Goal: Task Accomplishment & Management: Complete application form

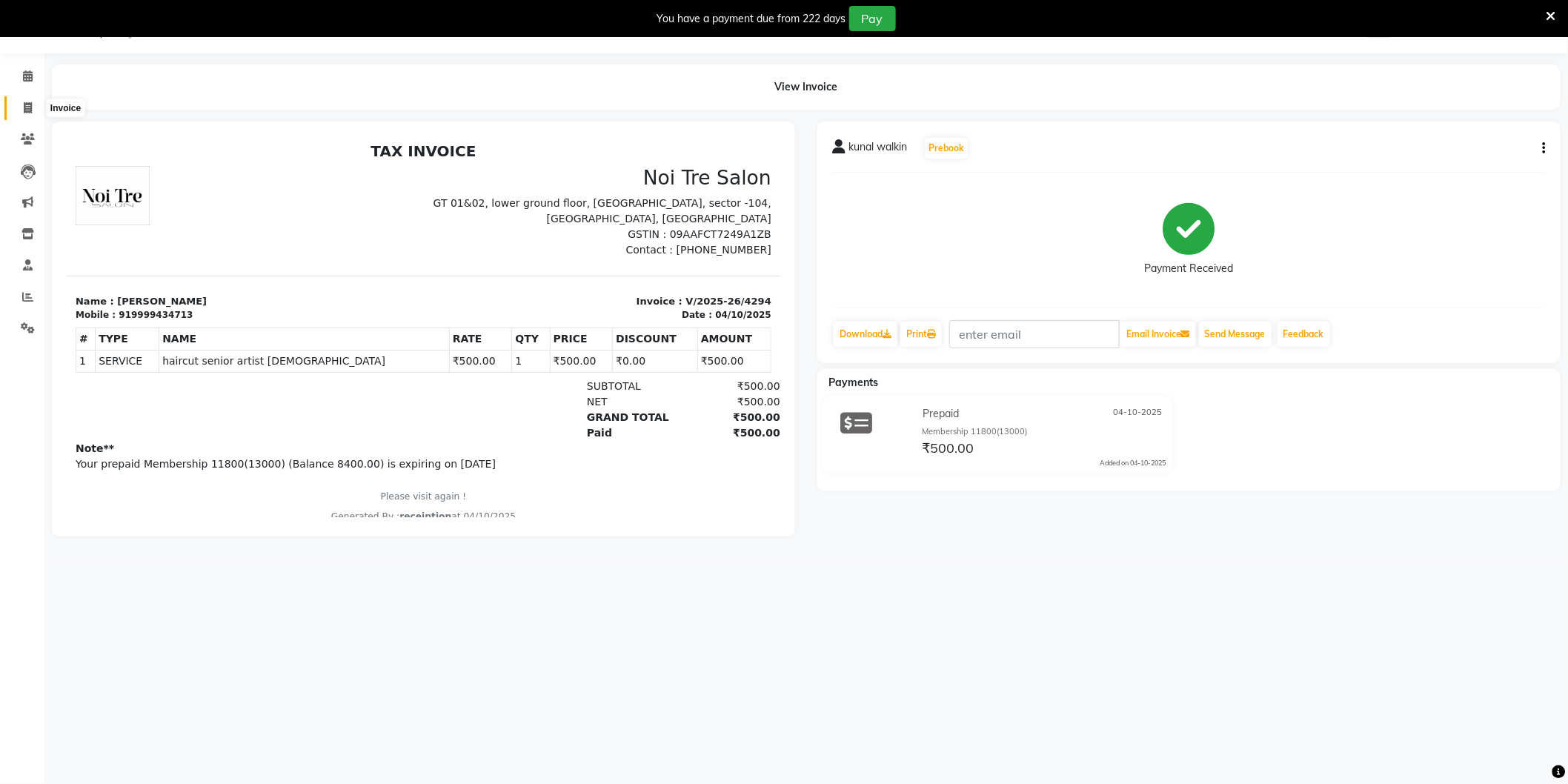
click at [31, 101] on span at bounding box center [27, 108] width 26 height 17
select select "service"
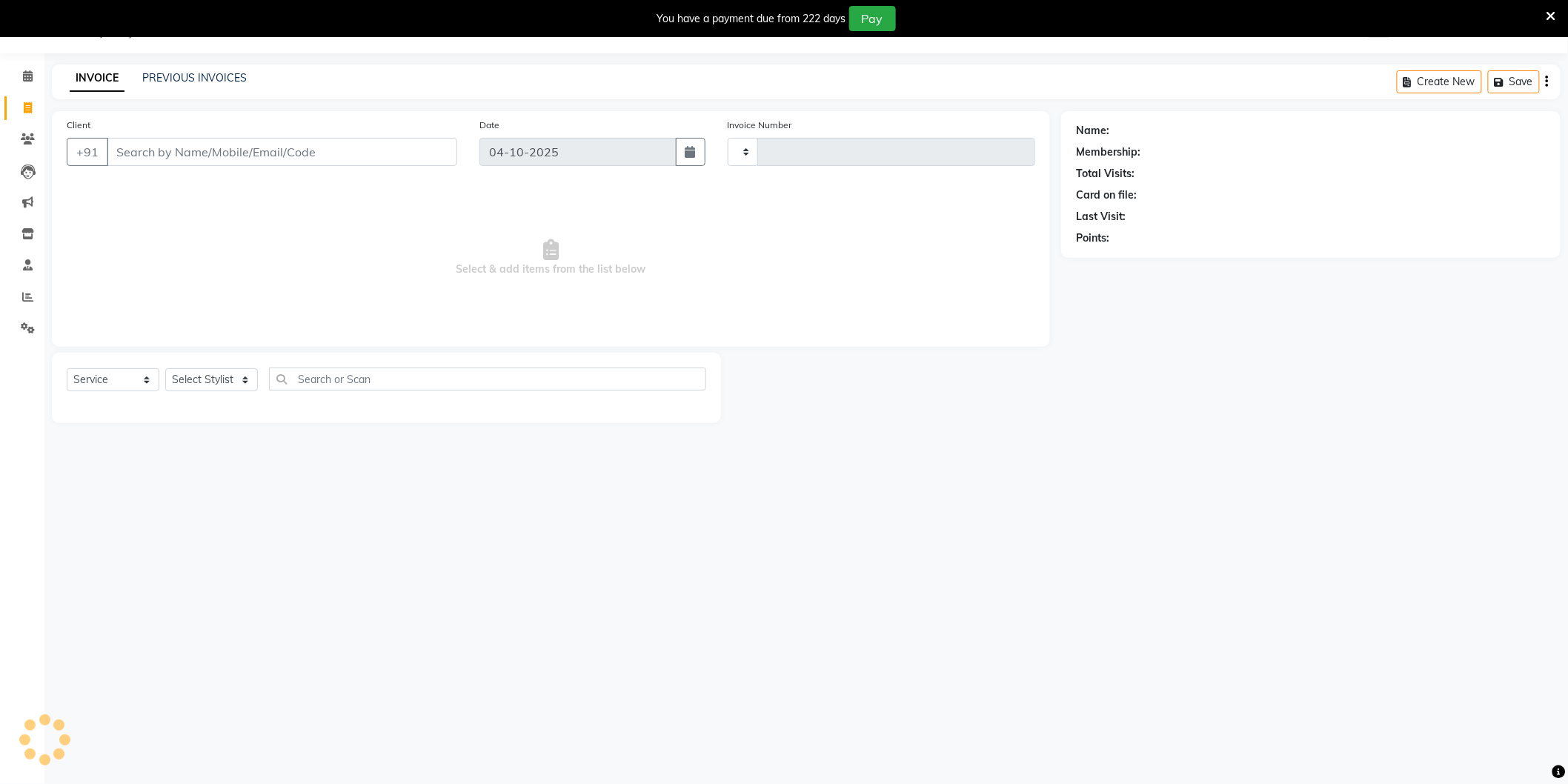
type input "4295"
select select "4009"
click at [195, 80] on link "PREVIOUS INVOICES" at bounding box center [194, 78] width 105 height 13
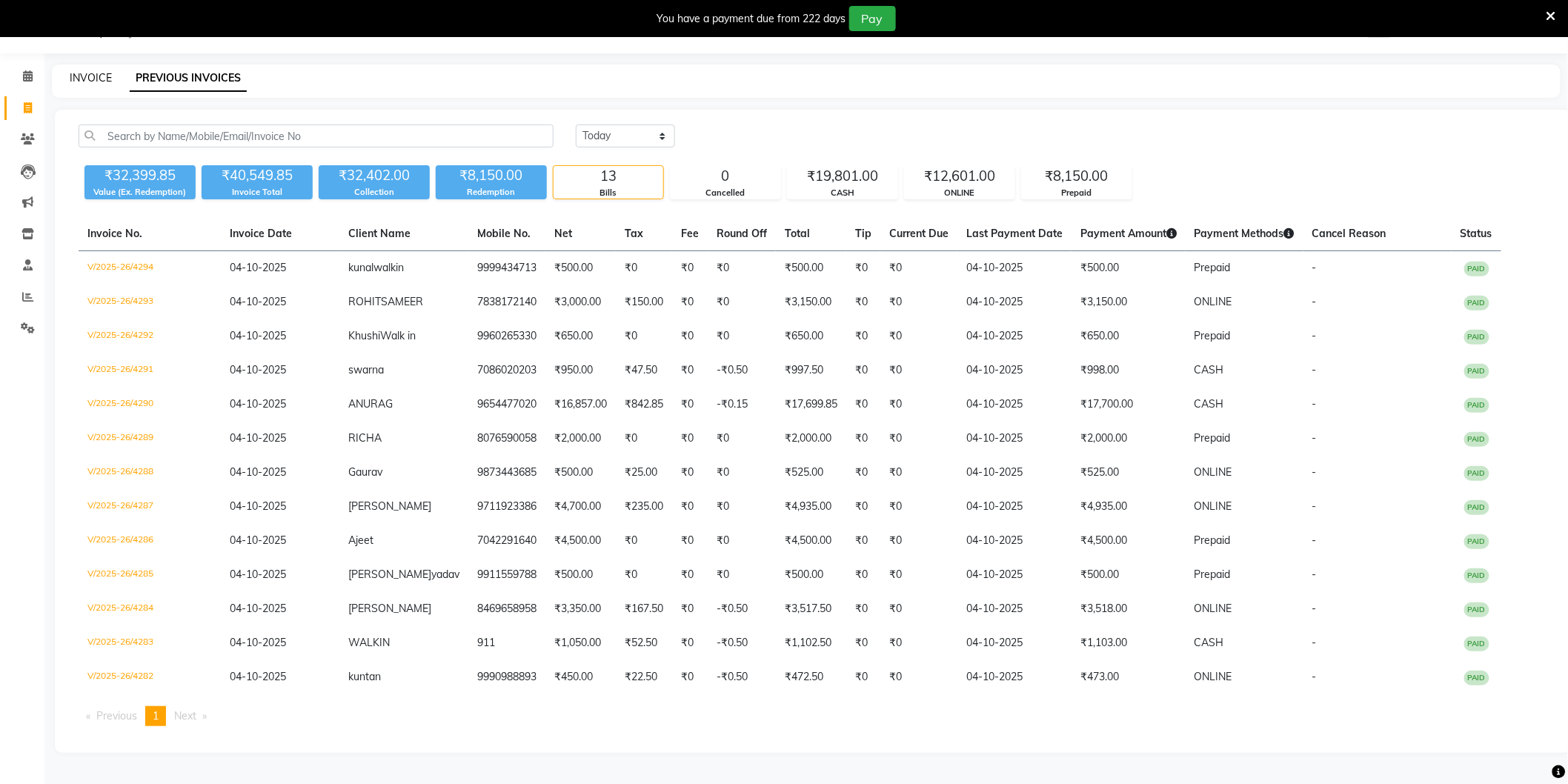
click at [100, 78] on link "INVOICE" at bounding box center [91, 78] width 42 height 13
select select "service"
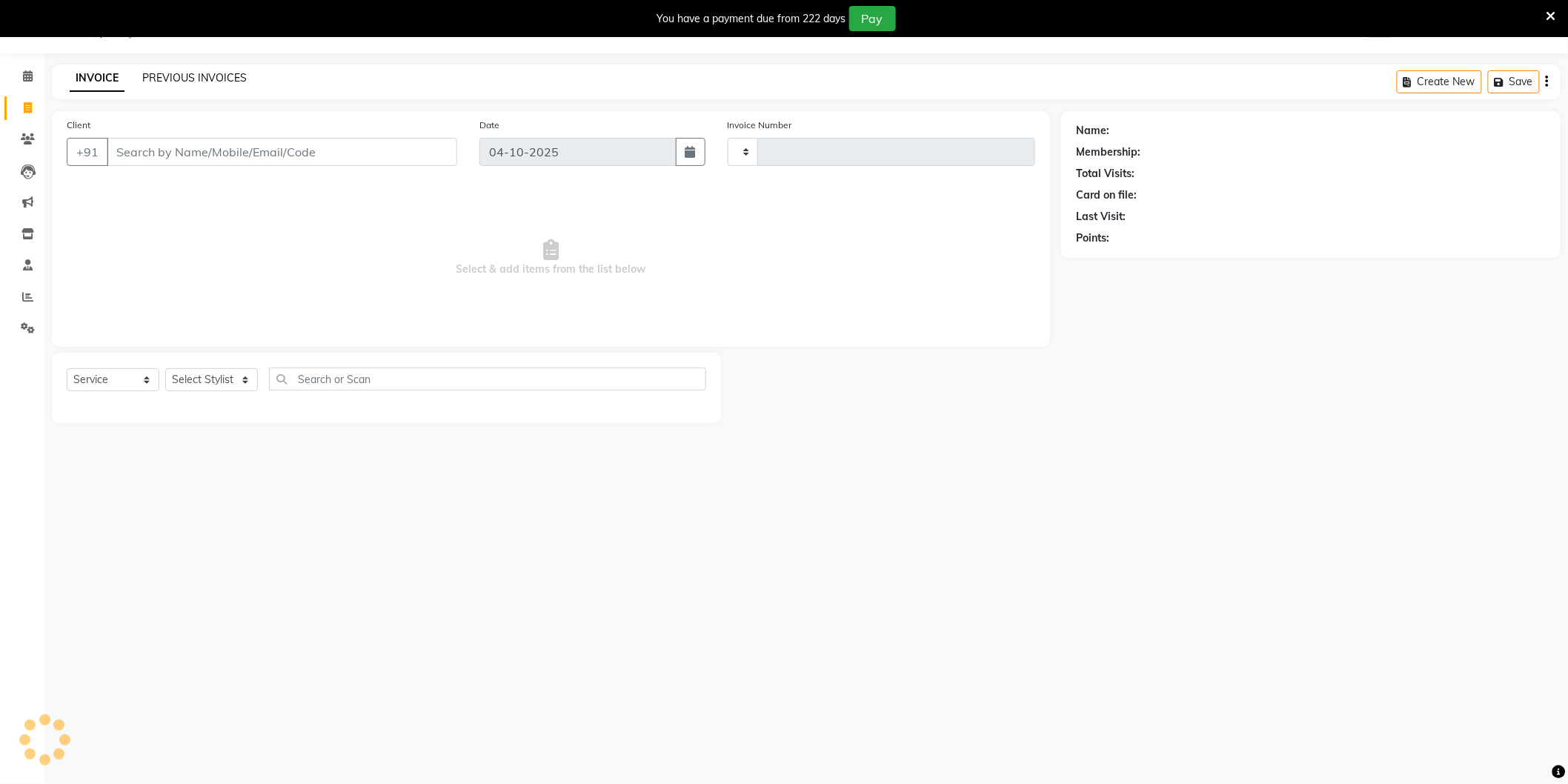
type input "4295"
select select "4009"
click at [189, 77] on link "PREVIOUS INVOICES" at bounding box center [194, 78] width 105 height 13
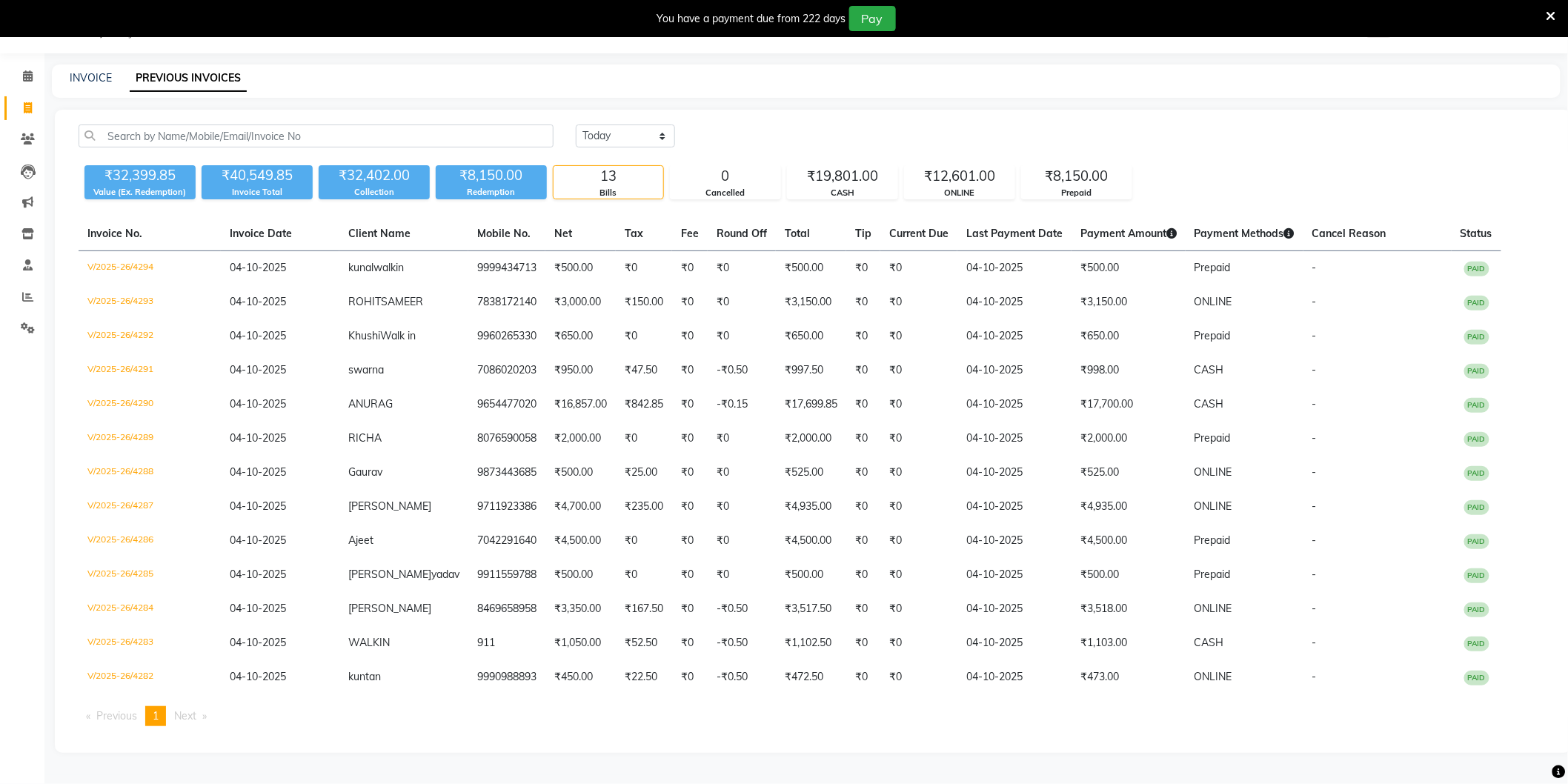
click at [95, 71] on div "INVOICE" at bounding box center [91, 78] width 42 height 16
click at [99, 71] on div "INVOICE" at bounding box center [91, 78] width 42 height 16
click at [96, 77] on link "INVOICE" at bounding box center [91, 78] width 42 height 13
select select "4009"
select select "service"
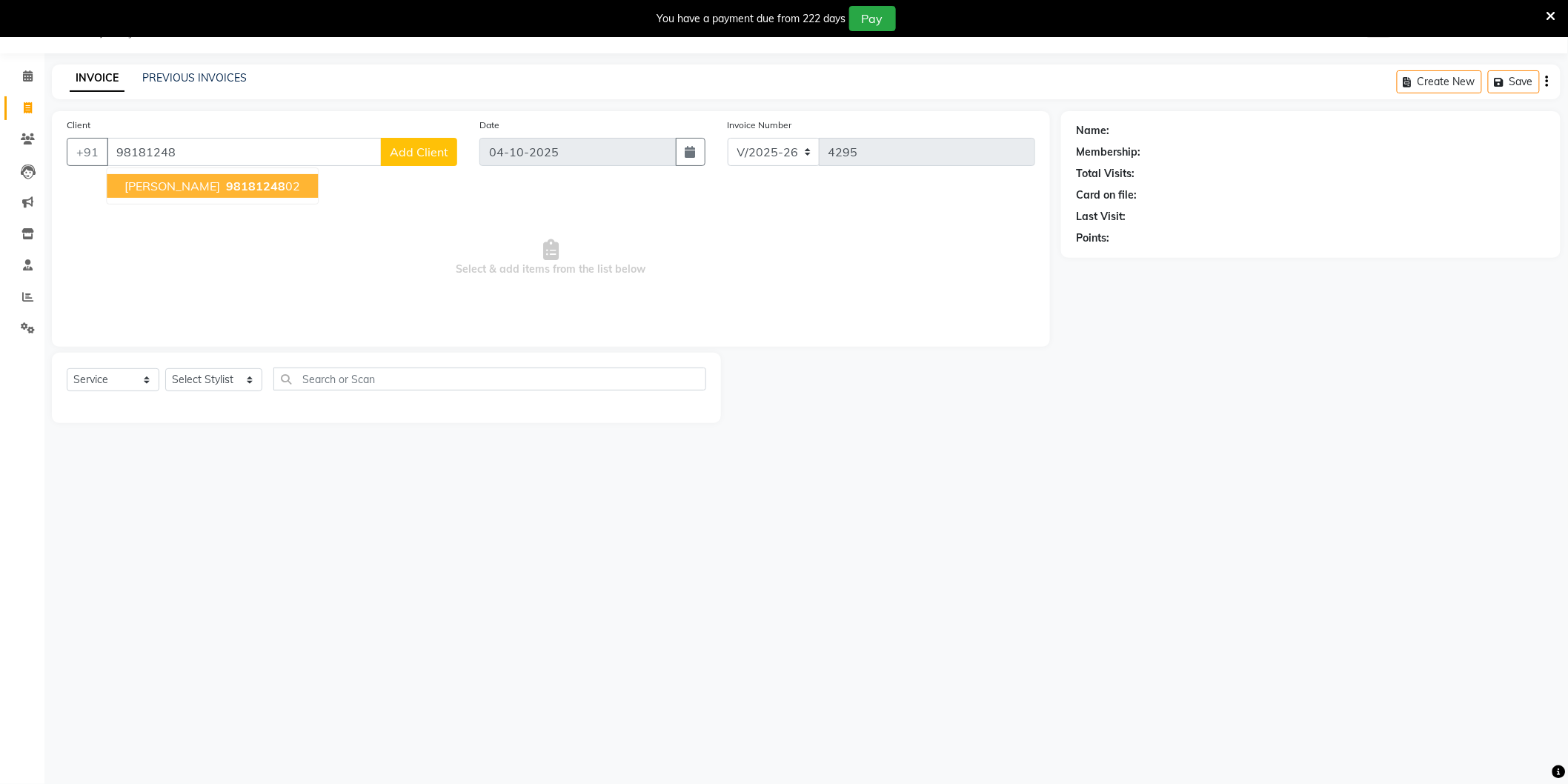
click at [226, 191] on ngb-highlight "98181248 02" at bounding box center [261, 186] width 77 height 15
type input "9818124802"
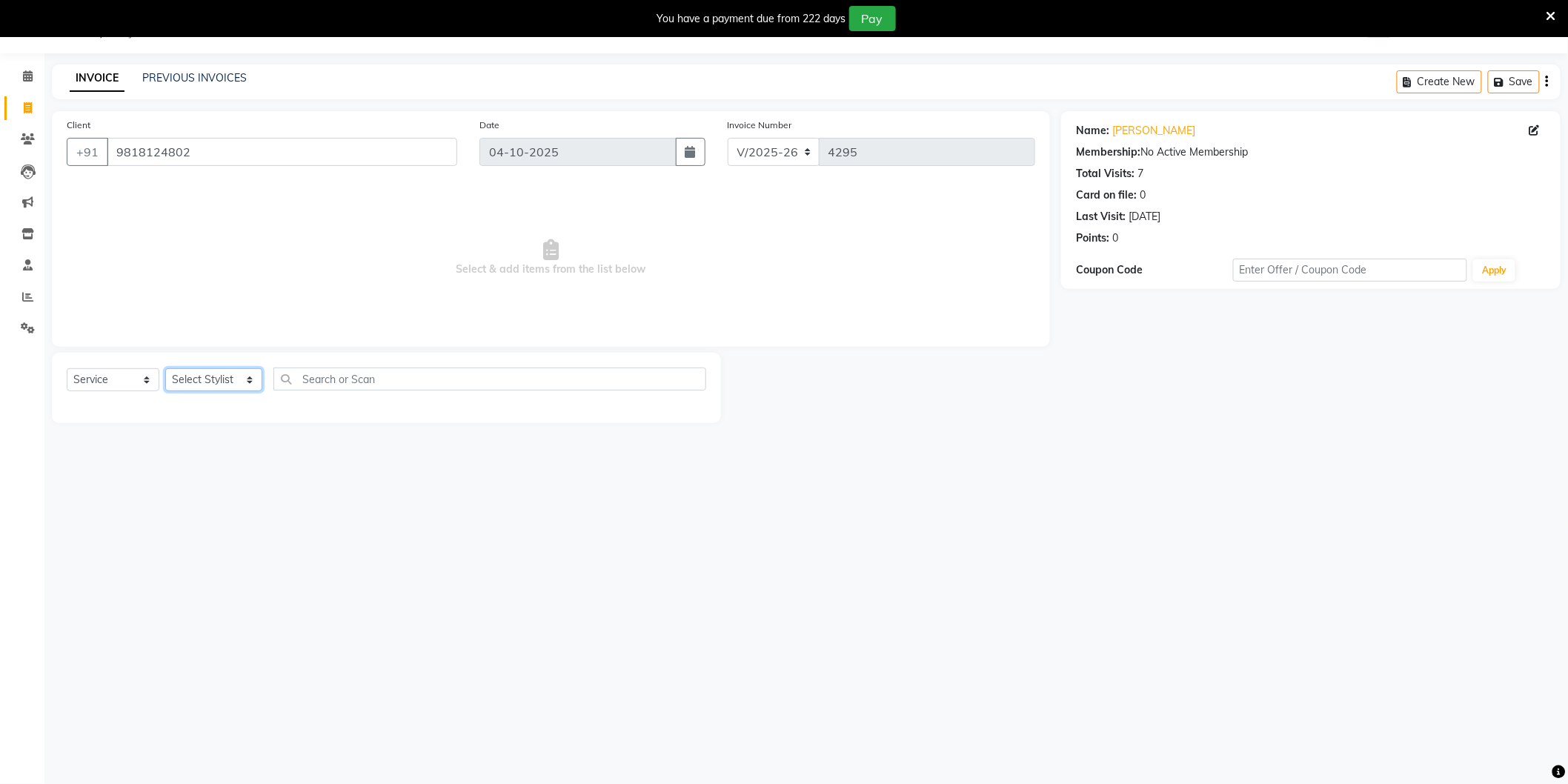
click at [222, 370] on select "Select Stylist AAMIR Aashis ajay AJEET akram Ali Alic ashok vihar Alice makeup …" at bounding box center [213, 380] width 97 height 23
select select "44687"
click at [165, 370] on select "Select Stylist AAMIR Aashis ajay AJEET akram Ali Alic ashok vihar Alice makeup …" at bounding box center [213, 380] width 97 height 23
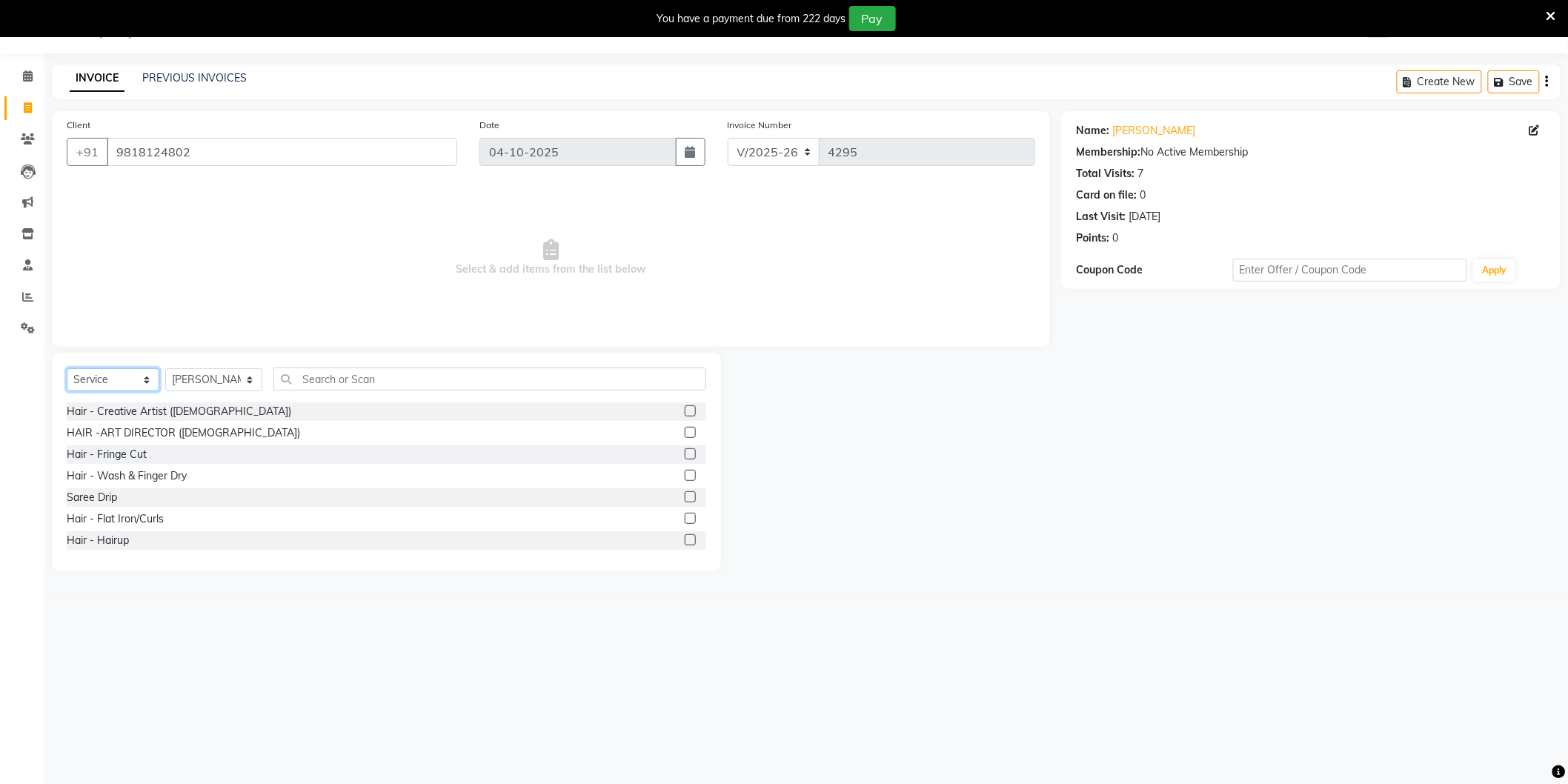
click at [142, 379] on select "Select Service Product Membership Package Voucher Prepaid Gift Card" at bounding box center [113, 380] width 93 height 23
select select "P"
click at [67, 370] on select "Select Service Product Membership Package Voucher Prepaid Gift Card" at bounding box center [113, 380] width 93 height 23
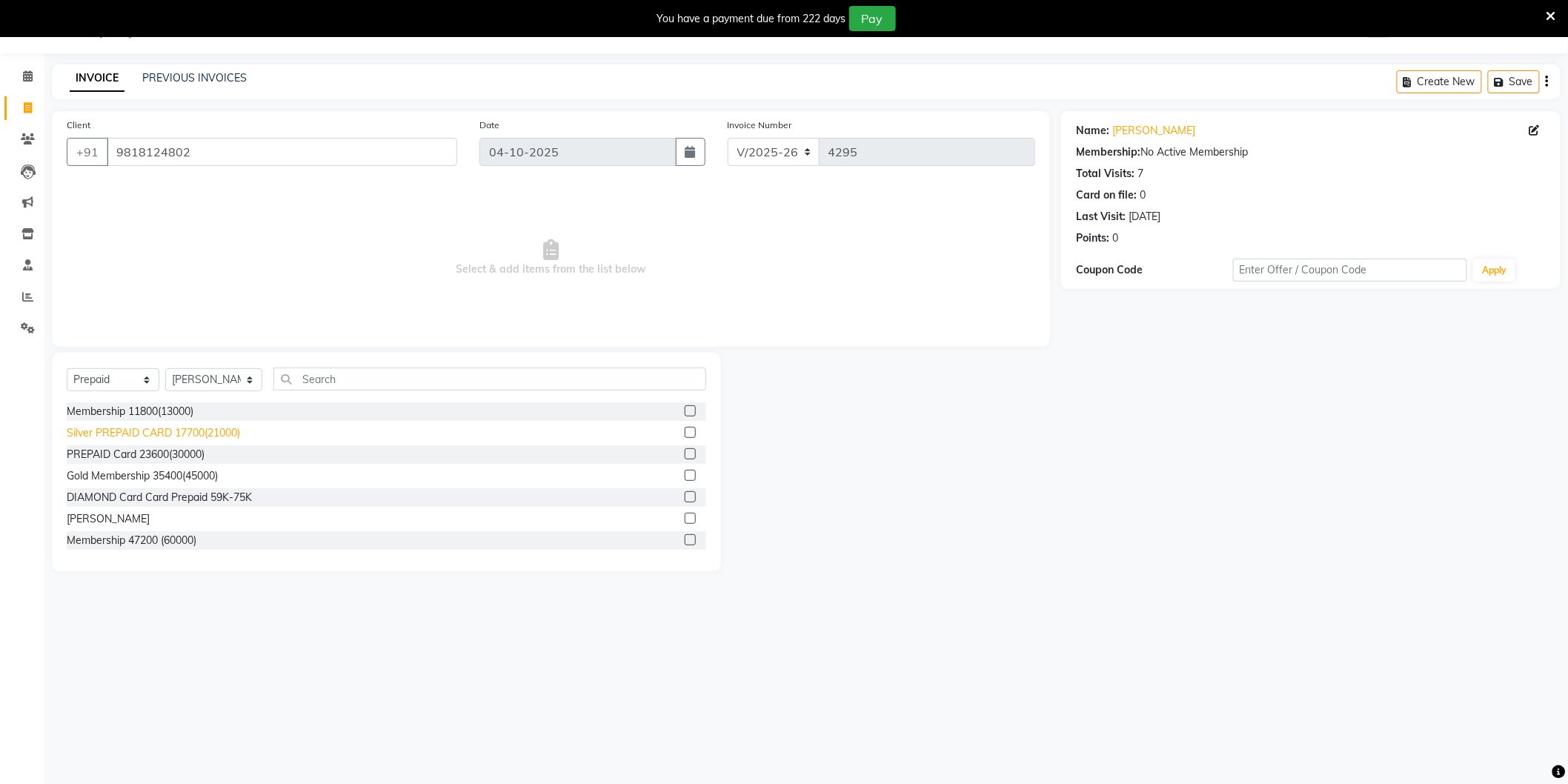
click at [187, 436] on div "Silver PREPAID CARD 17700(21000)" at bounding box center [153, 434] width 174 height 16
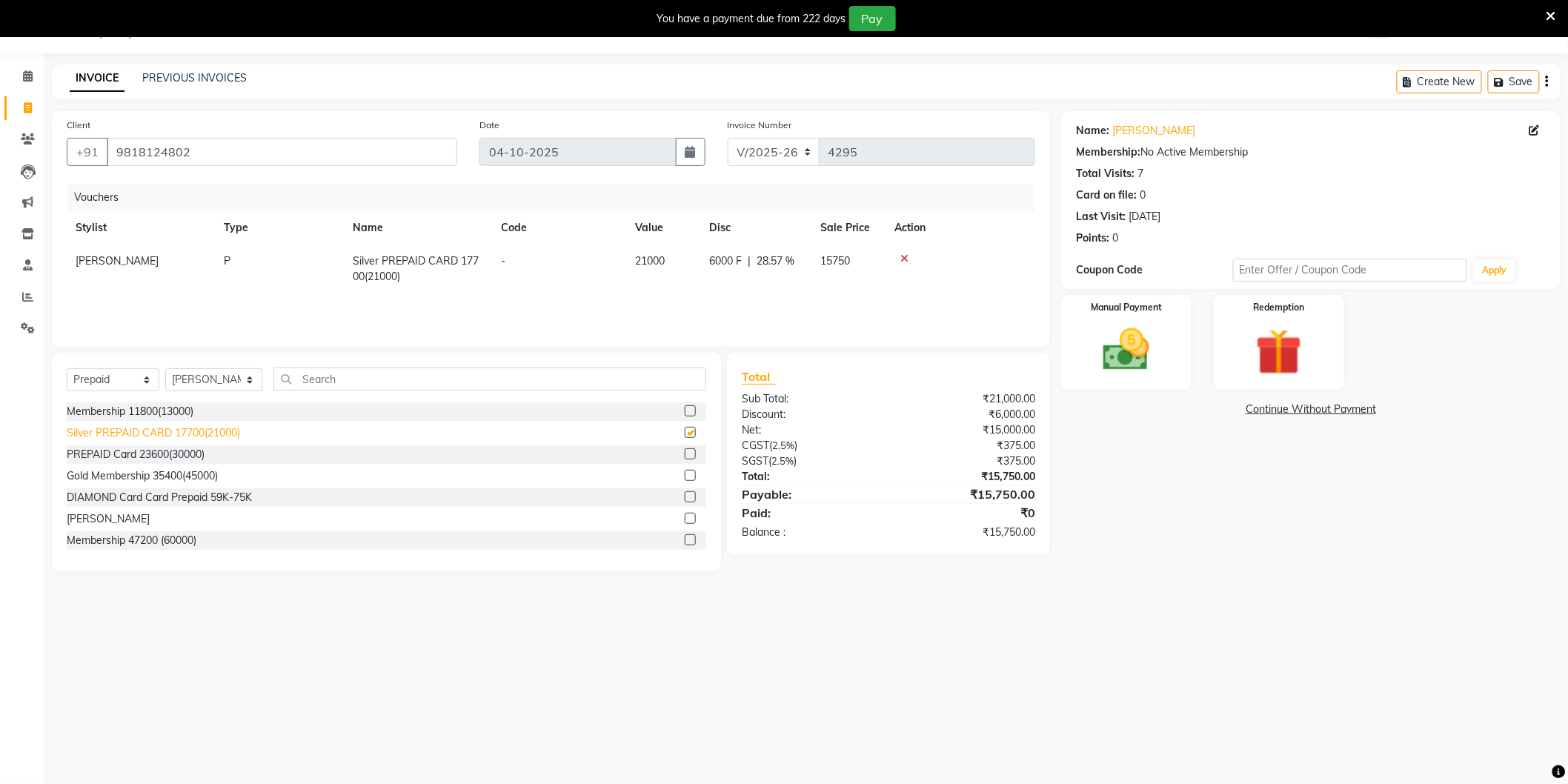
checkbox input "false"
click at [717, 261] on span "6000 F" at bounding box center [725, 262] width 33 height 16
select select "44687"
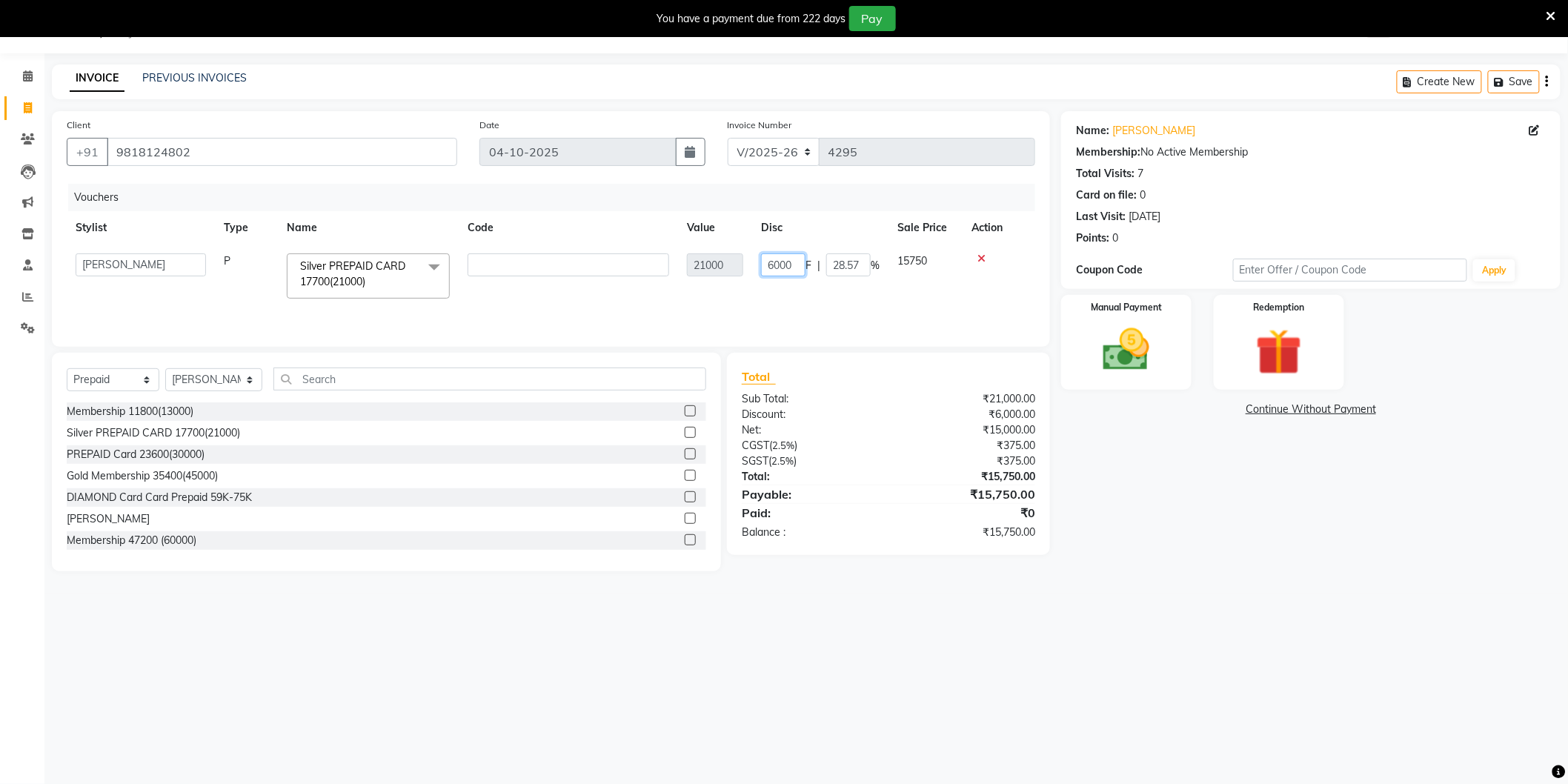
click at [780, 262] on input "6000" at bounding box center [783, 265] width 44 height 23
type input "4183"
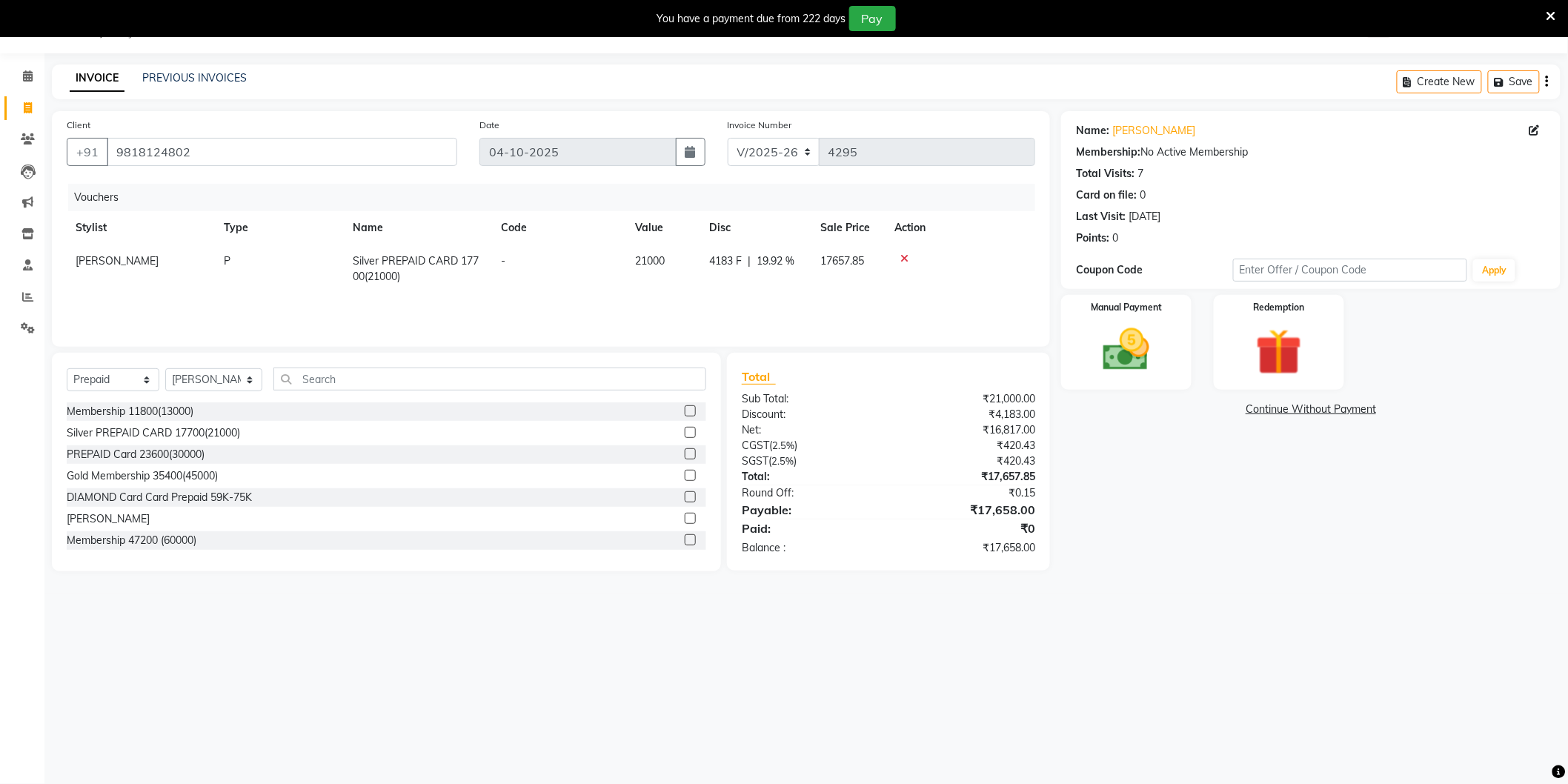
click at [1070, 502] on div "Name: Hiren Membership: No Active Membership Total Visits: 7 Card on file: 0 La…" at bounding box center [1316, 341] width 510 height 460
click at [734, 261] on span "4183 F" at bounding box center [725, 262] width 33 height 16
select select "44687"
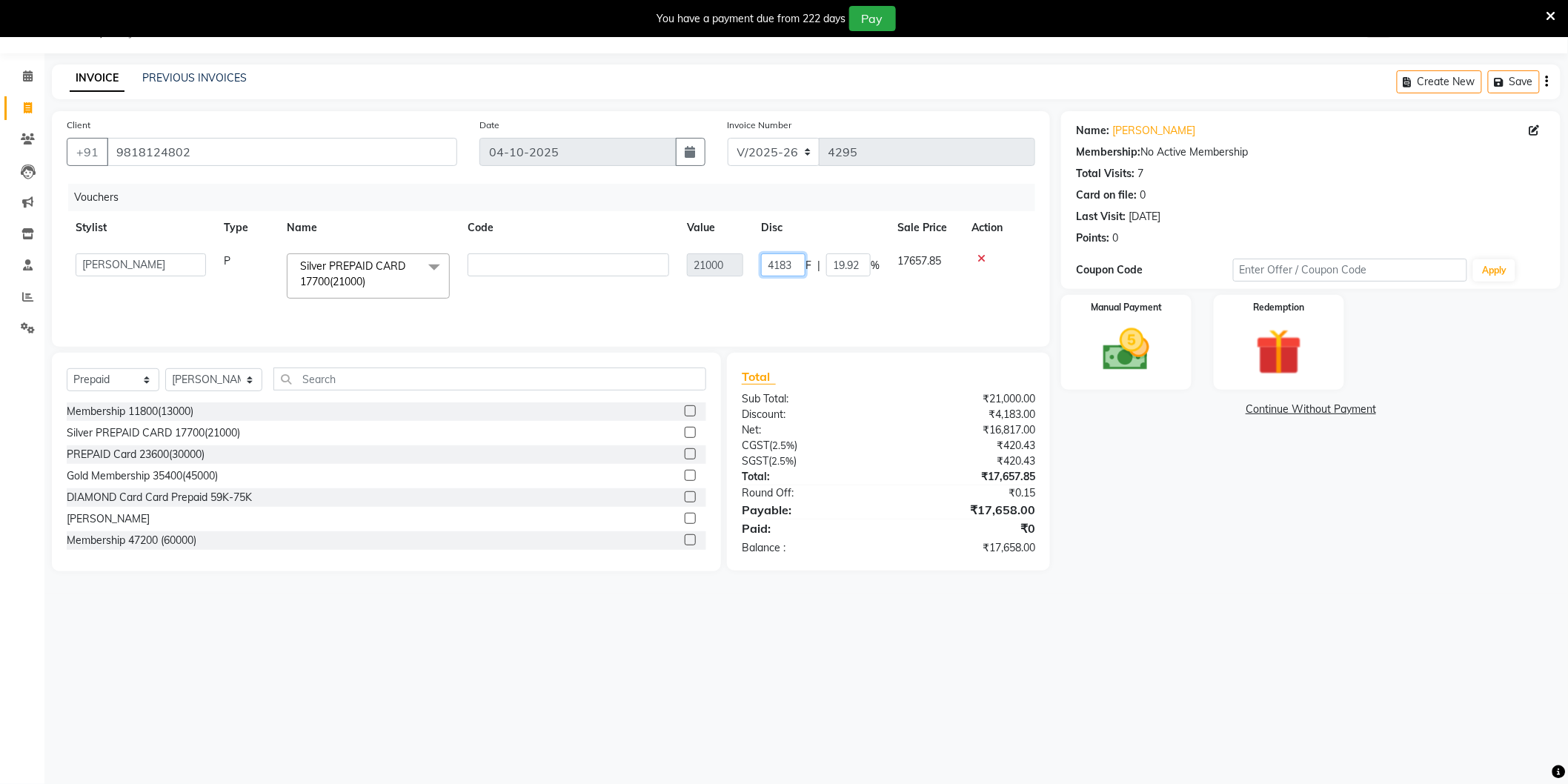
click at [779, 267] on input "4183" at bounding box center [783, 265] width 44 height 23
type input "4143"
click at [1132, 549] on div "Name: Hiren Membership: No Active Membership Total Visits: 7 Card on file: 0 La…" at bounding box center [1316, 341] width 510 height 460
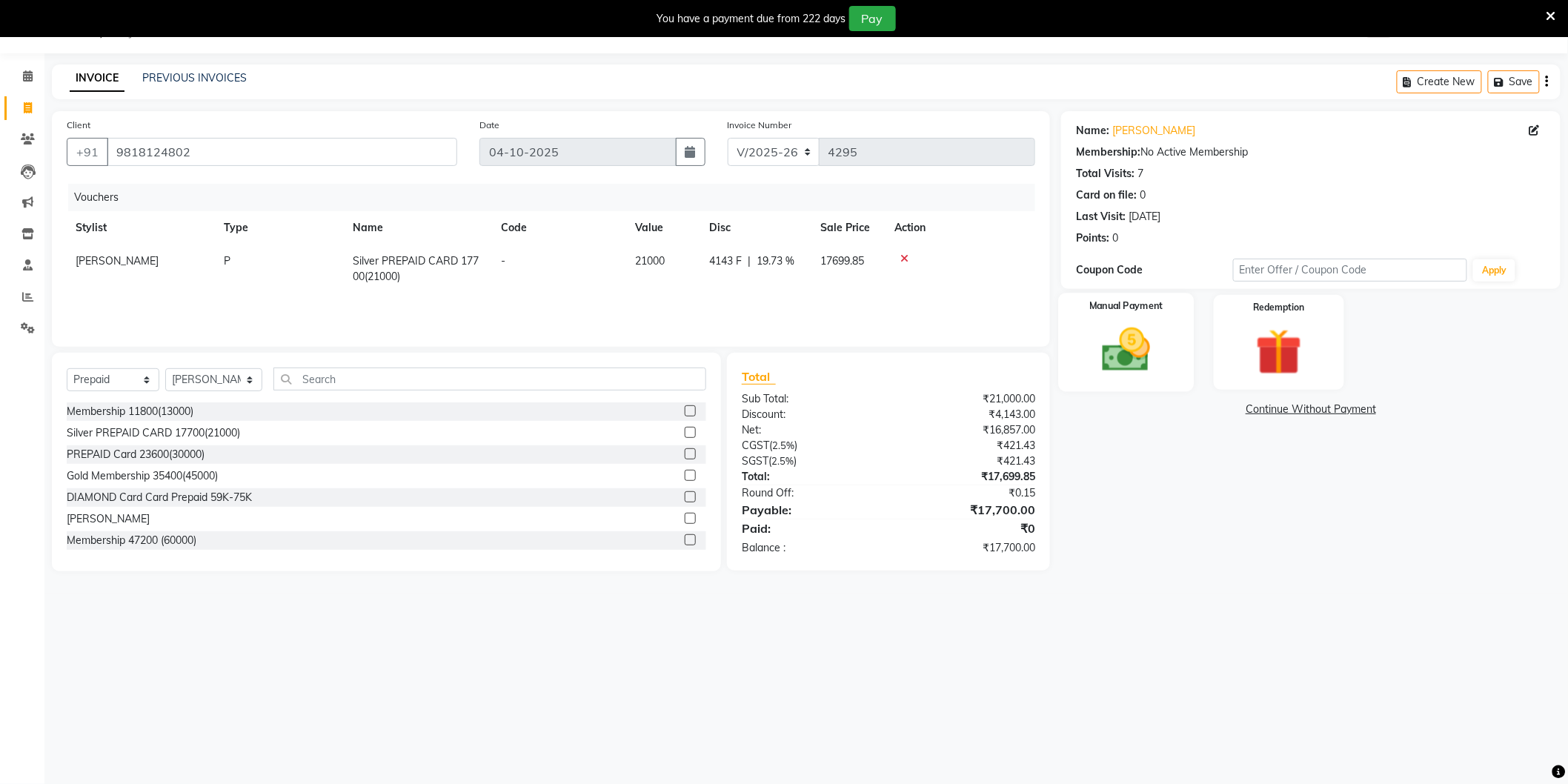
click at [1105, 351] on img at bounding box center [1126, 350] width 78 height 56
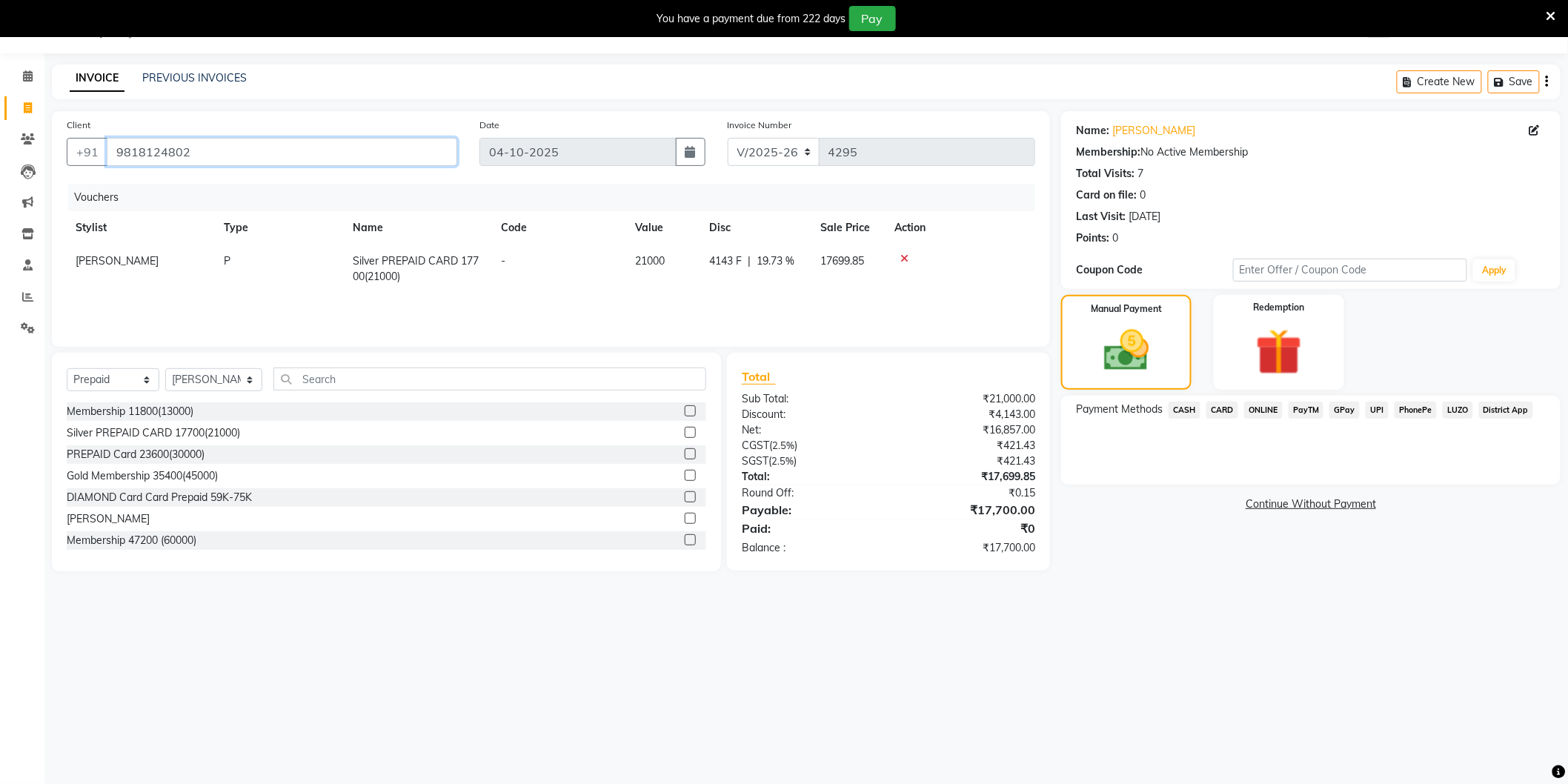
click at [442, 161] on input "9818124802" at bounding box center [282, 152] width 351 height 28
click at [1221, 407] on span "CARD" at bounding box center [1222, 410] width 32 height 17
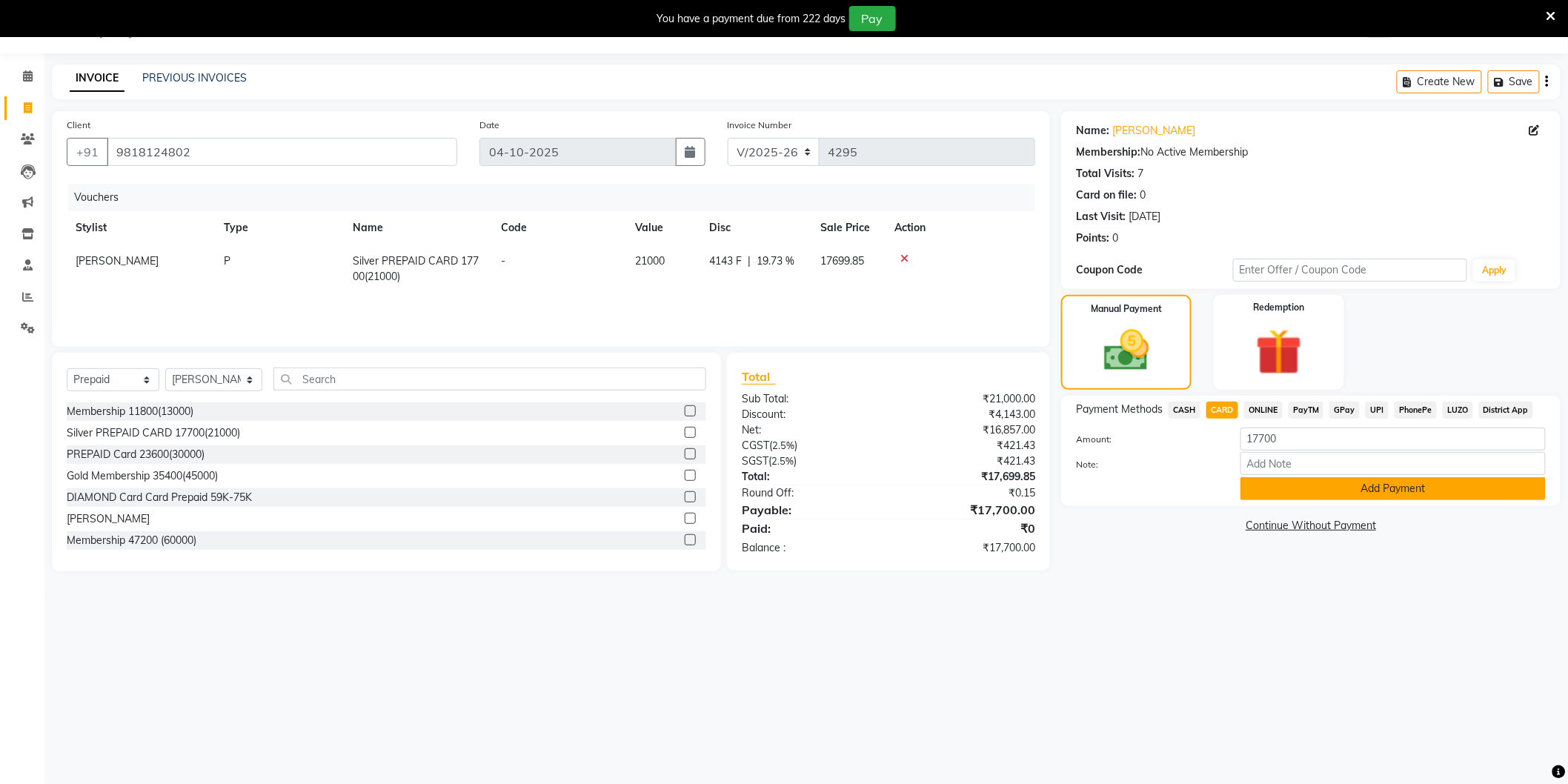
click at [1269, 480] on button "Add Payment" at bounding box center [1393, 489] width 305 height 23
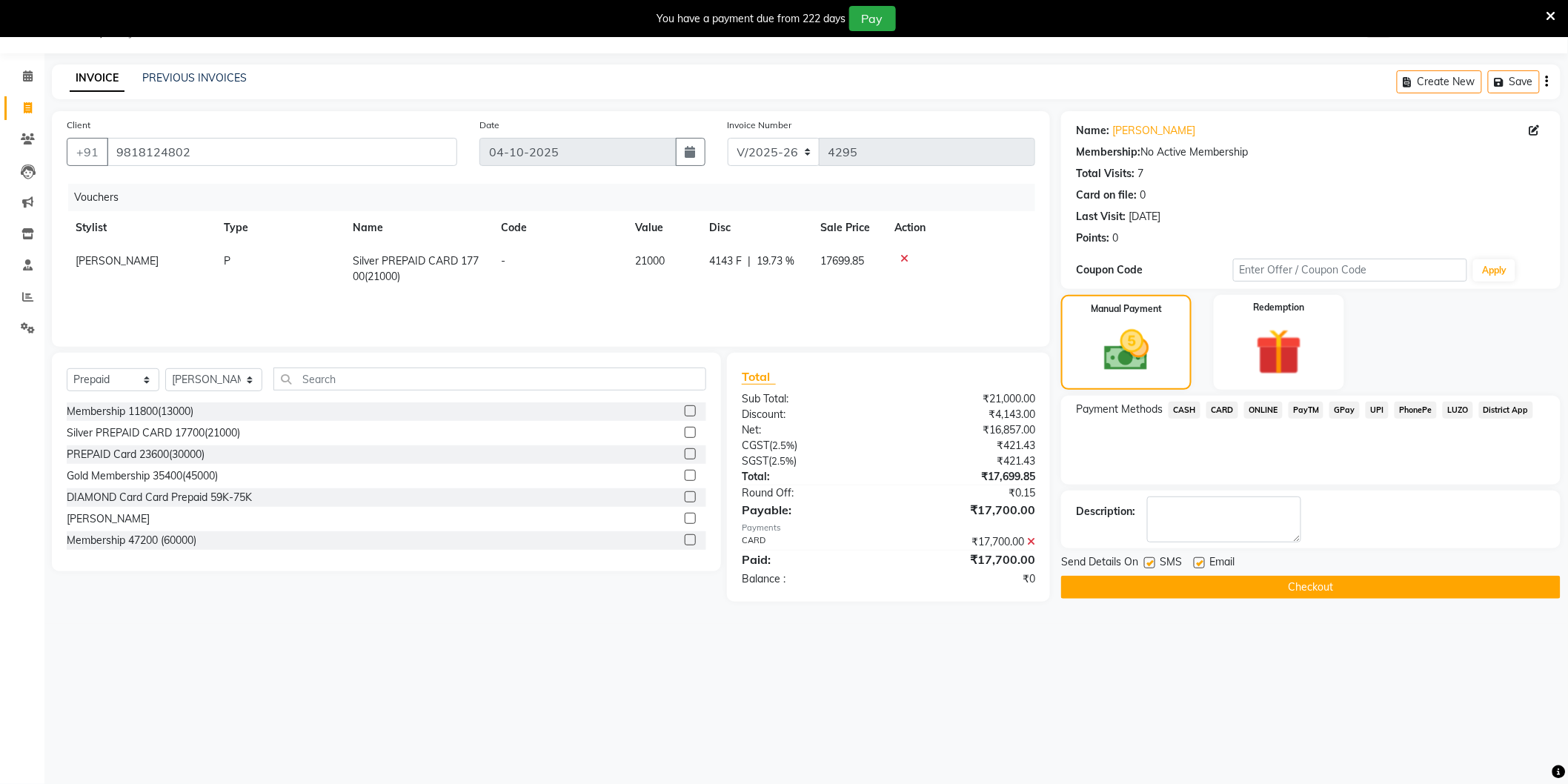
click at [1256, 581] on button "Checkout" at bounding box center [1311, 587] width 500 height 23
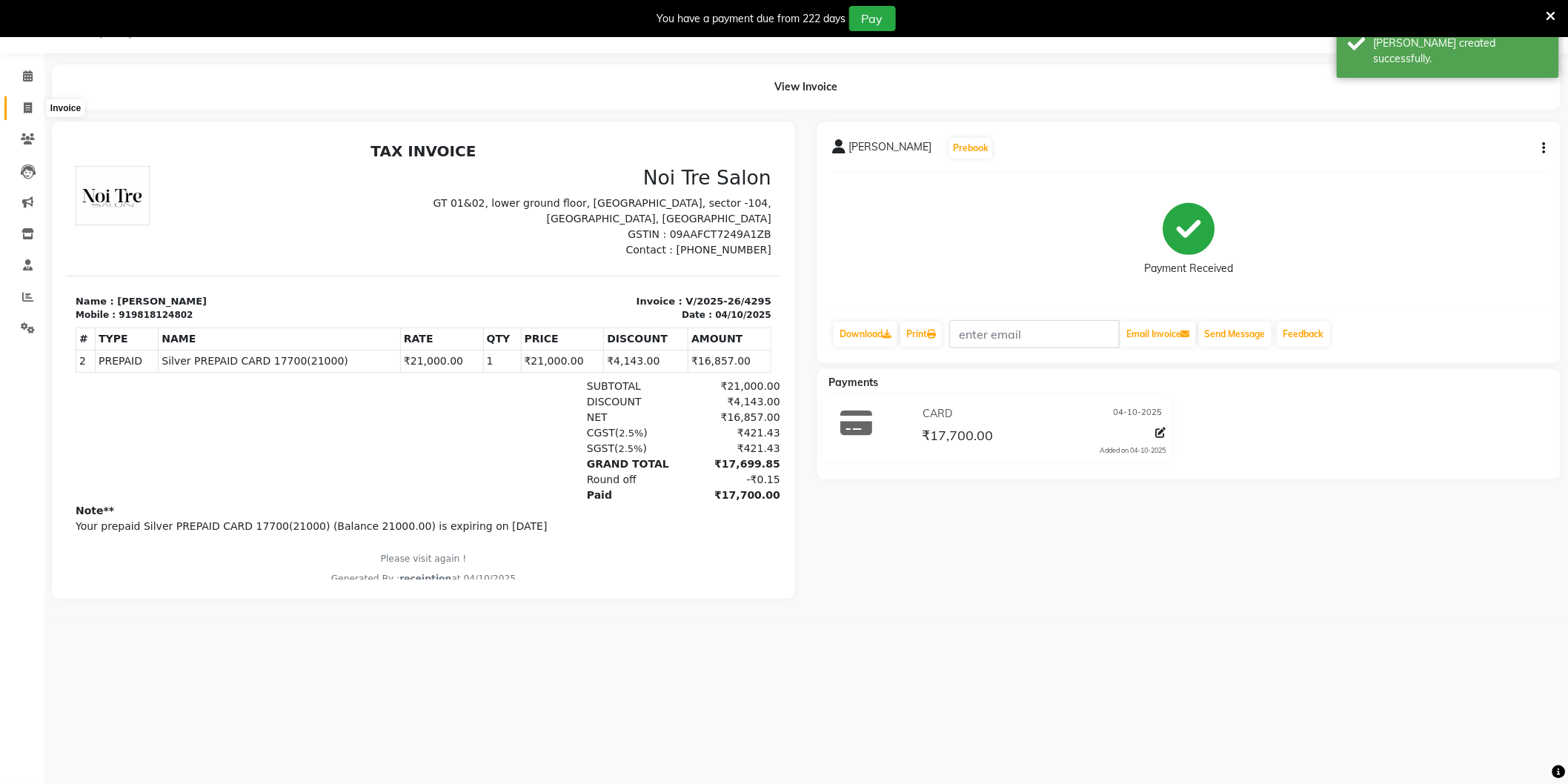
click at [33, 107] on span at bounding box center [27, 108] width 26 height 17
select select "service"
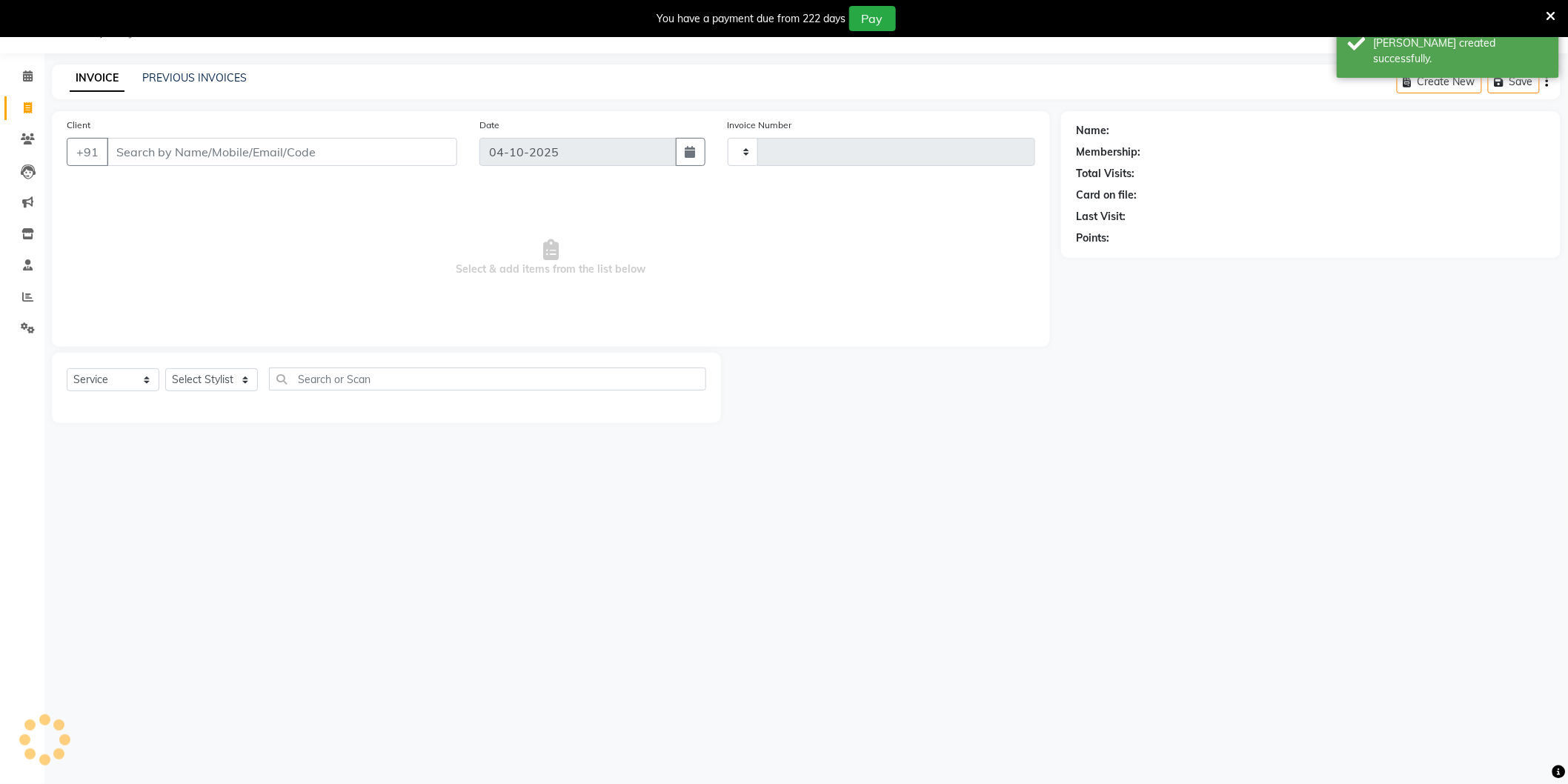
type input "4296"
select select "4009"
click at [170, 77] on link "PREVIOUS INVOICES" at bounding box center [194, 78] width 105 height 13
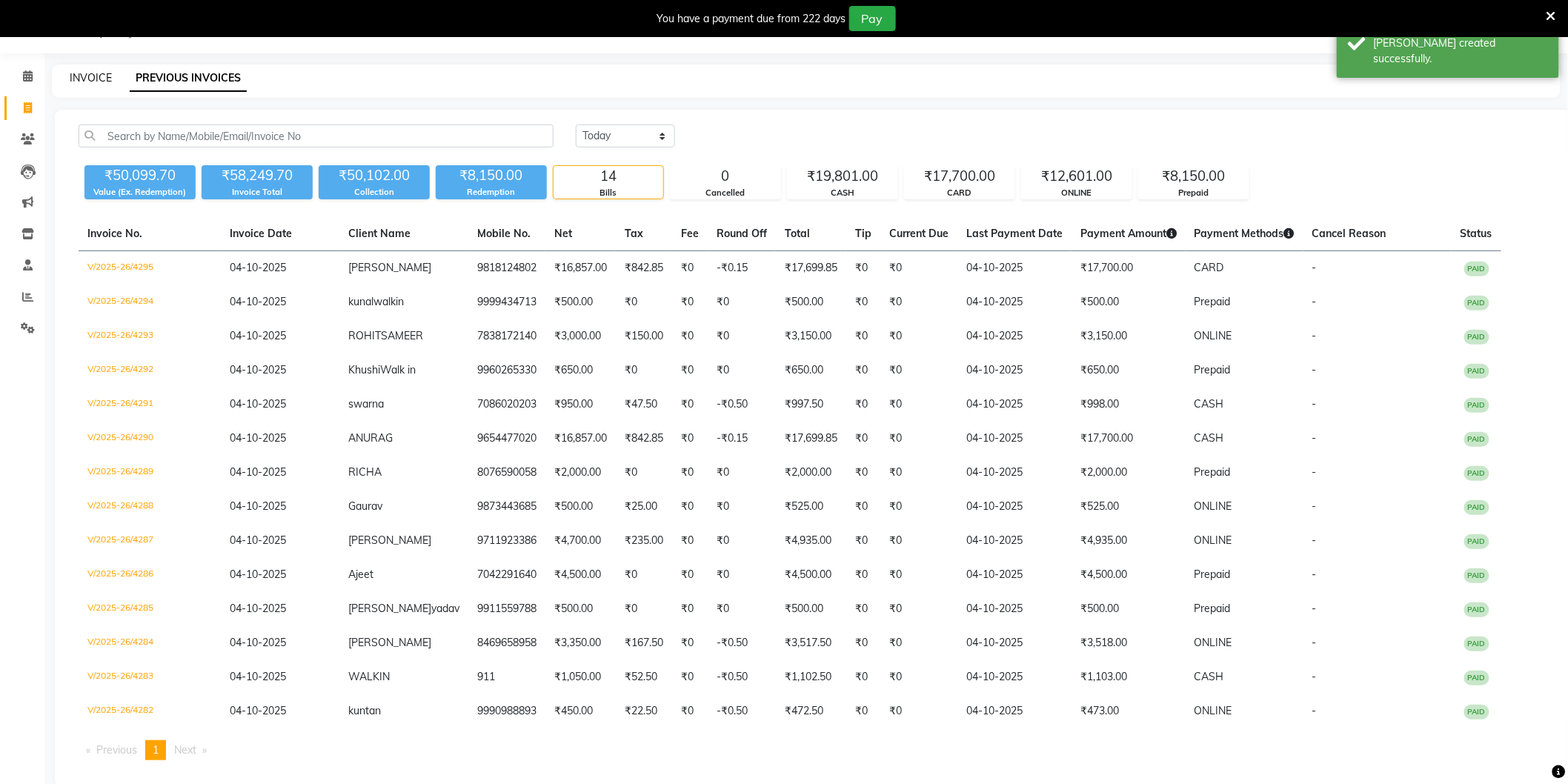
click at [100, 75] on link "INVOICE" at bounding box center [91, 78] width 42 height 13
select select "4009"
select select "service"
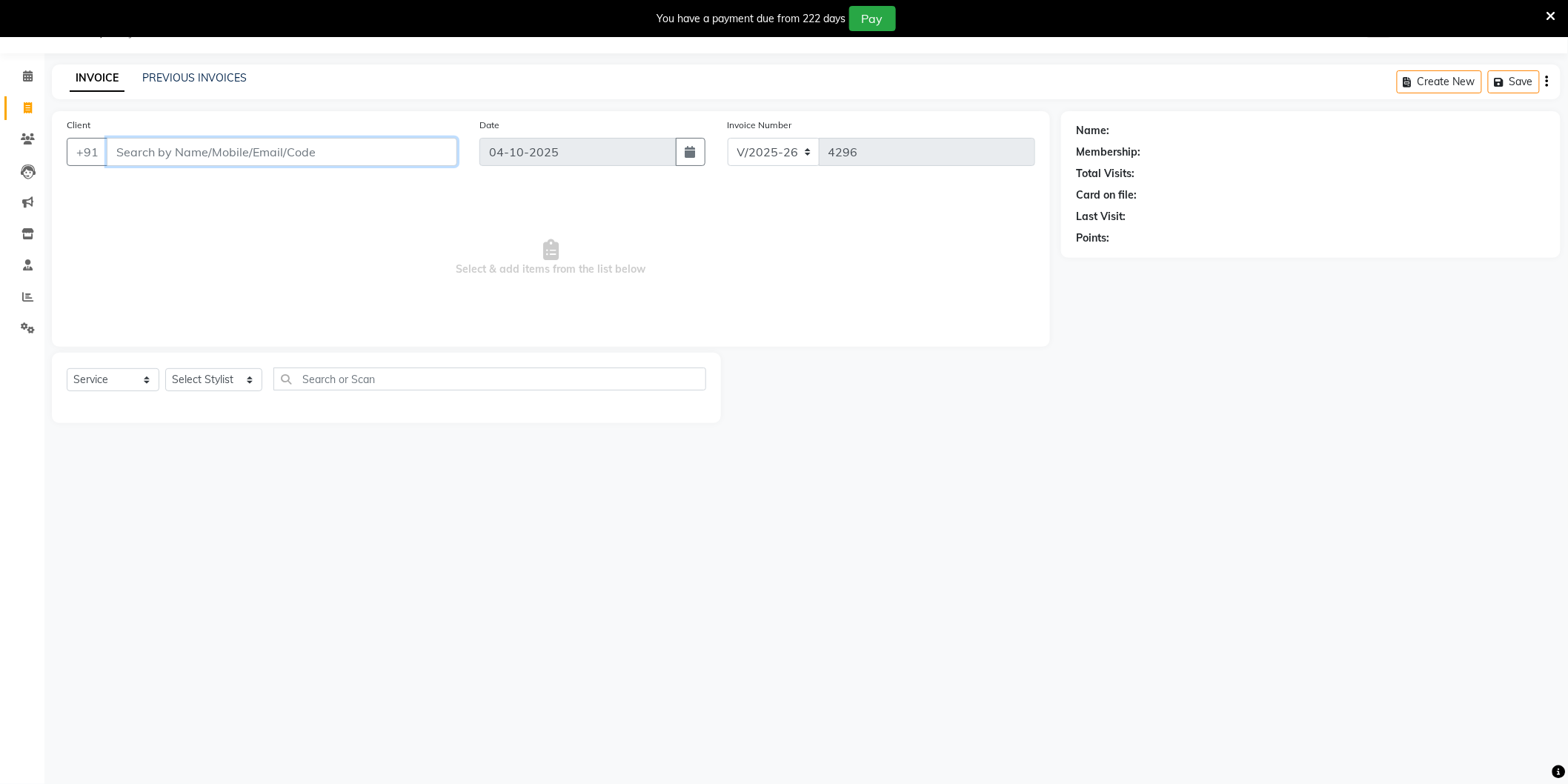
click at [271, 150] on input "Client" at bounding box center [282, 152] width 351 height 28
click at [246, 183] on button "Vibhuti 888222 6026" at bounding box center [212, 186] width 212 height 24
type input "8882226026"
click at [213, 378] on select "Select Stylist AAMIR Aashis ajay AJEET akram Ali Alic ashok vihar Alice makeup …" at bounding box center [213, 380] width 97 height 23
select select "20483"
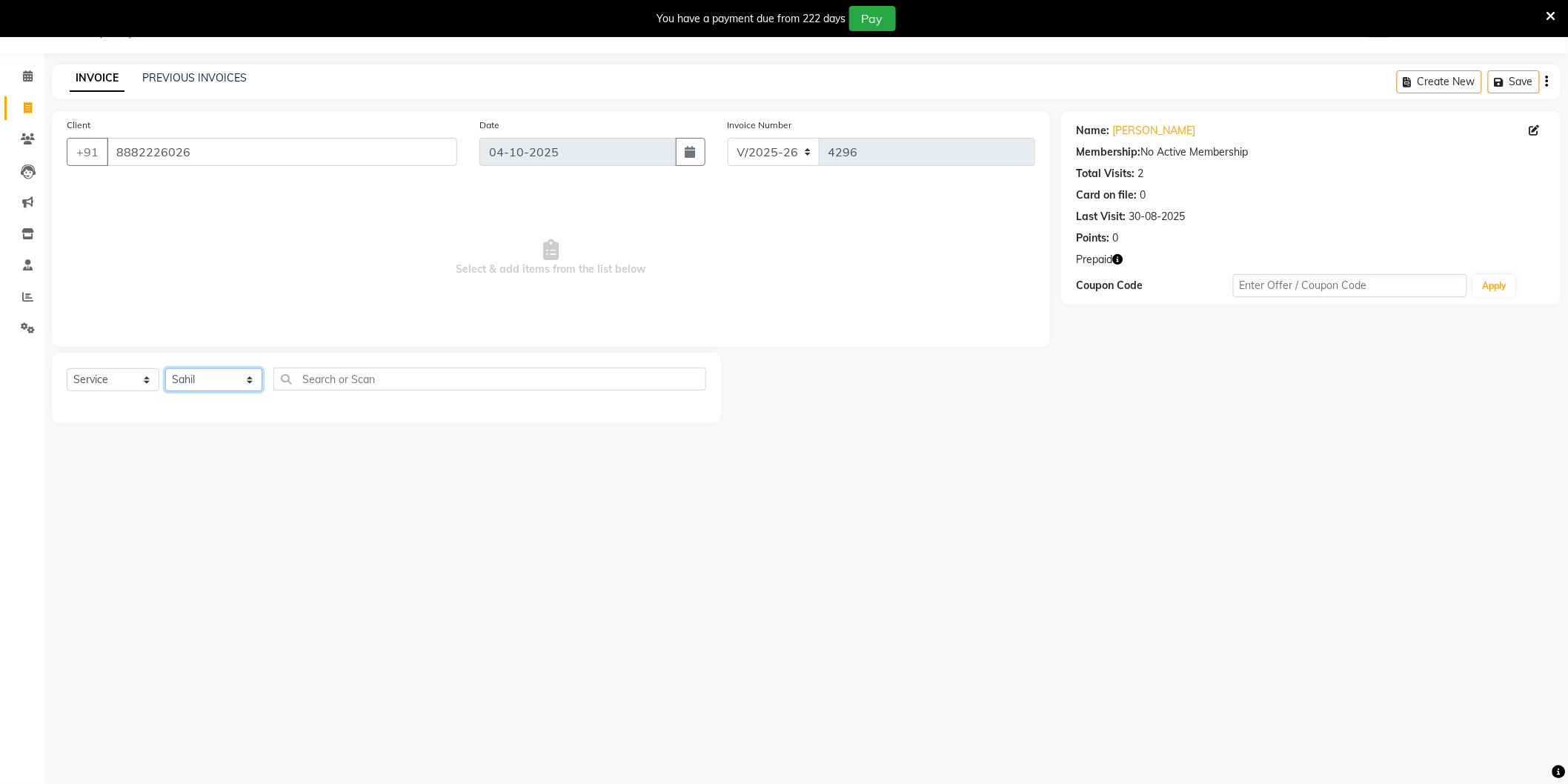
click at [165, 370] on select "Select Stylist AAMIR Aashis ajay AJEET akram Ali Alic ashok vihar Alice makeup …" at bounding box center [213, 380] width 97 height 23
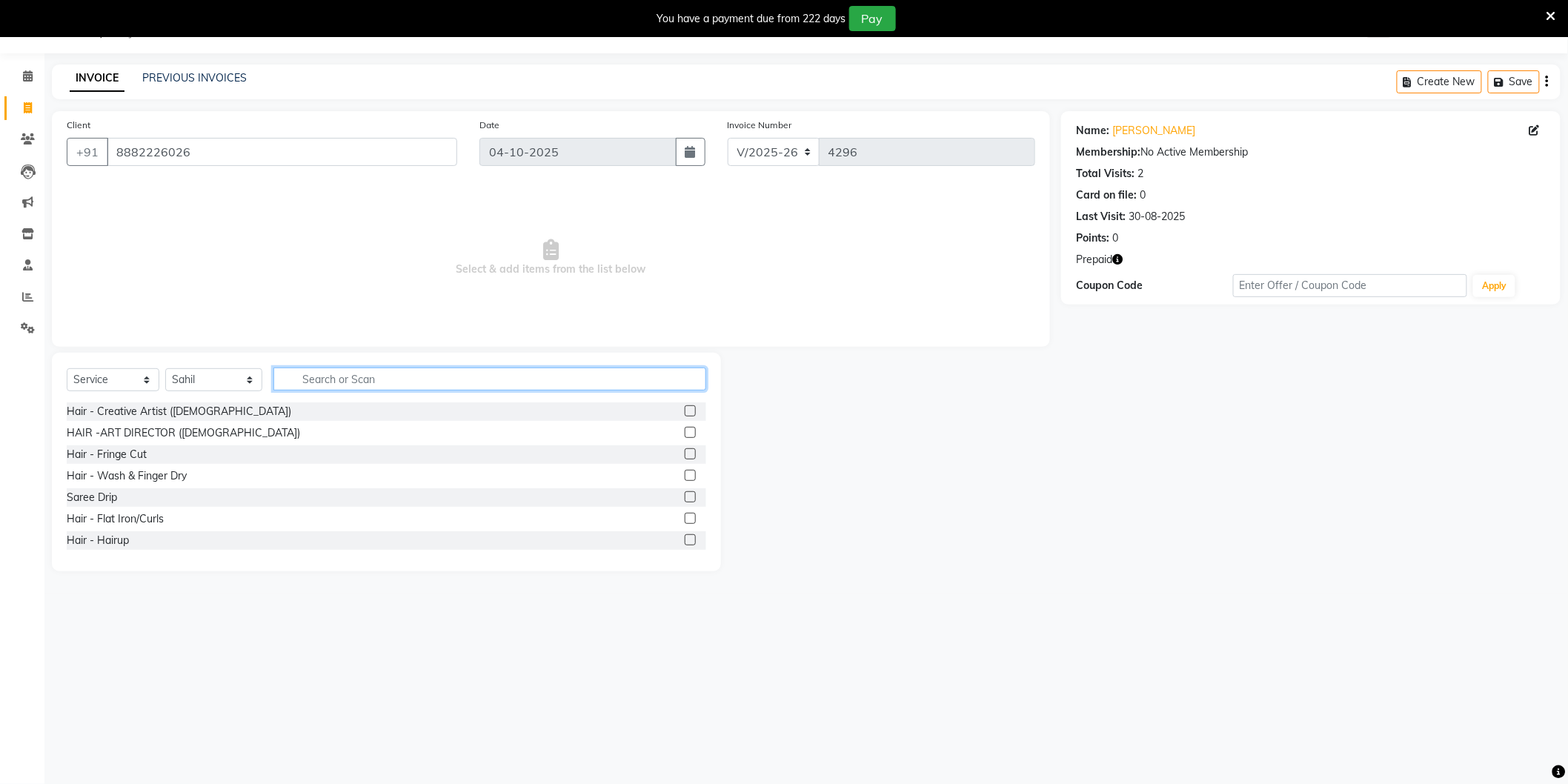
click at [293, 380] on input "text" at bounding box center [489, 379] width 433 height 23
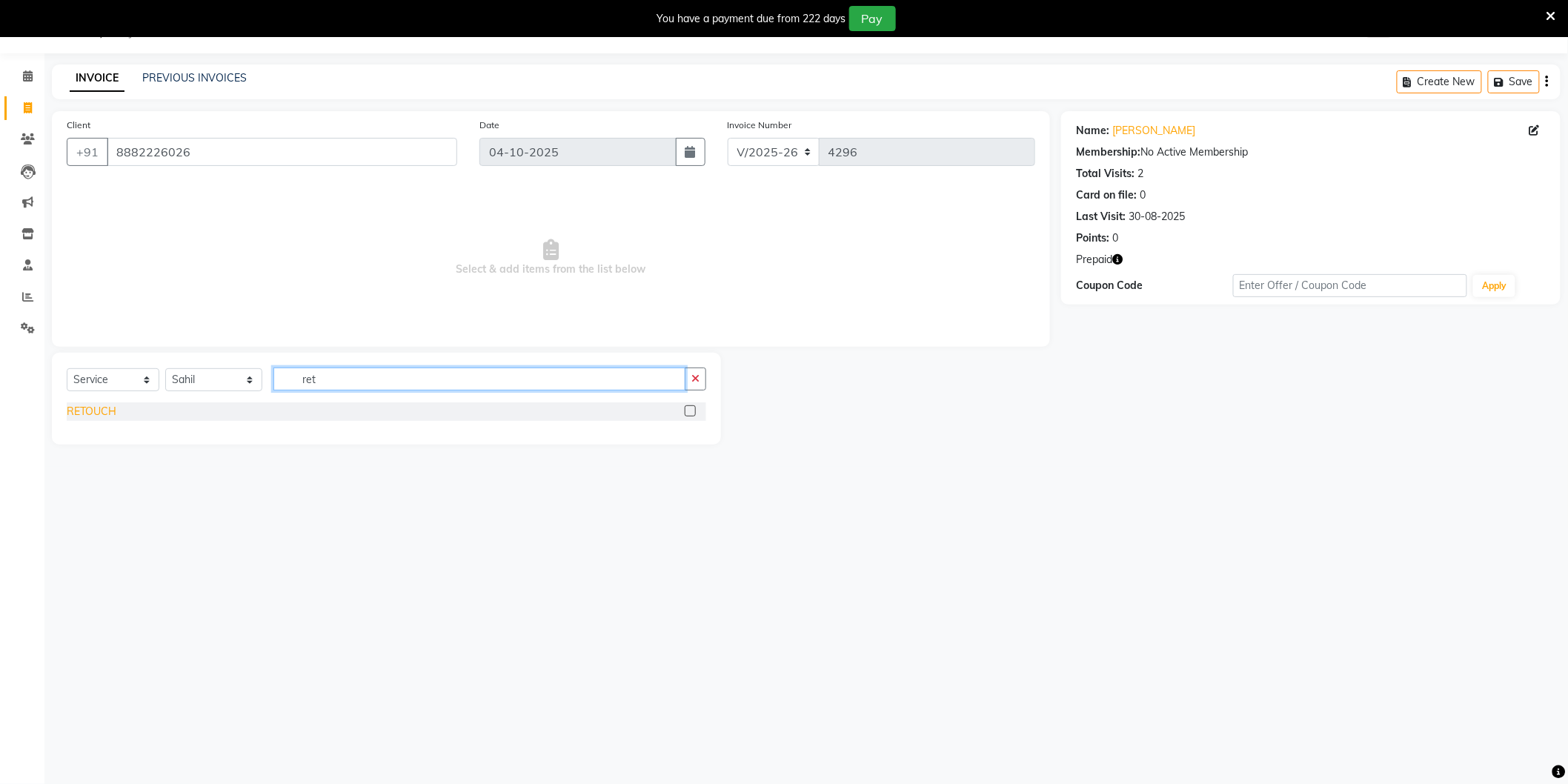
type input "ret"
click at [100, 416] on div "RETOUCH" at bounding box center [92, 412] width 49 height 16
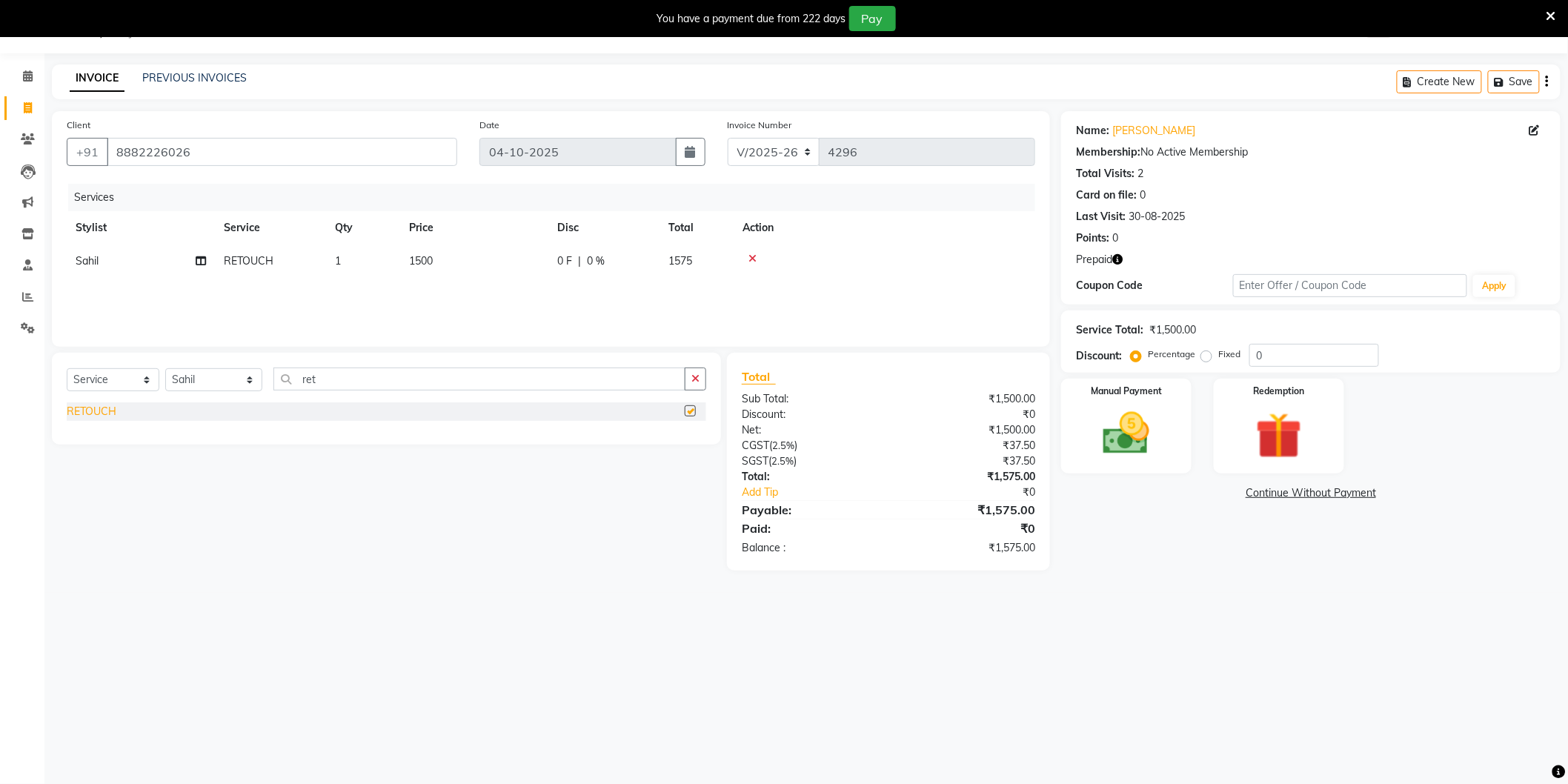
checkbox input "false"
click at [364, 383] on input "ret" at bounding box center [479, 379] width 412 height 23
click at [754, 256] on icon at bounding box center [752, 259] width 8 height 11
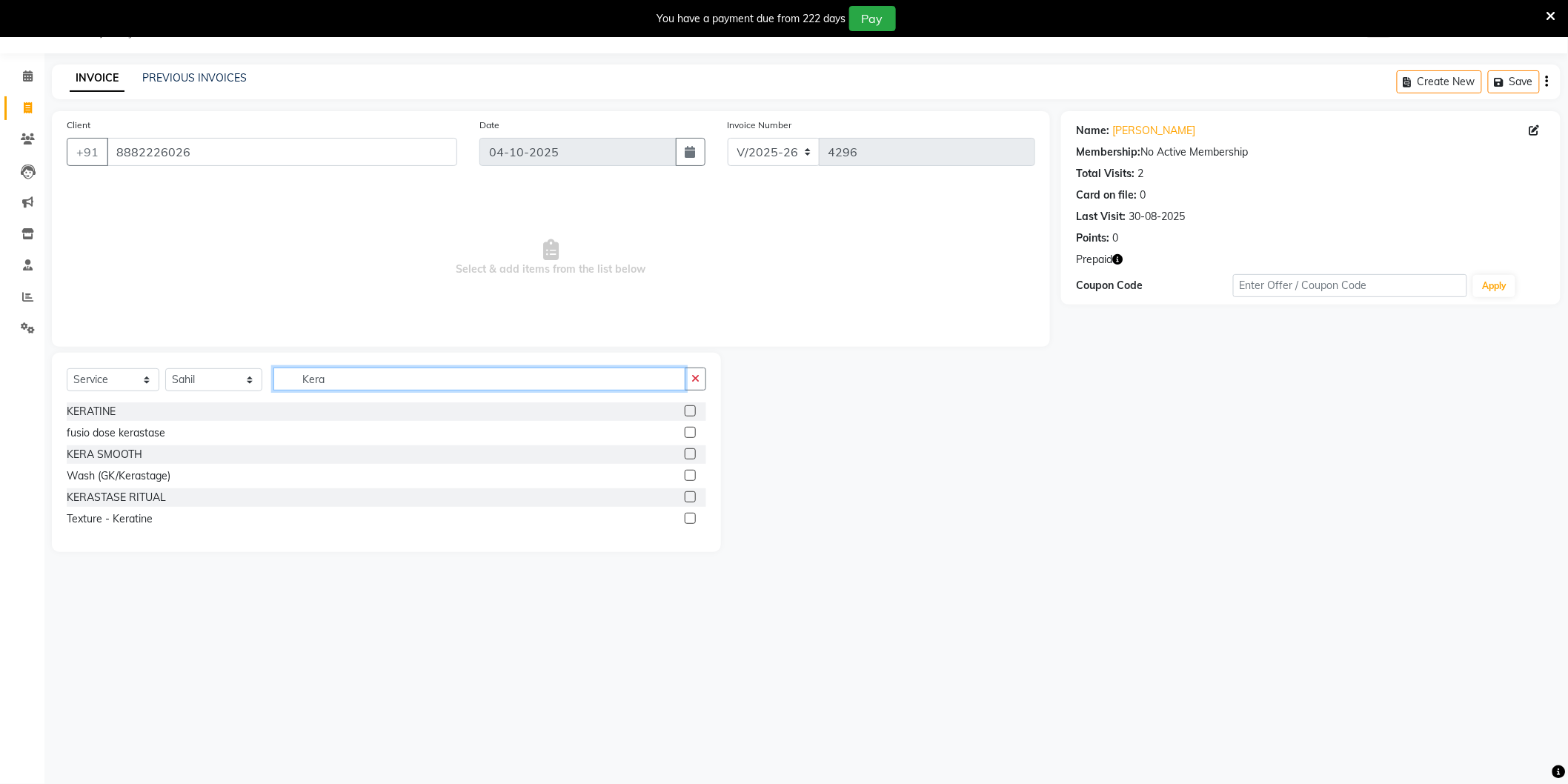
click at [420, 389] on input "Kera" at bounding box center [479, 379] width 412 height 23
type input "K"
type input "Keras"
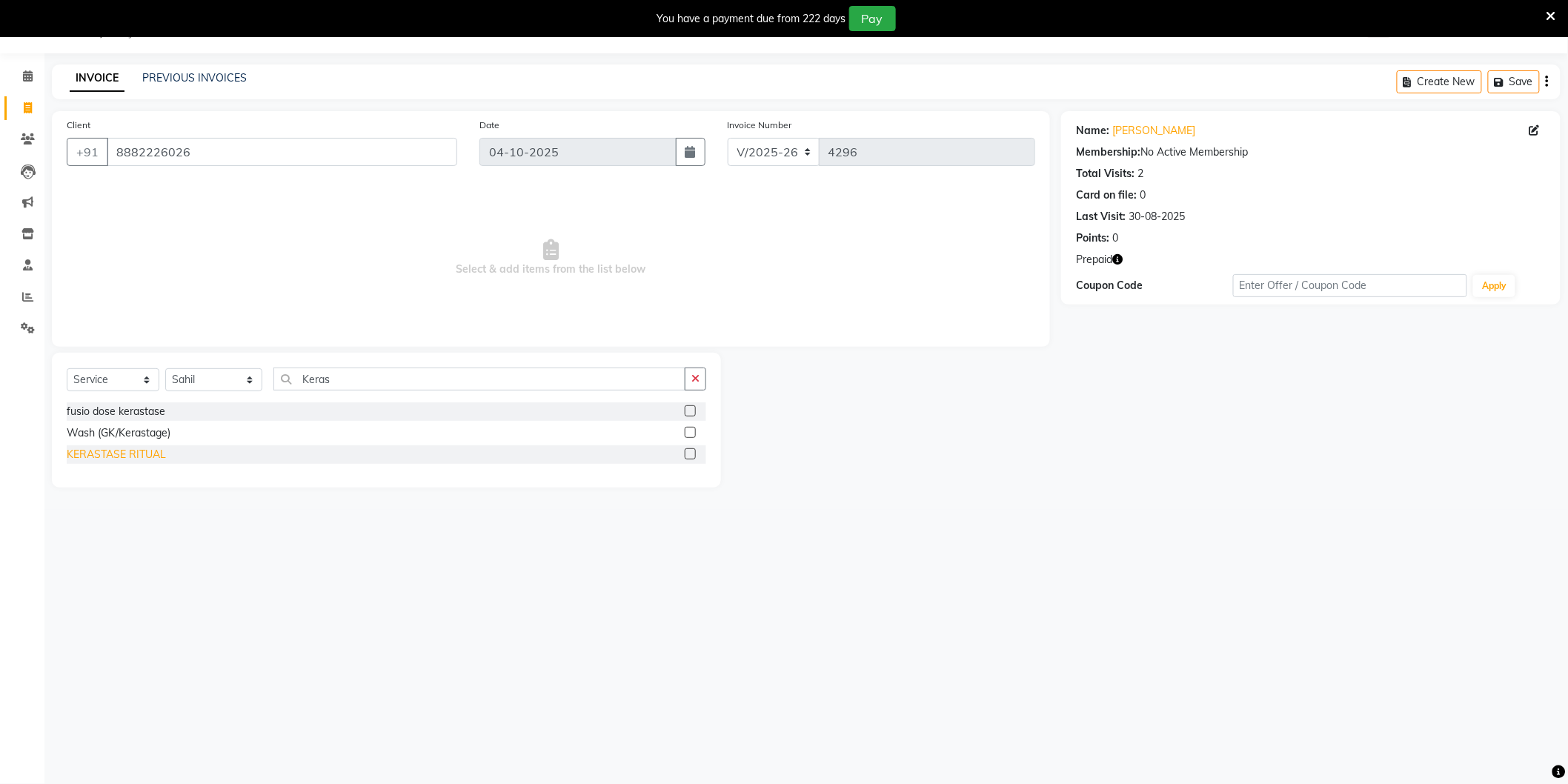
click at [150, 452] on div "KERASTASE RITUAL" at bounding box center [116, 455] width 100 height 16
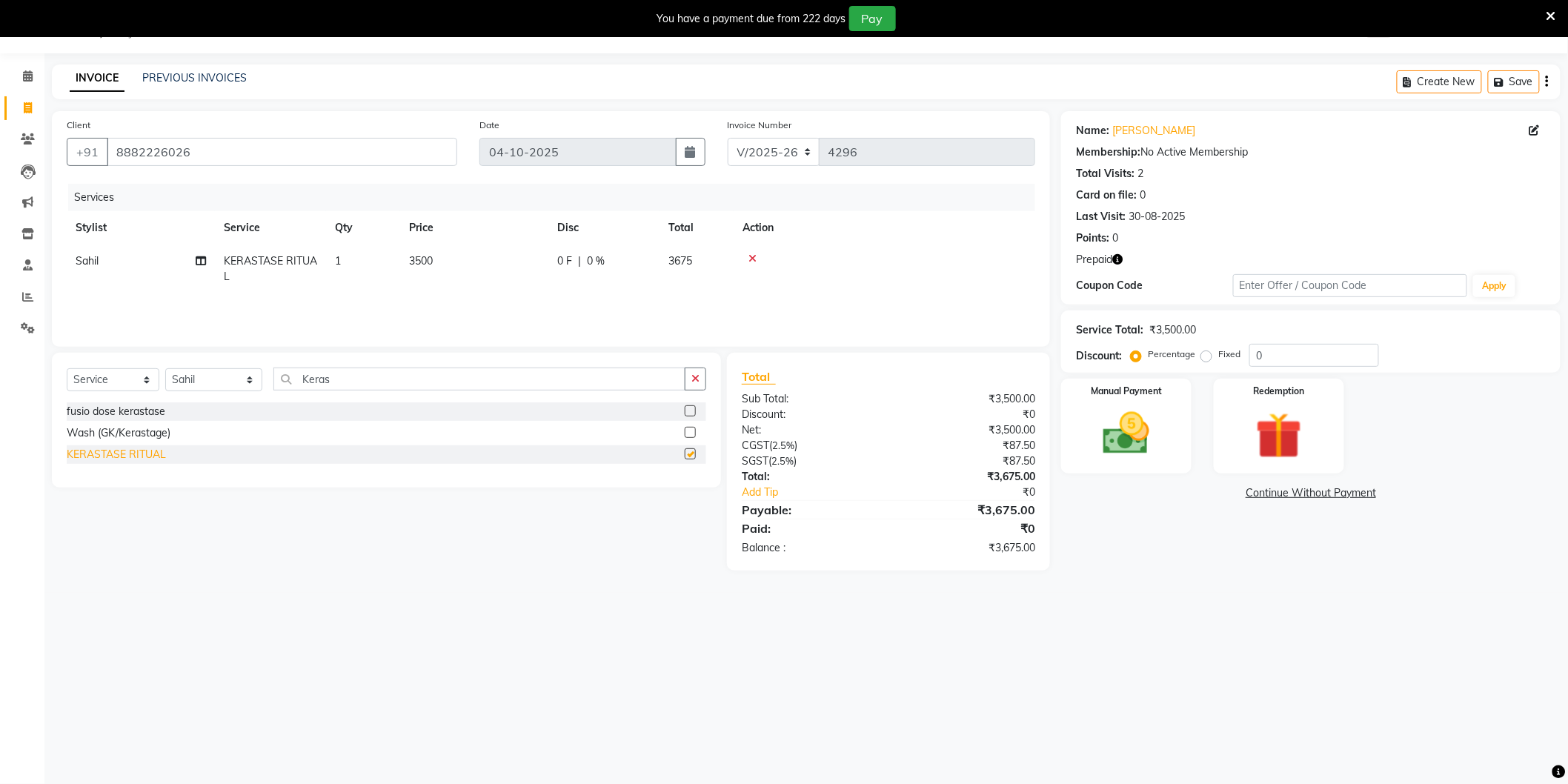
checkbox input "false"
click at [379, 378] on input "Keras" at bounding box center [479, 379] width 412 height 23
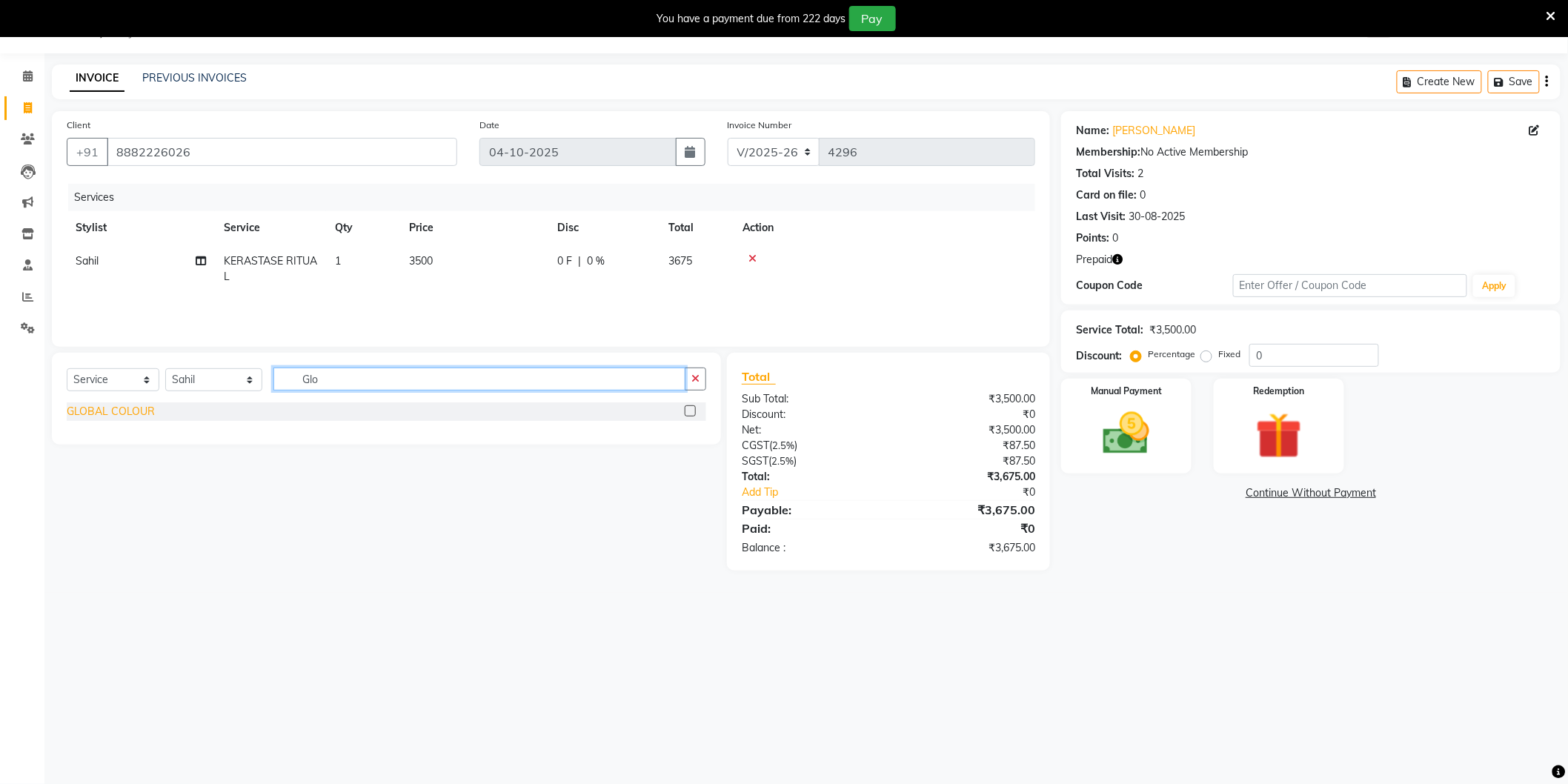
type input "Glo"
click at [139, 404] on div "GLOBAL COLOUR" at bounding box center [111, 412] width 88 height 16
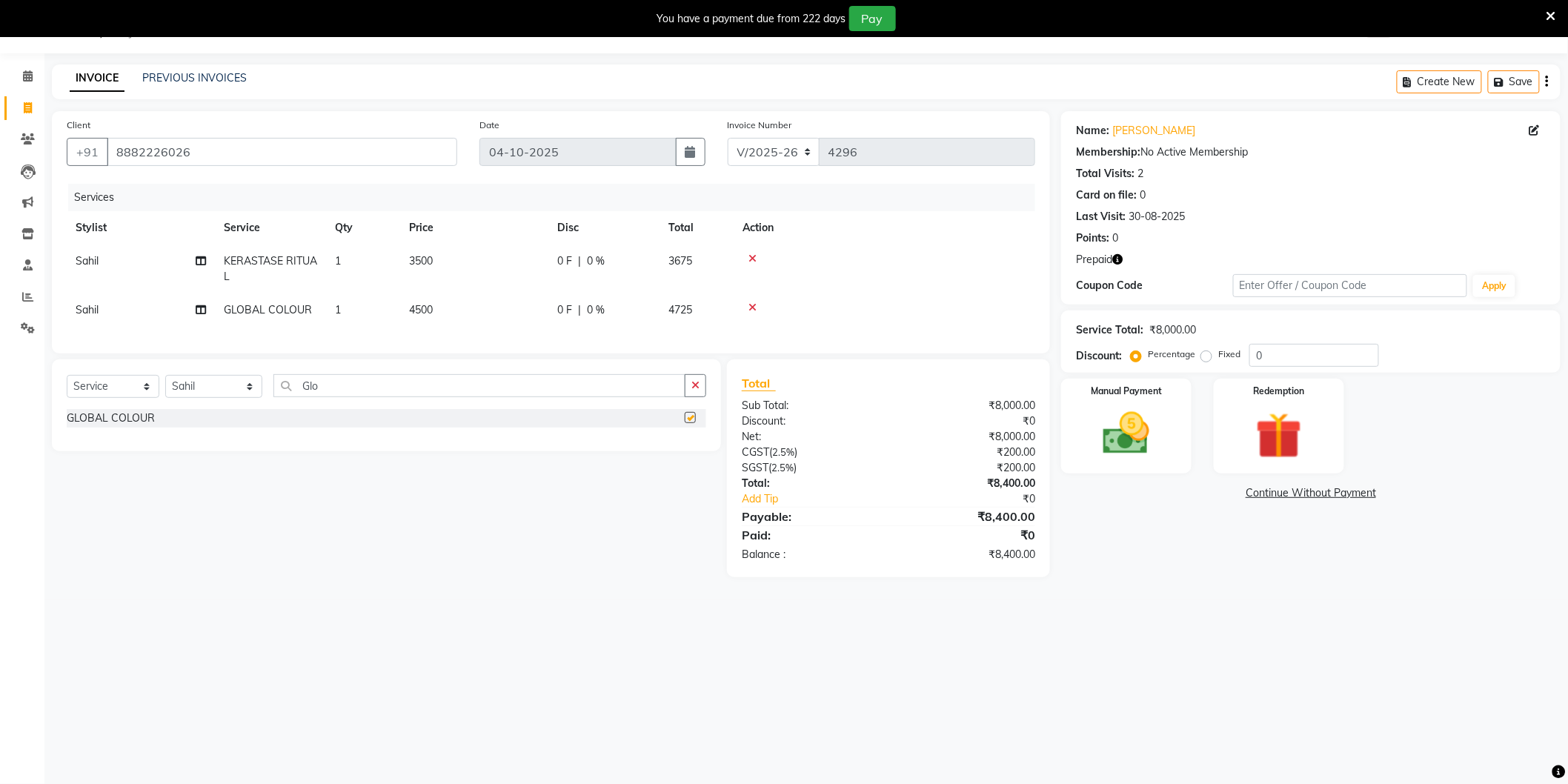
checkbox input "false"
click at [498, 309] on td "4500" at bounding box center [474, 310] width 148 height 34
select select "20483"
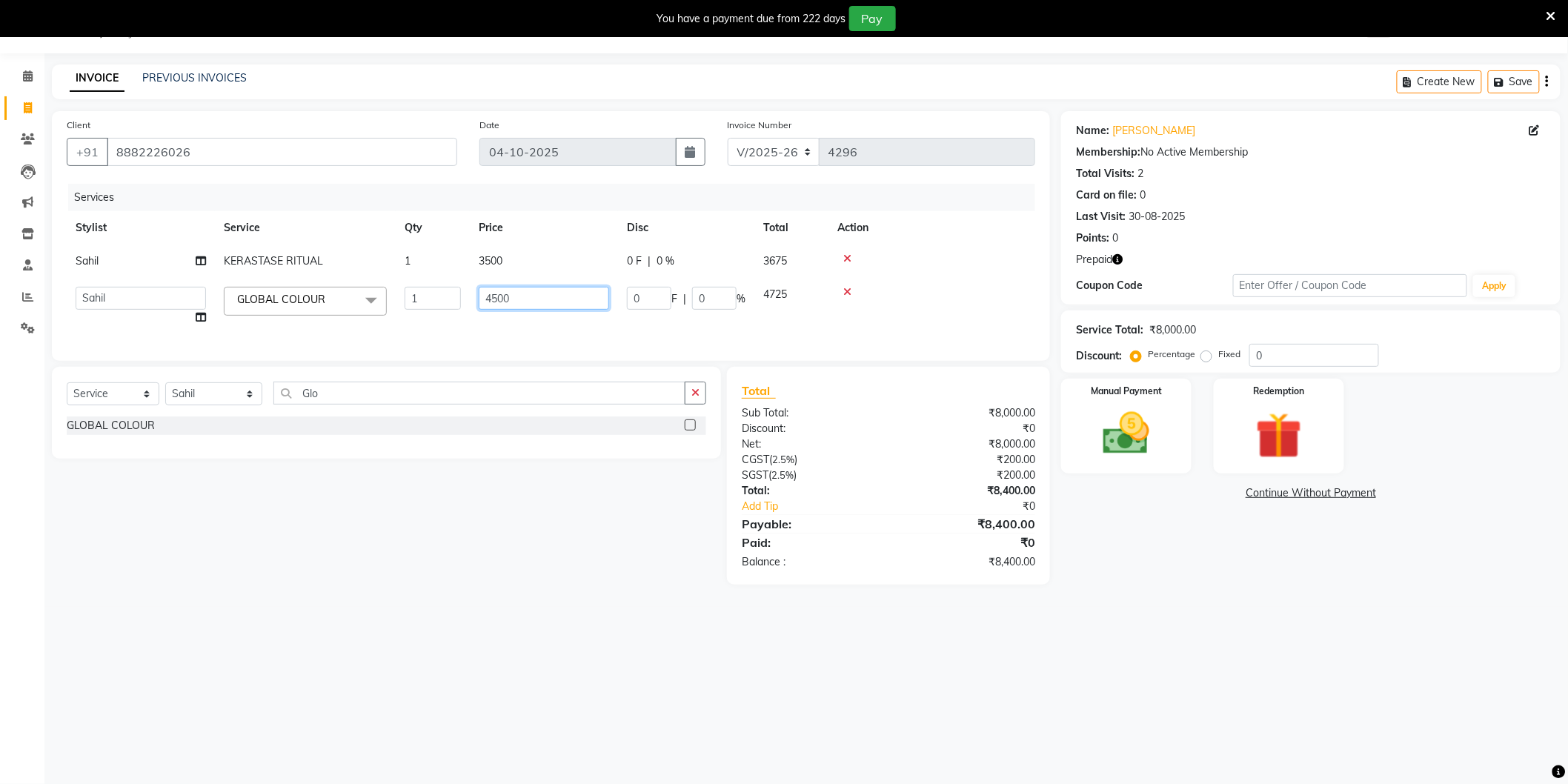
click at [538, 298] on input "4500" at bounding box center [544, 298] width 130 height 23
type input "5000"
click at [1118, 579] on div "Name: Vibhuti Membership: No Active Membership Total Visits: 2 Card on file: 0 …" at bounding box center [1316, 347] width 510 height 474
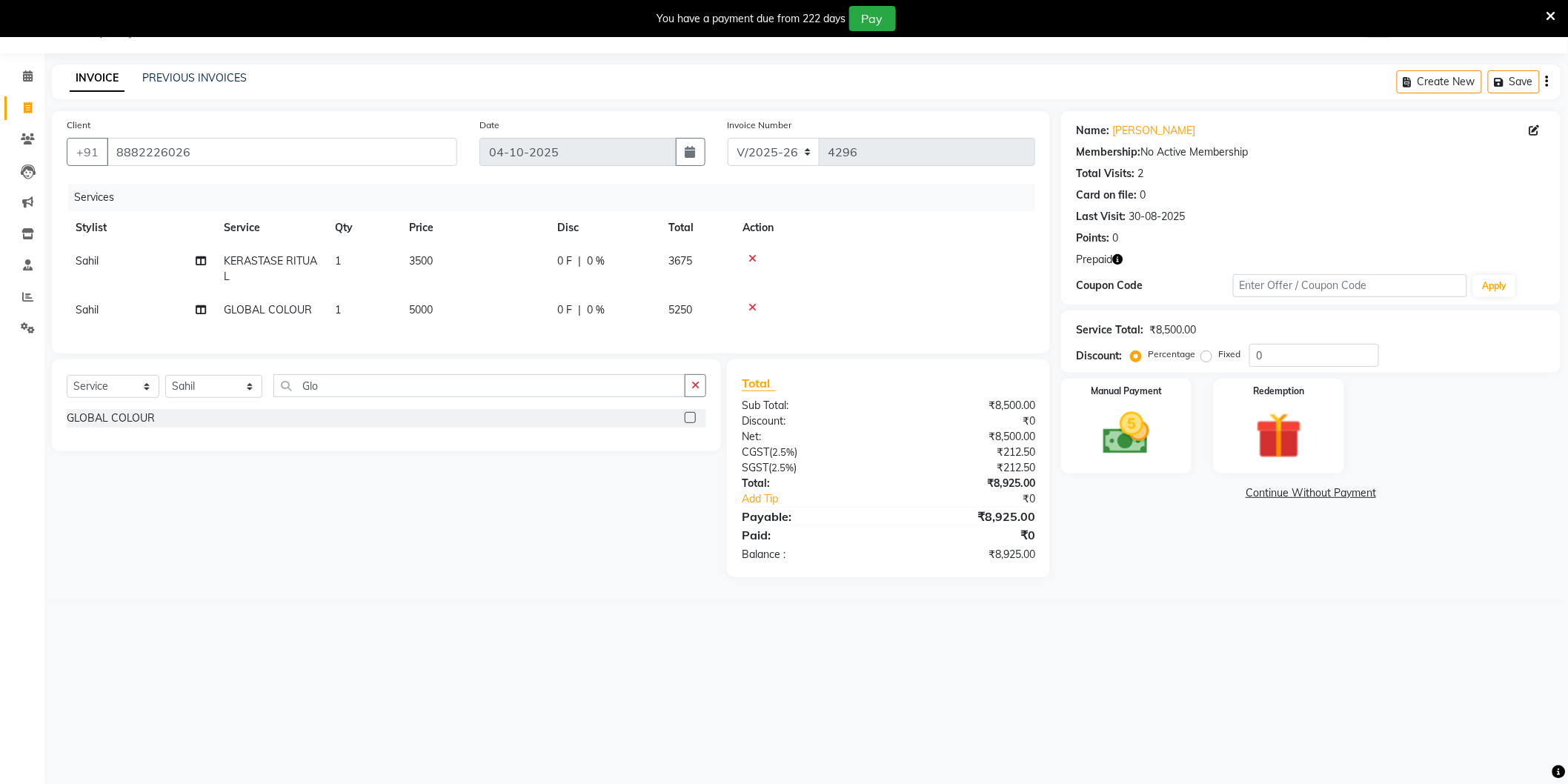
click at [1121, 260] on icon "button" at bounding box center [1118, 259] width 11 height 11
click at [1275, 423] on img at bounding box center [1278, 437] width 78 height 60
click at [1295, 494] on span "Prepaid 1" at bounding box center [1287, 495] width 48 height 17
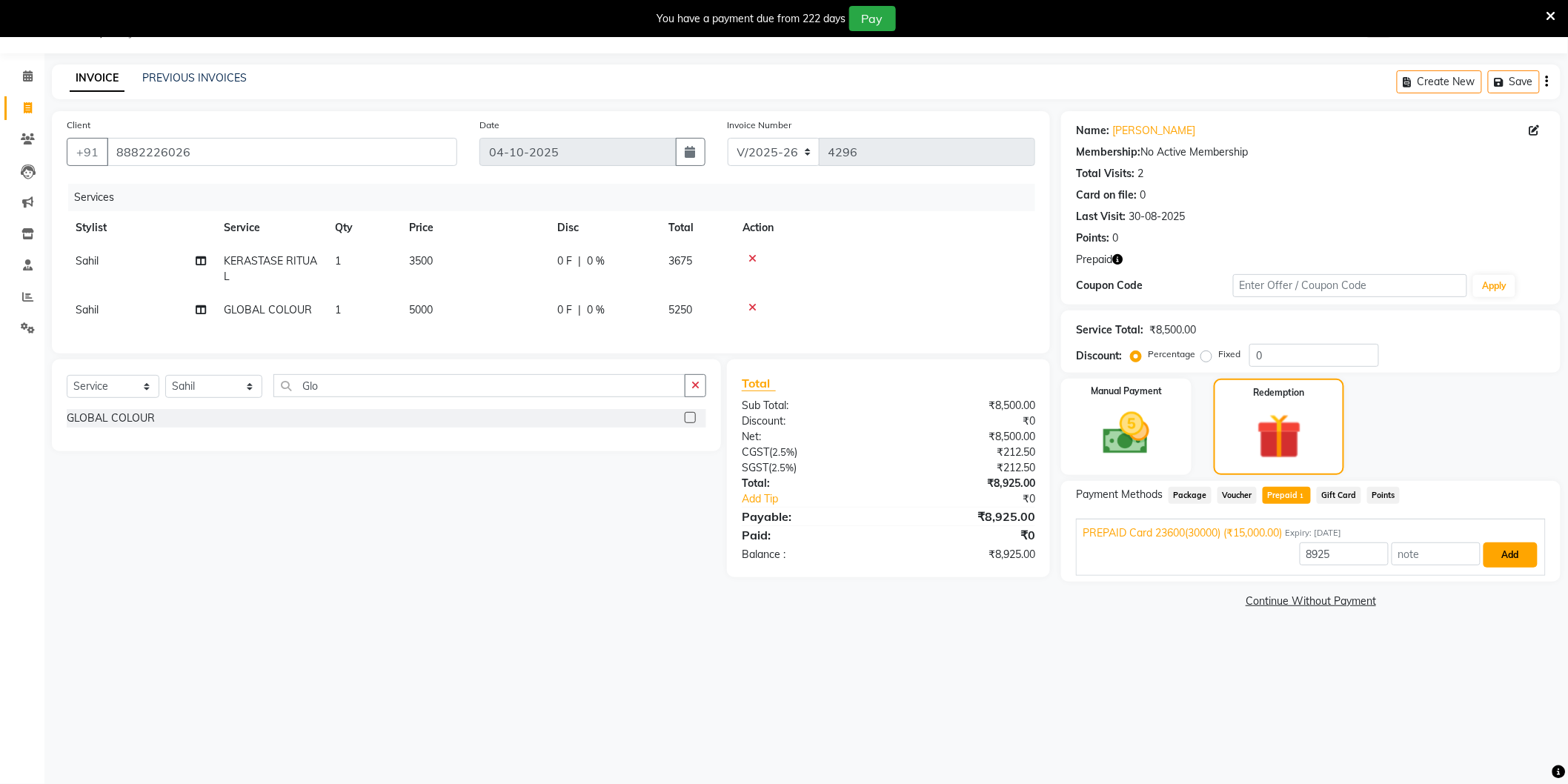
click at [1523, 555] on button "Add" at bounding box center [1510, 555] width 54 height 26
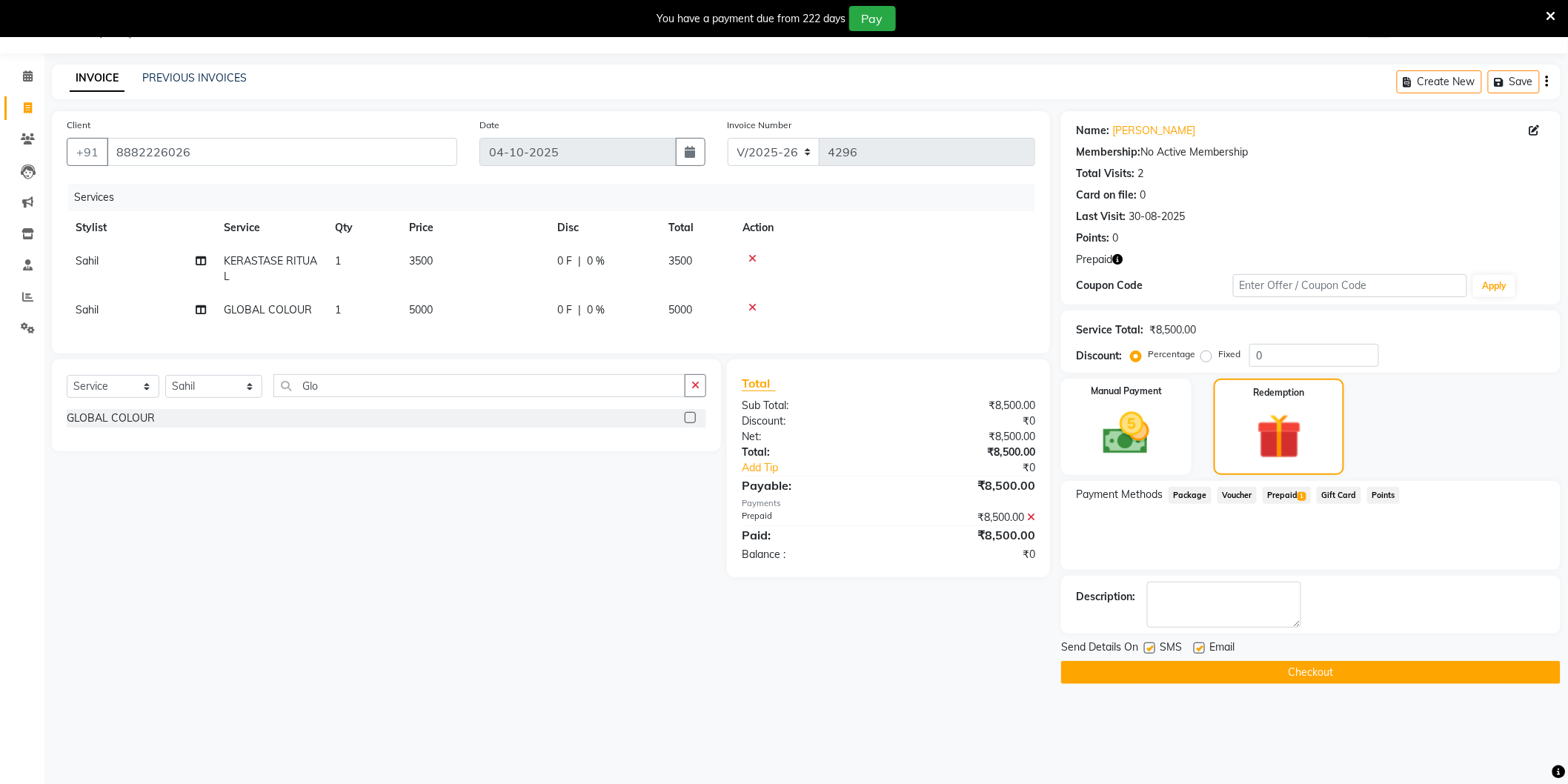
click at [1263, 671] on button "Checkout" at bounding box center [1311, 673] width 500 height 23
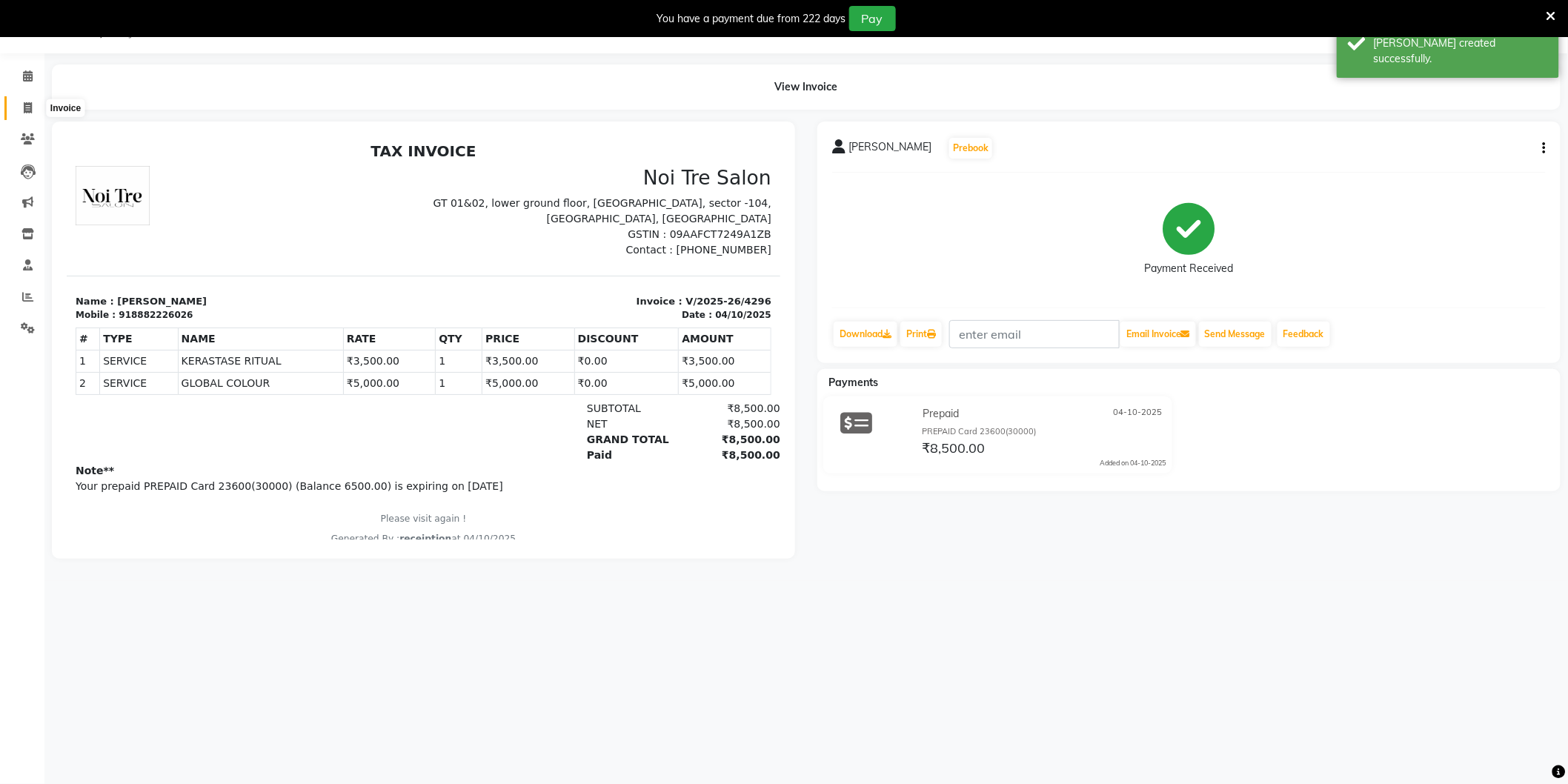
click at [28, 104] on icon at bounding box center [27, 108] width 8 height 11
select select "4009"
select select "service"
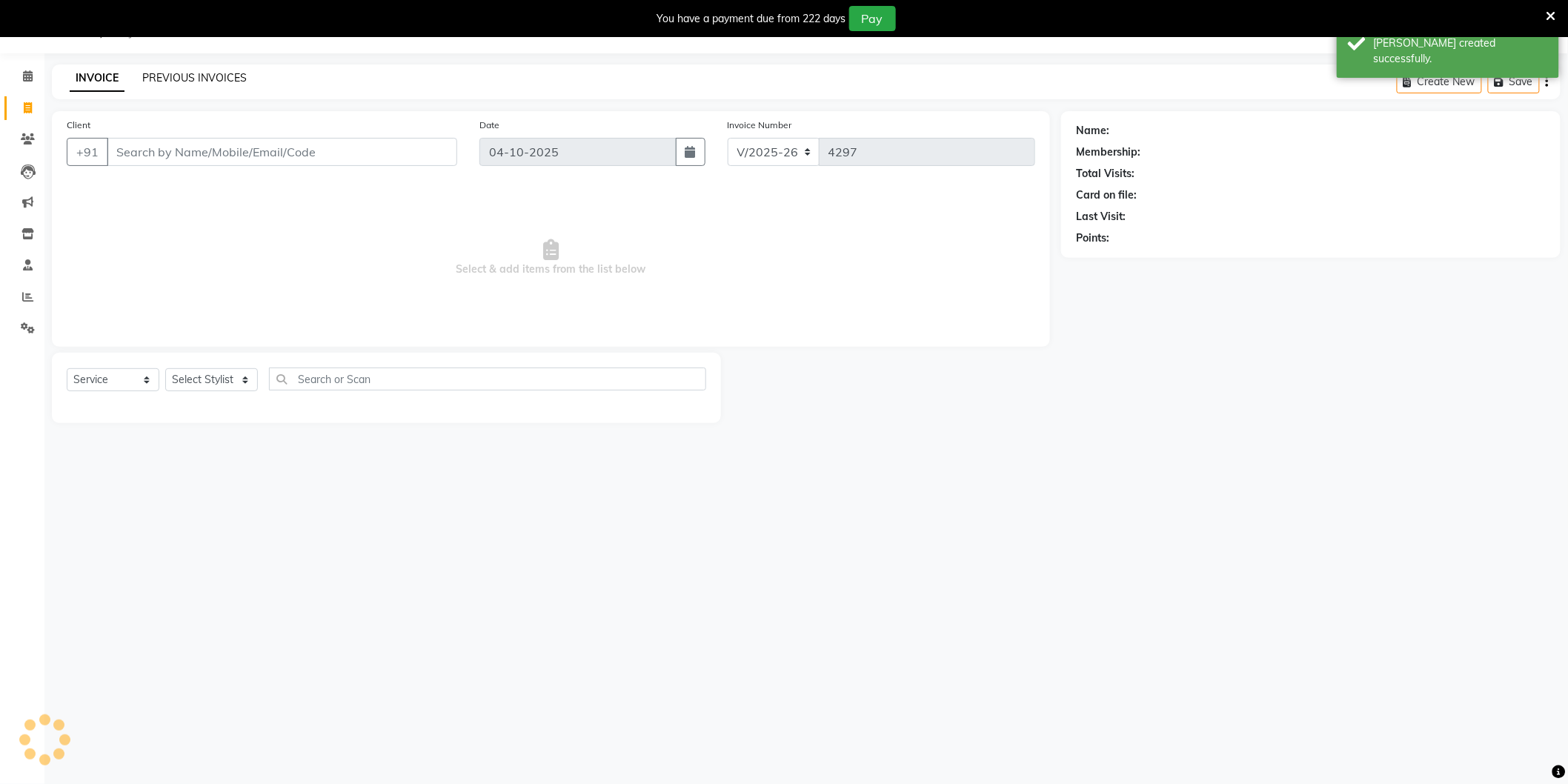
click at [163, 76] on link "PREVIOUS INVOICES" at bounding box center [194, 78] width 105 height 13
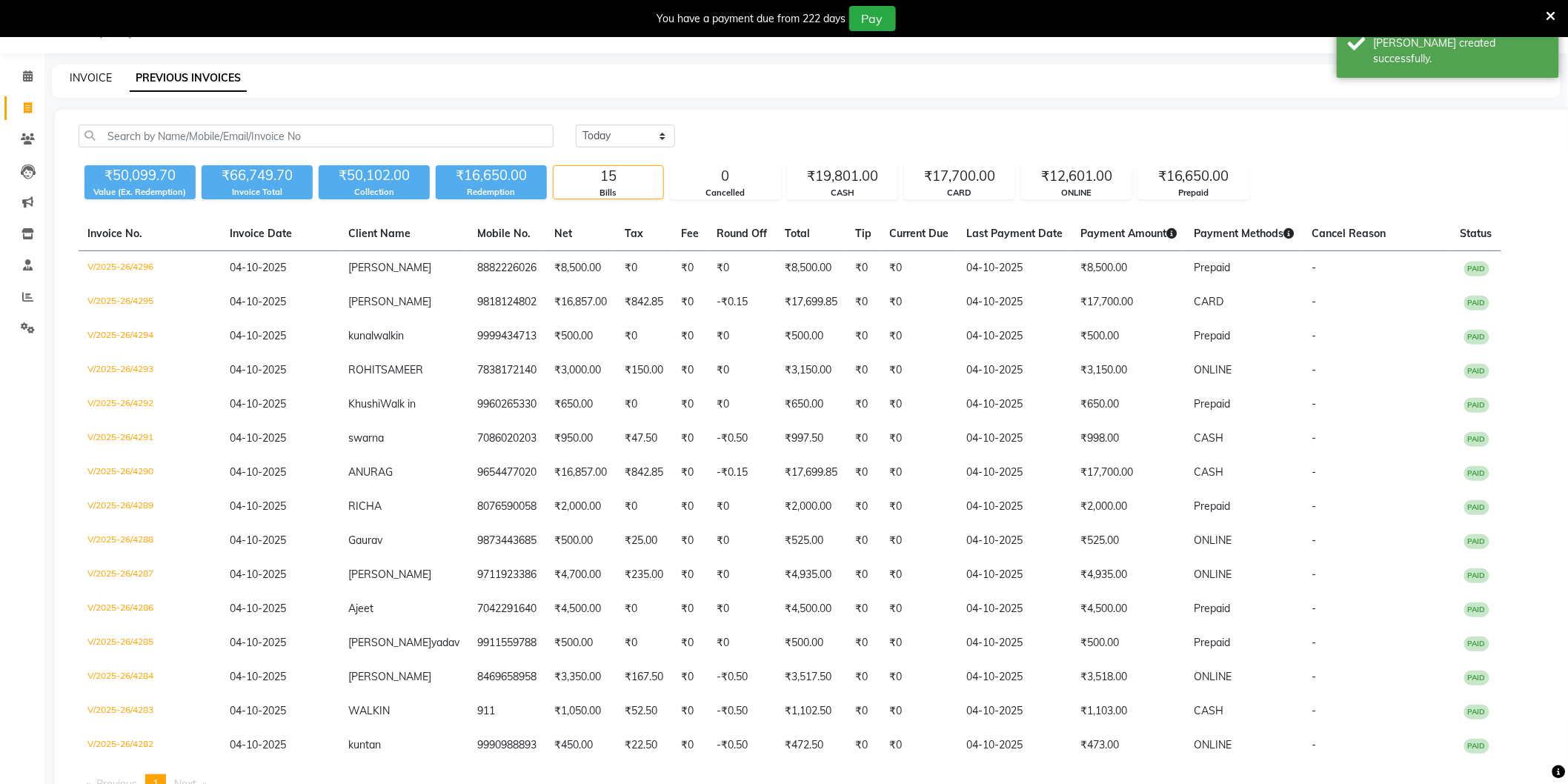
click at [100, 72] on link "INVOICE" at bounding box center [91, 78] width 42 height 13
select select "service"
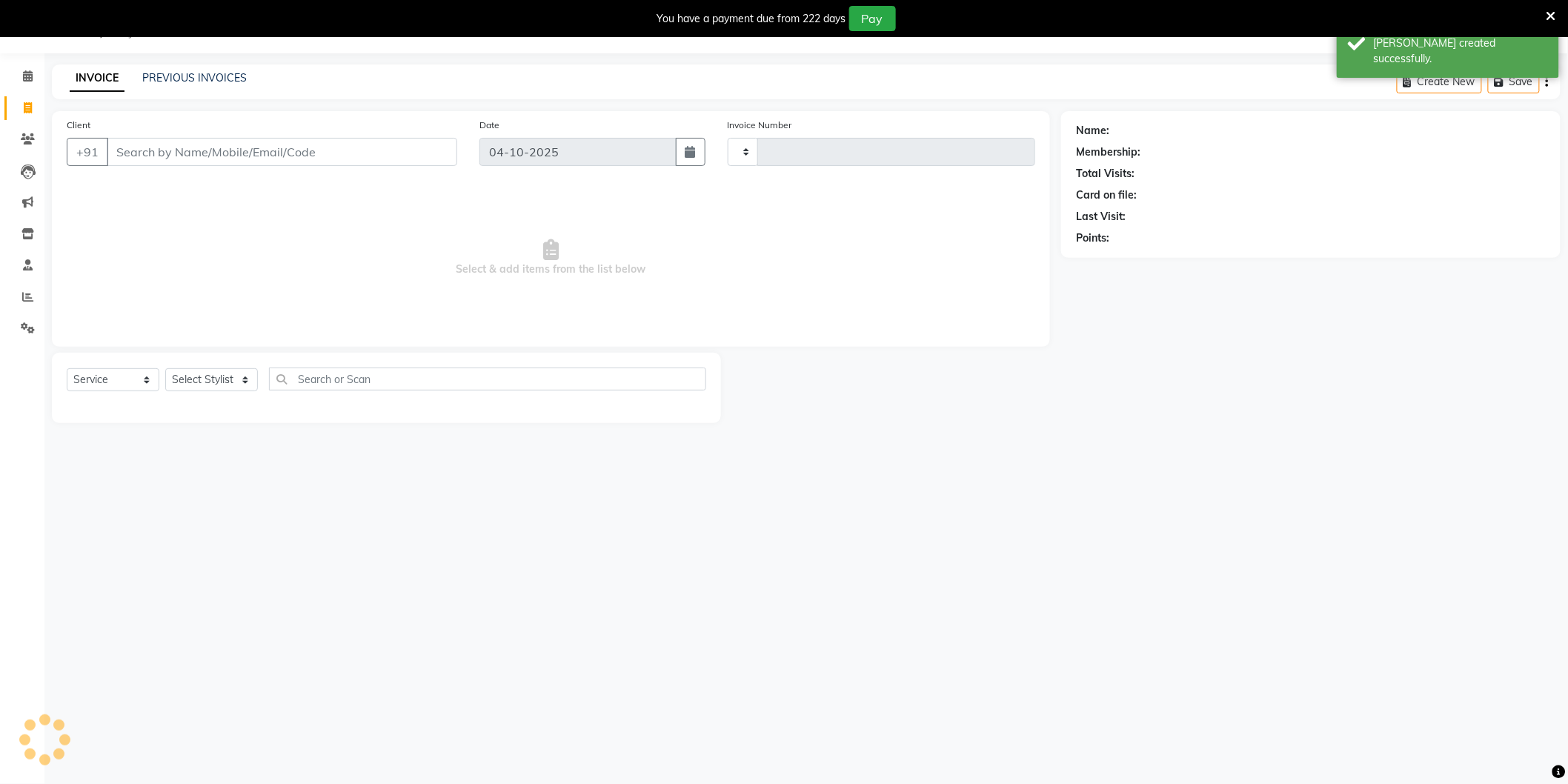
type input "4297"
select select "4009"
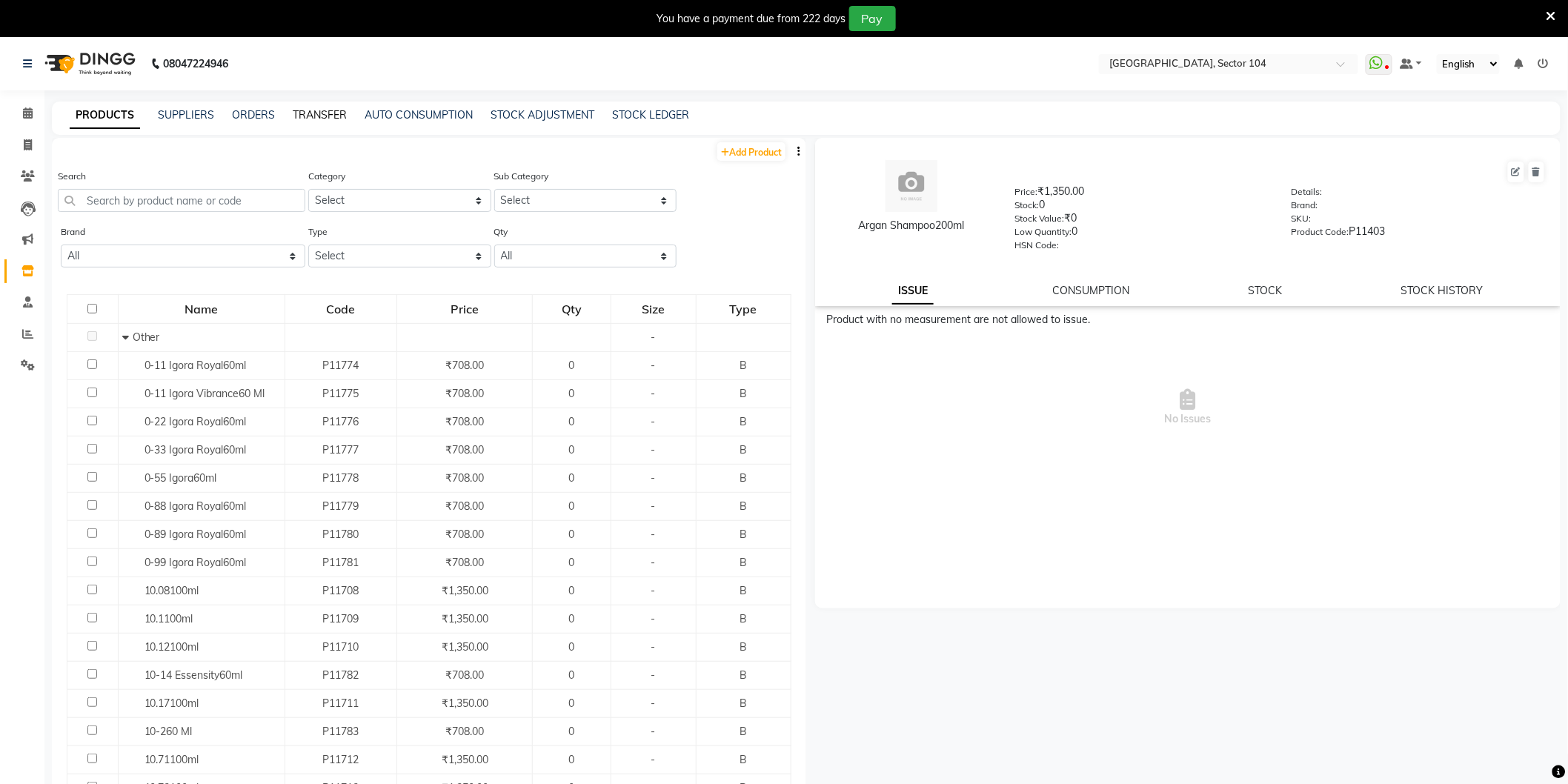
click at [328, 113] on link "TRANSFER" at bounding box center [319, 115] width 54 height 13
select select "sender"
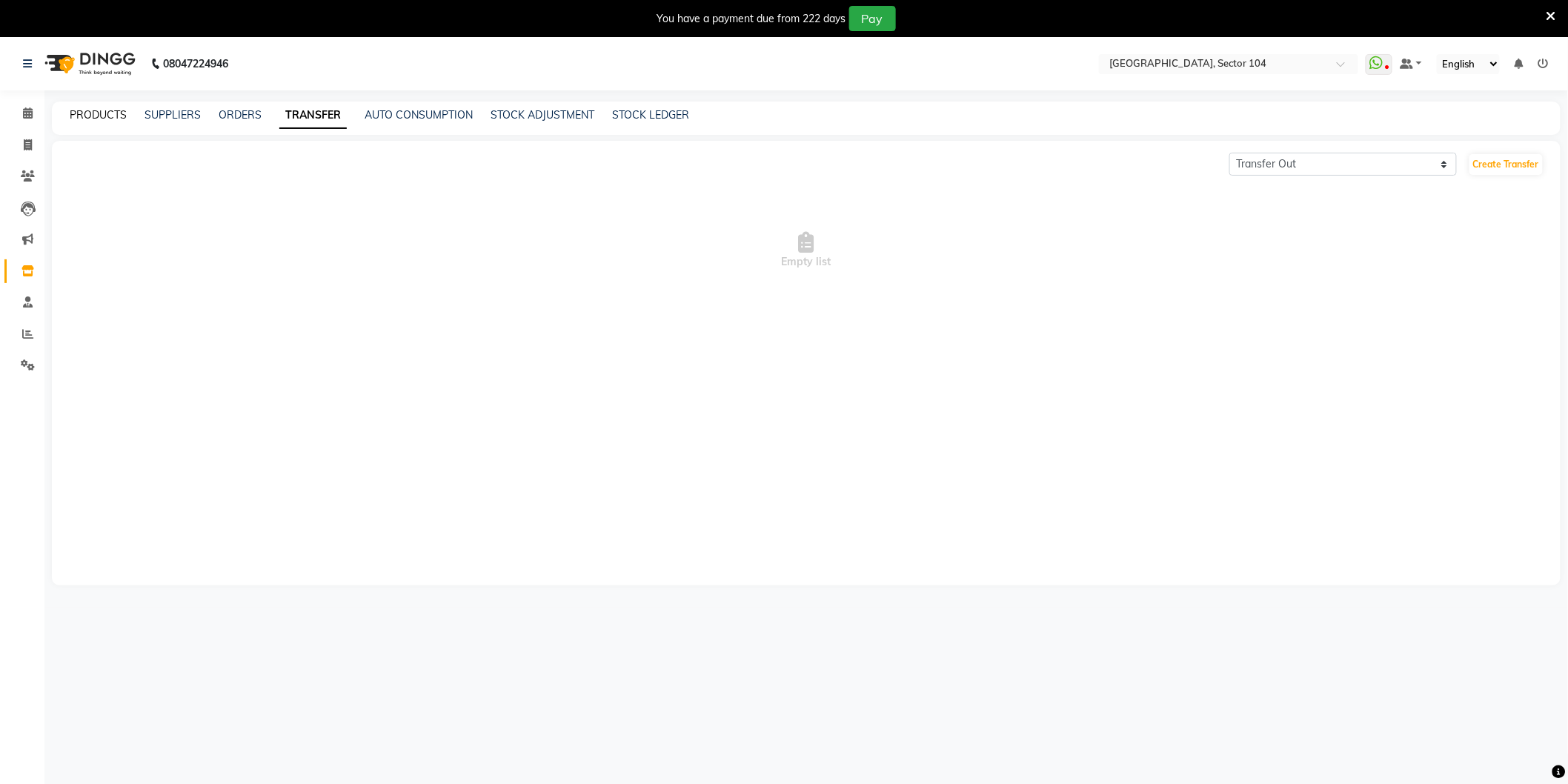
click at [117, 109] on link "PRODUCTS" at bounding box center [98, 115] width 57 height 13
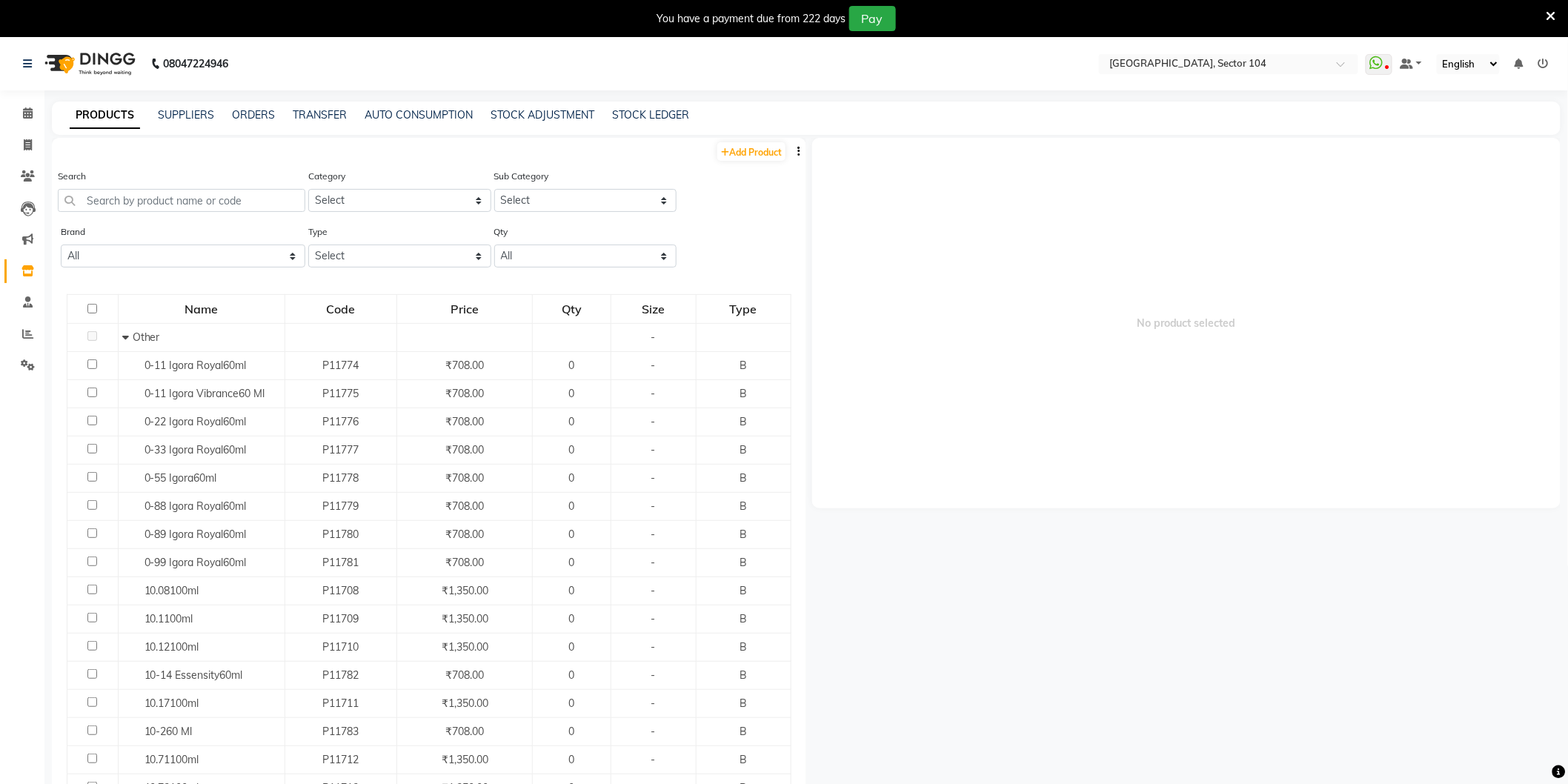
click at [798, 152] on icon "button" at bounding box center [799, 152] width 3 height 11
click at [754, 136] on div "IMPORT" at bounding box center [739, 141] width 48 height 19
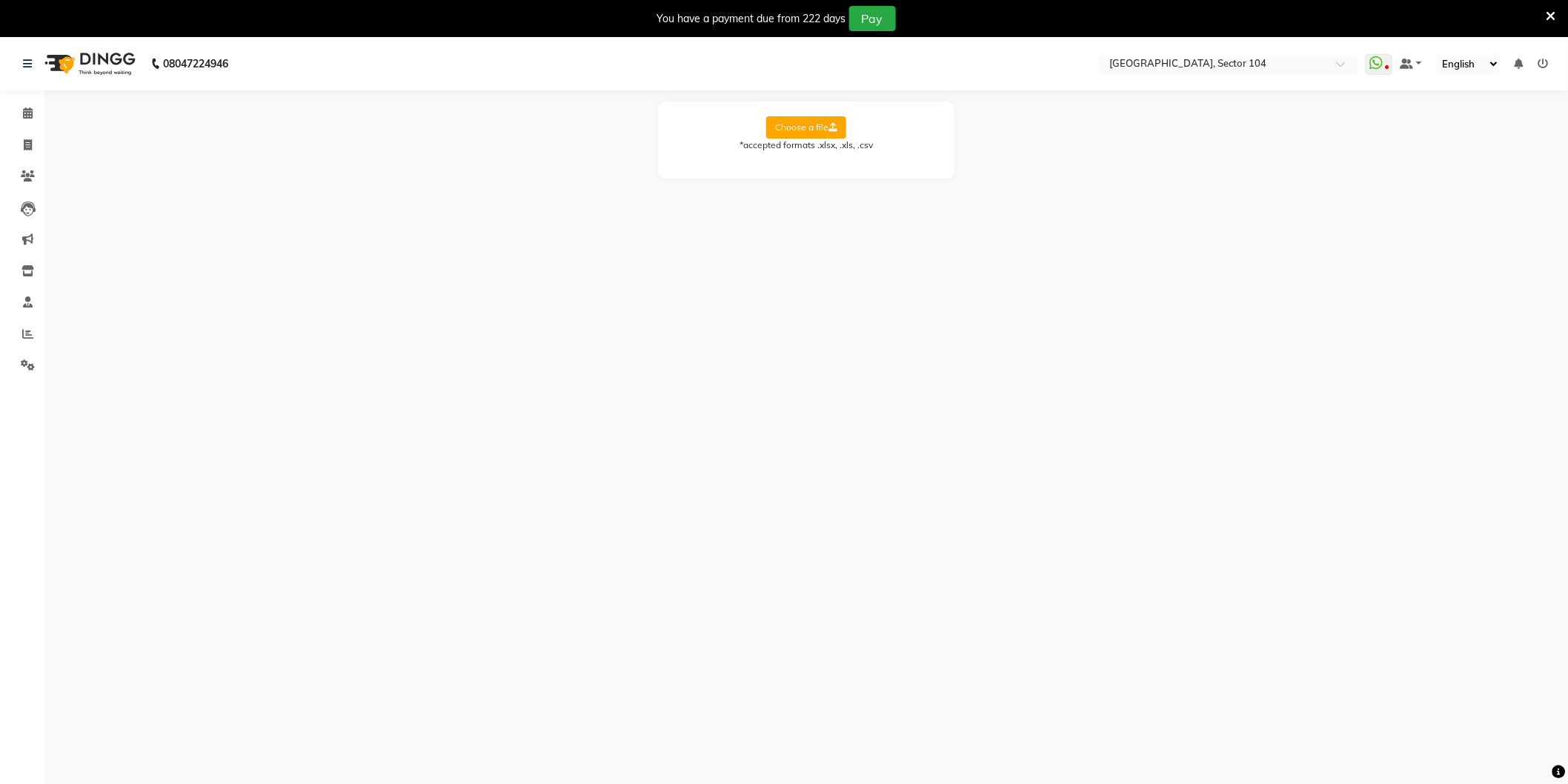
click at [798, 127] on label "Choose a file" at bounding box center [806, 127] width 80 height 22
click at [0, 0] on input "Choose a file" at bounding box center [0, 0] width 0 height 0
click at [793, 121] on label "Choose a file" at bounding box center [806, 127] width 80 height 22
click at [0, 0] on input "Choose a file" at bounding box center [0, 0] width 0 height 0
click at [848, 168] on select "Select Sheet Sheet1" at bounding box center [873, 175] width 111 height 23
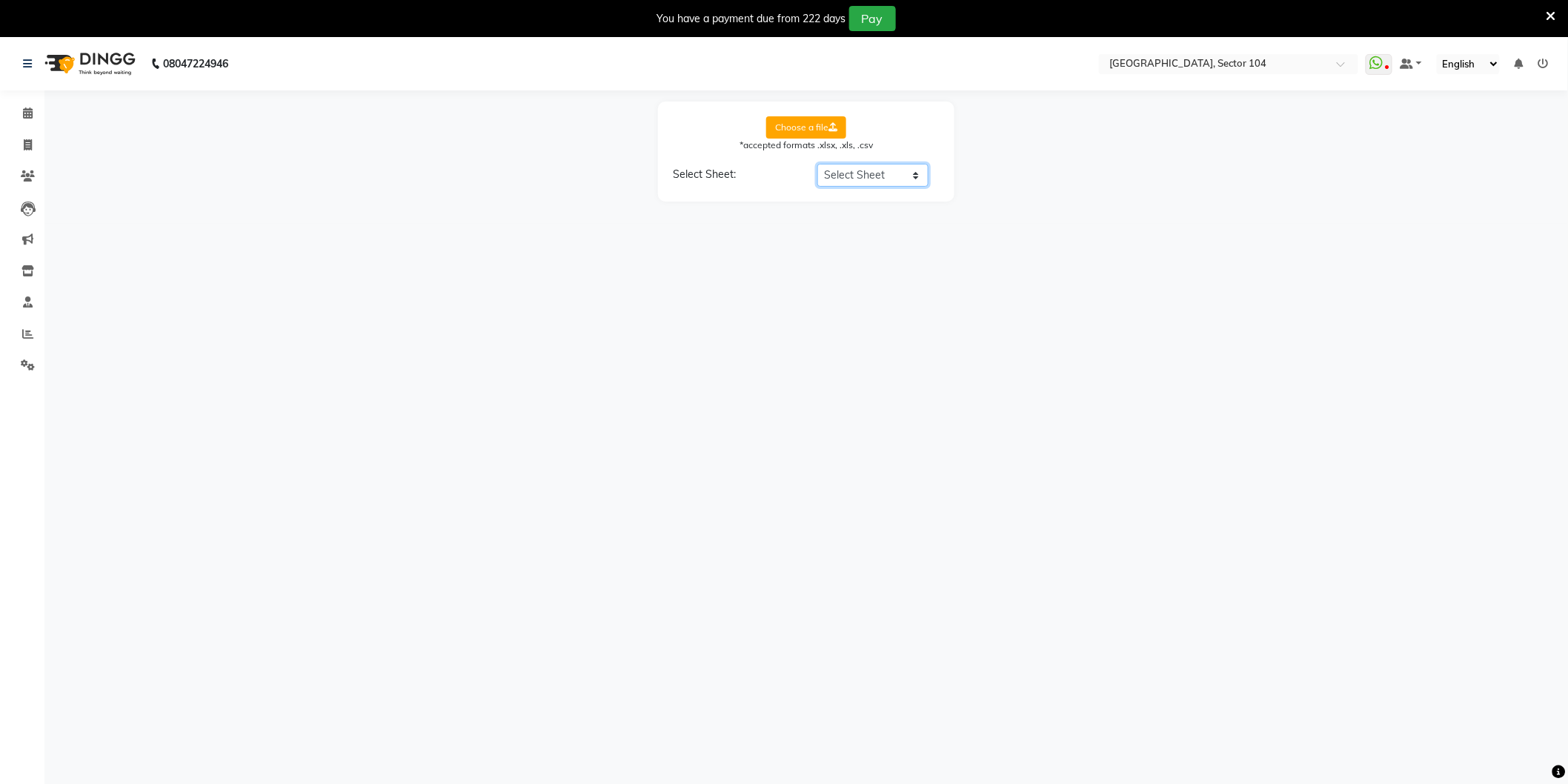
select select "Sheet1"
click at [817, 164] on select "Select Sheet Sheet1" at bounding box center [873, 175] width 111 height 23
select select "product name"
select select "product code"
select select "product category"
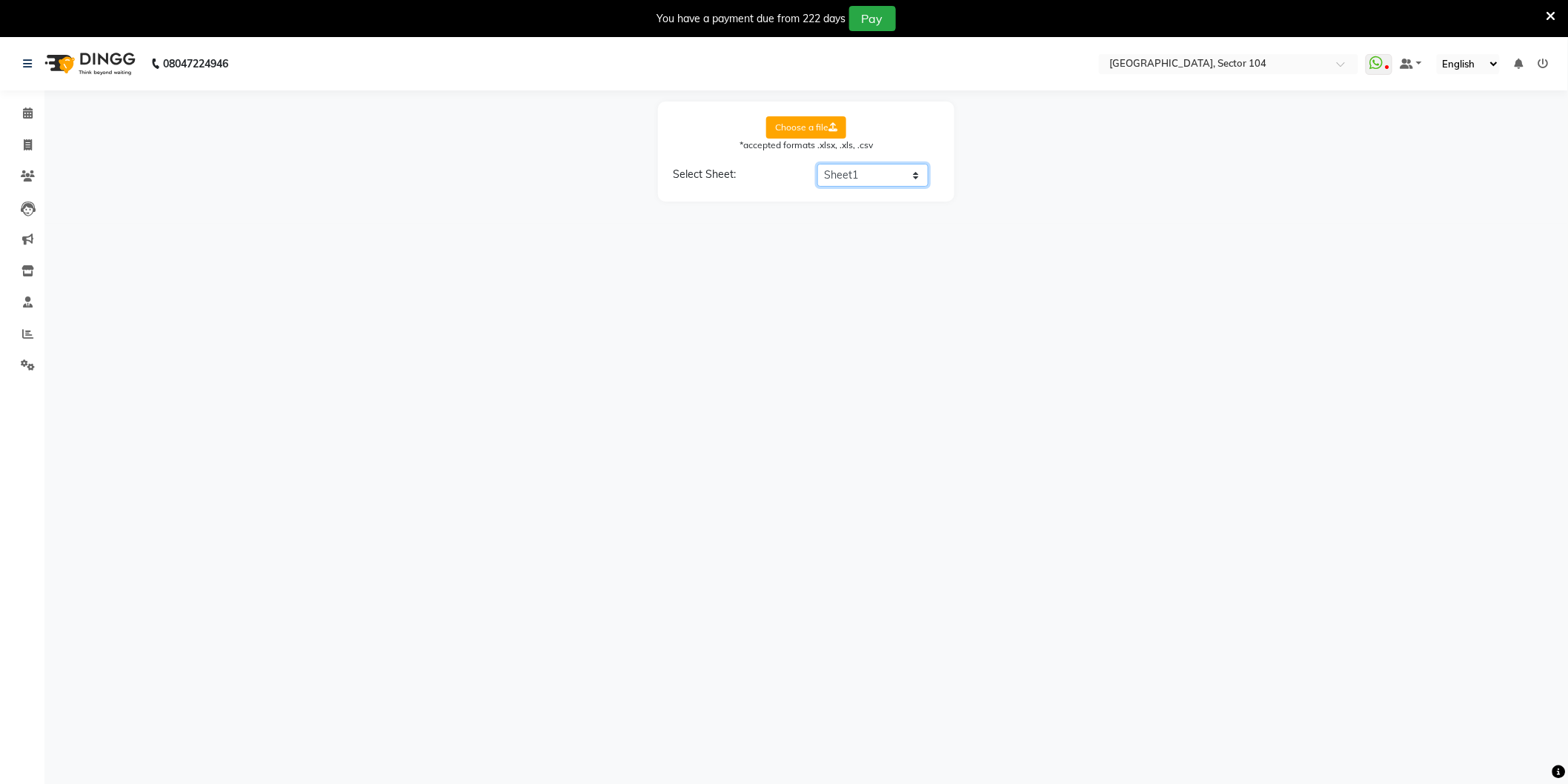
select select "product sub-category"
select select "quantity"
select select "price"
select select "cost"
select select "tax group"
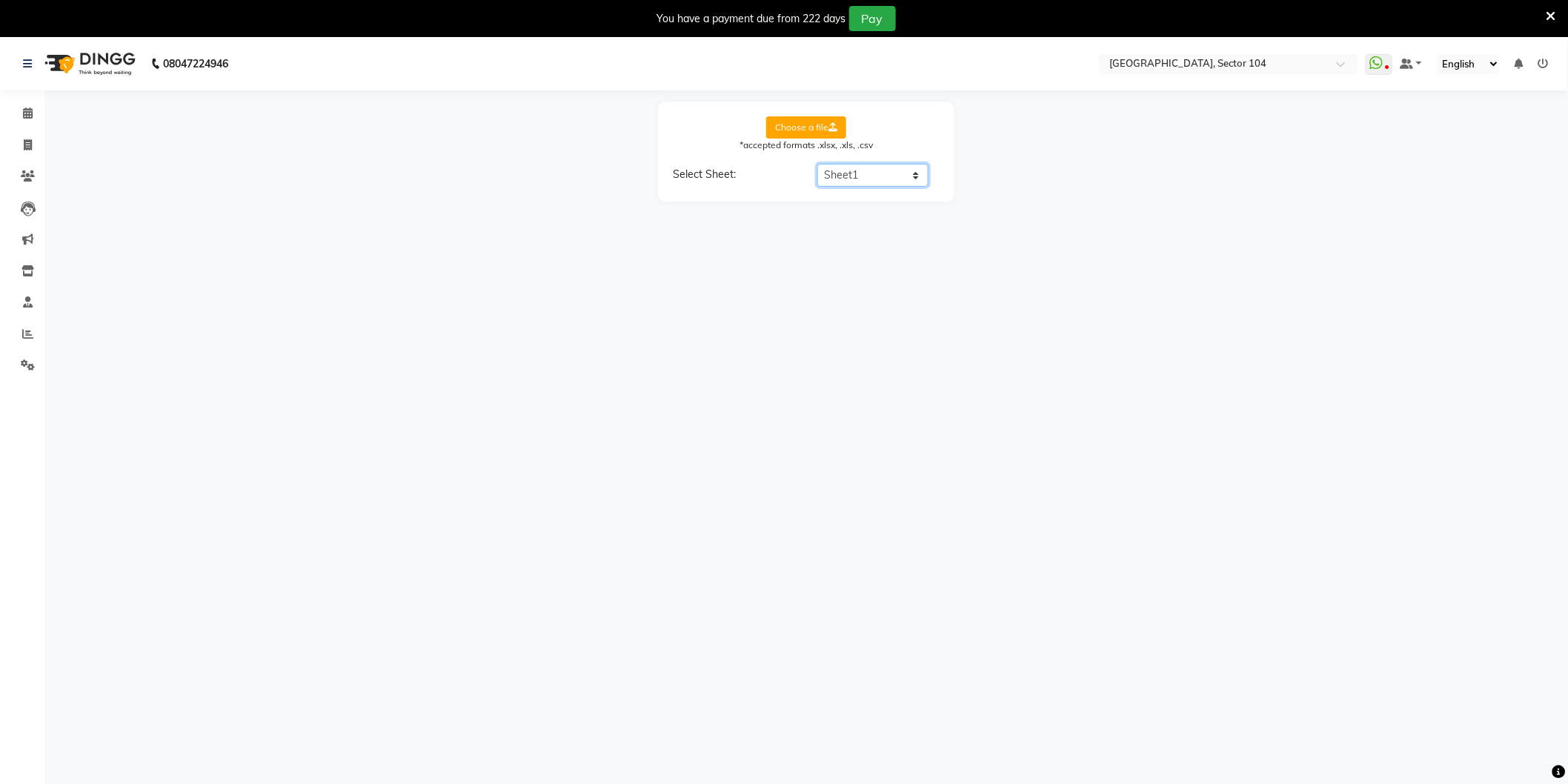
select select "tax inclusive"
select select "size"
select select "unit"
select select "sku"
select select "brand"
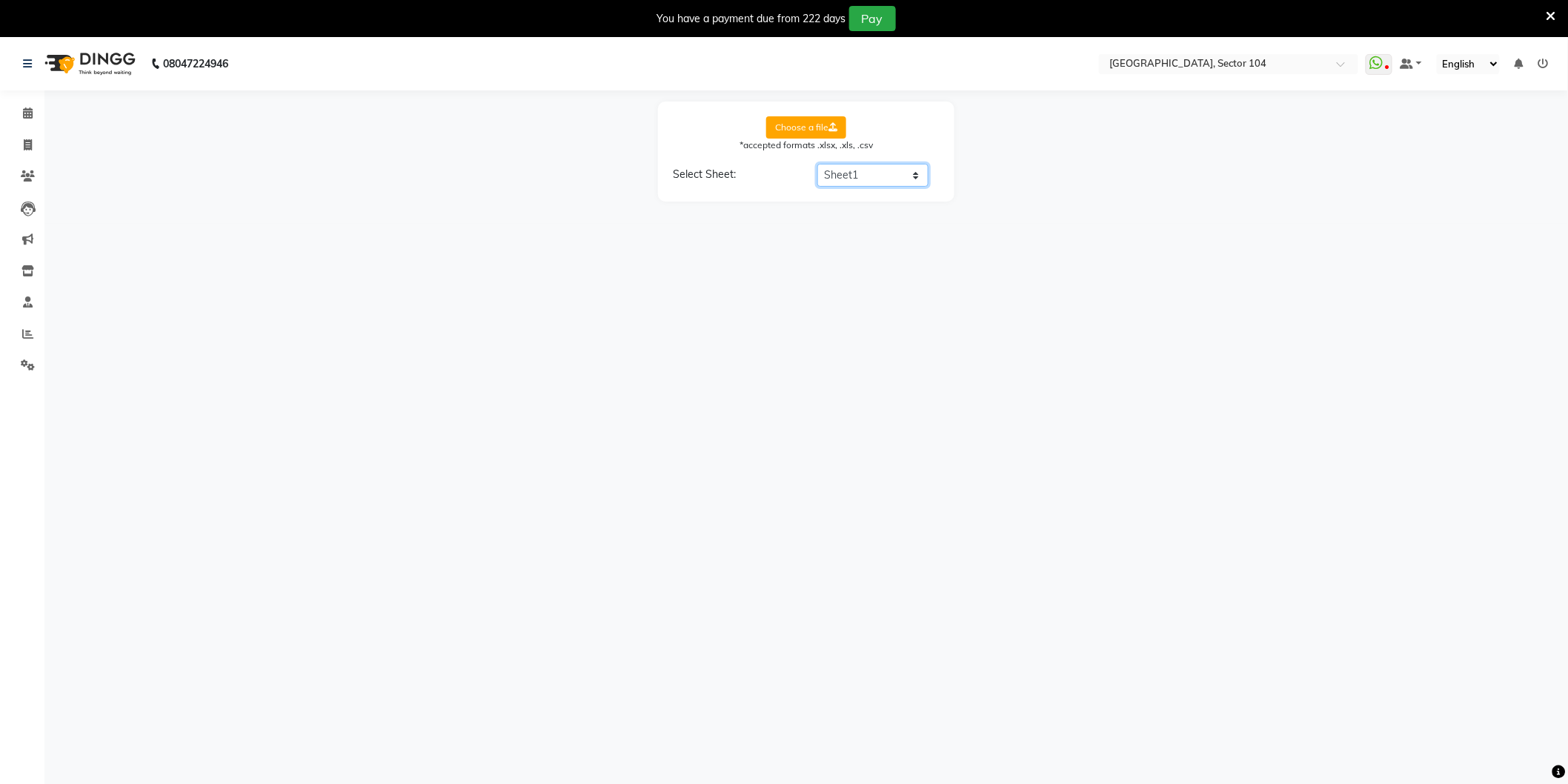
select select "sac code"
select select "description"
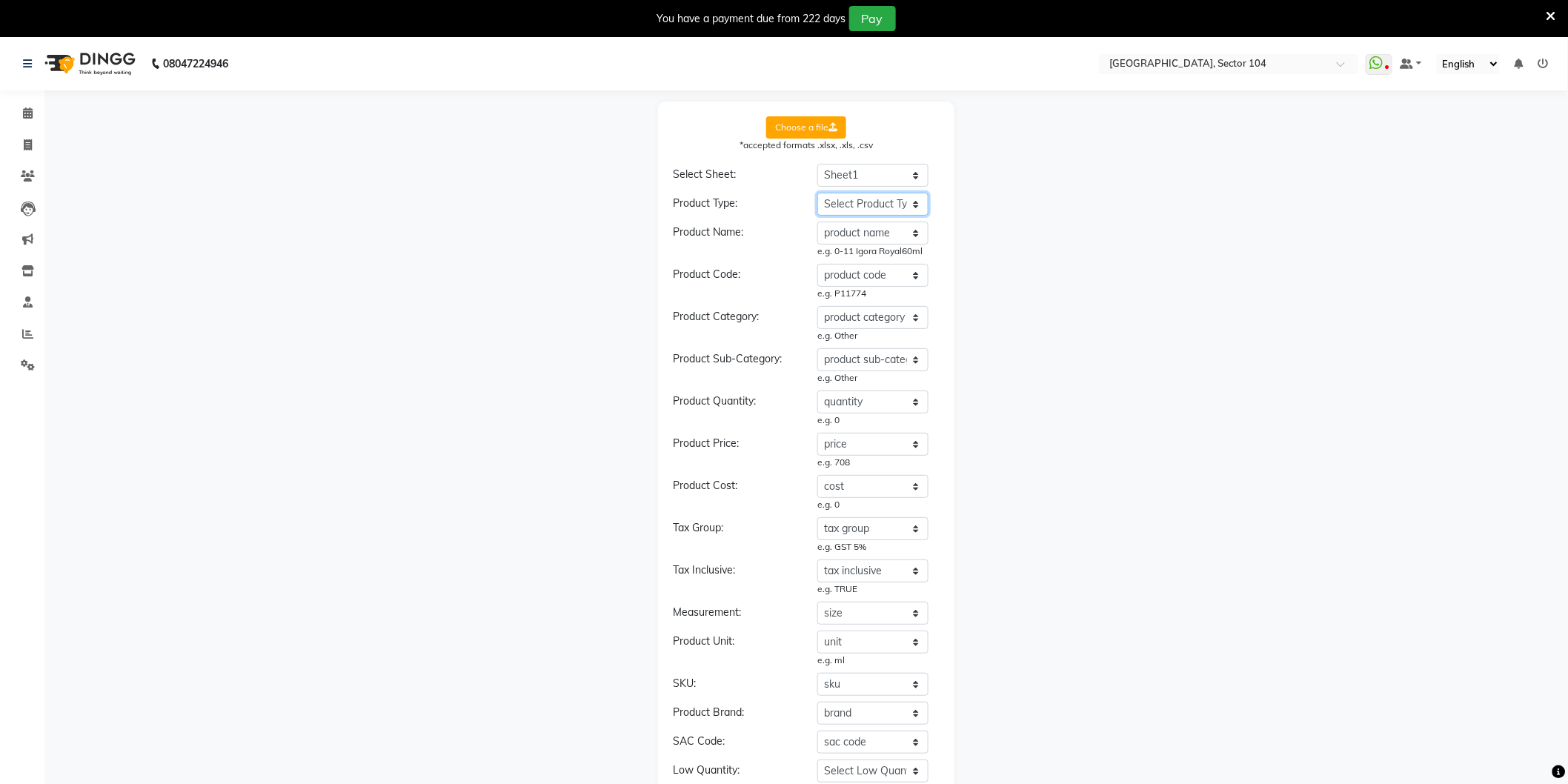
click at [872, 205] on select "Select Product Type product name product code product category product sub-cate…" at bounding box center [873, 205] width 111 height 23
select select "type"
click at [817, 193] on select "Select Product Type product name product code product category product sub-cate…" at bounding box center [873, 205] width 111 height 23
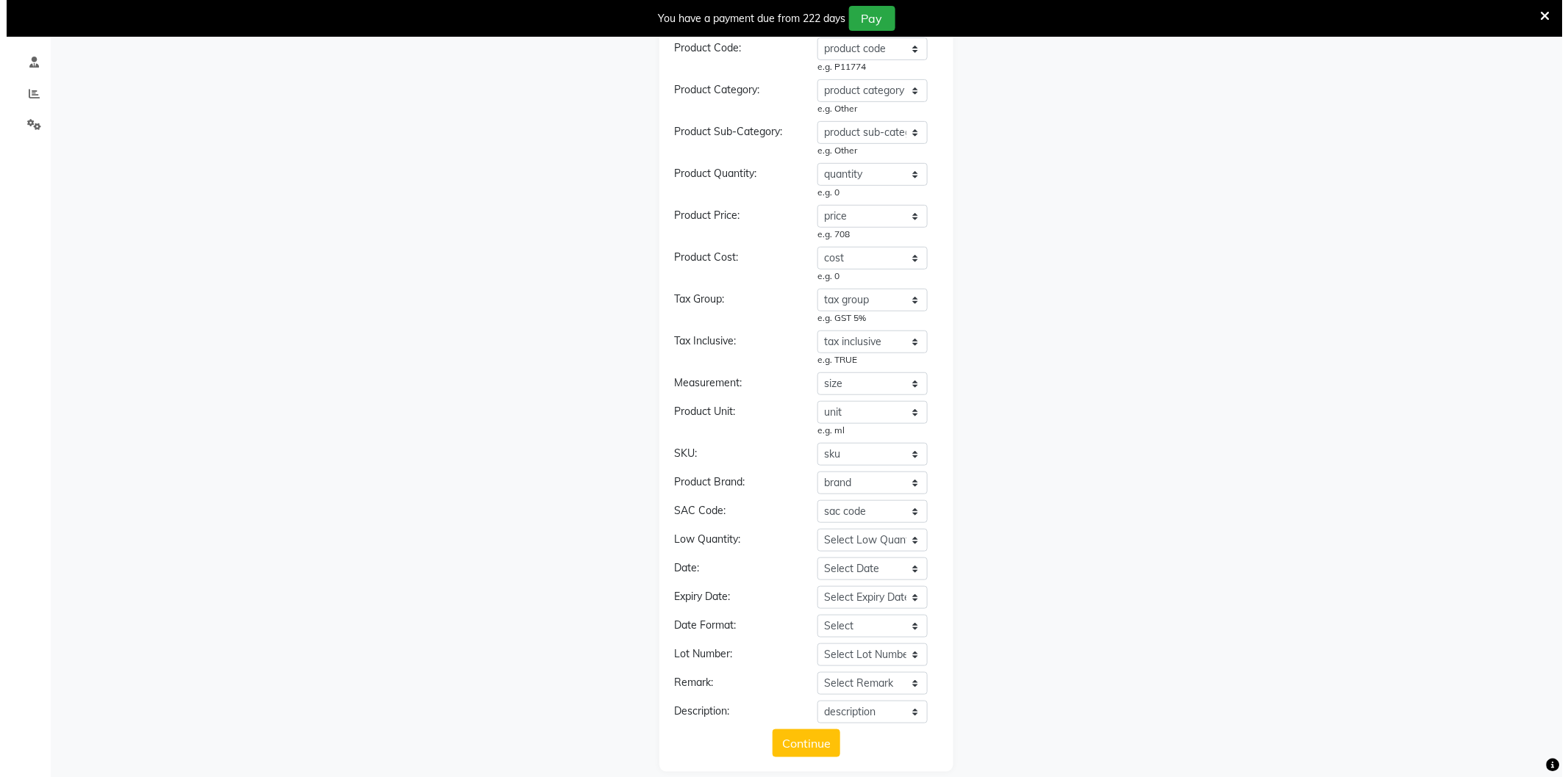
scroll to position [253, 0]
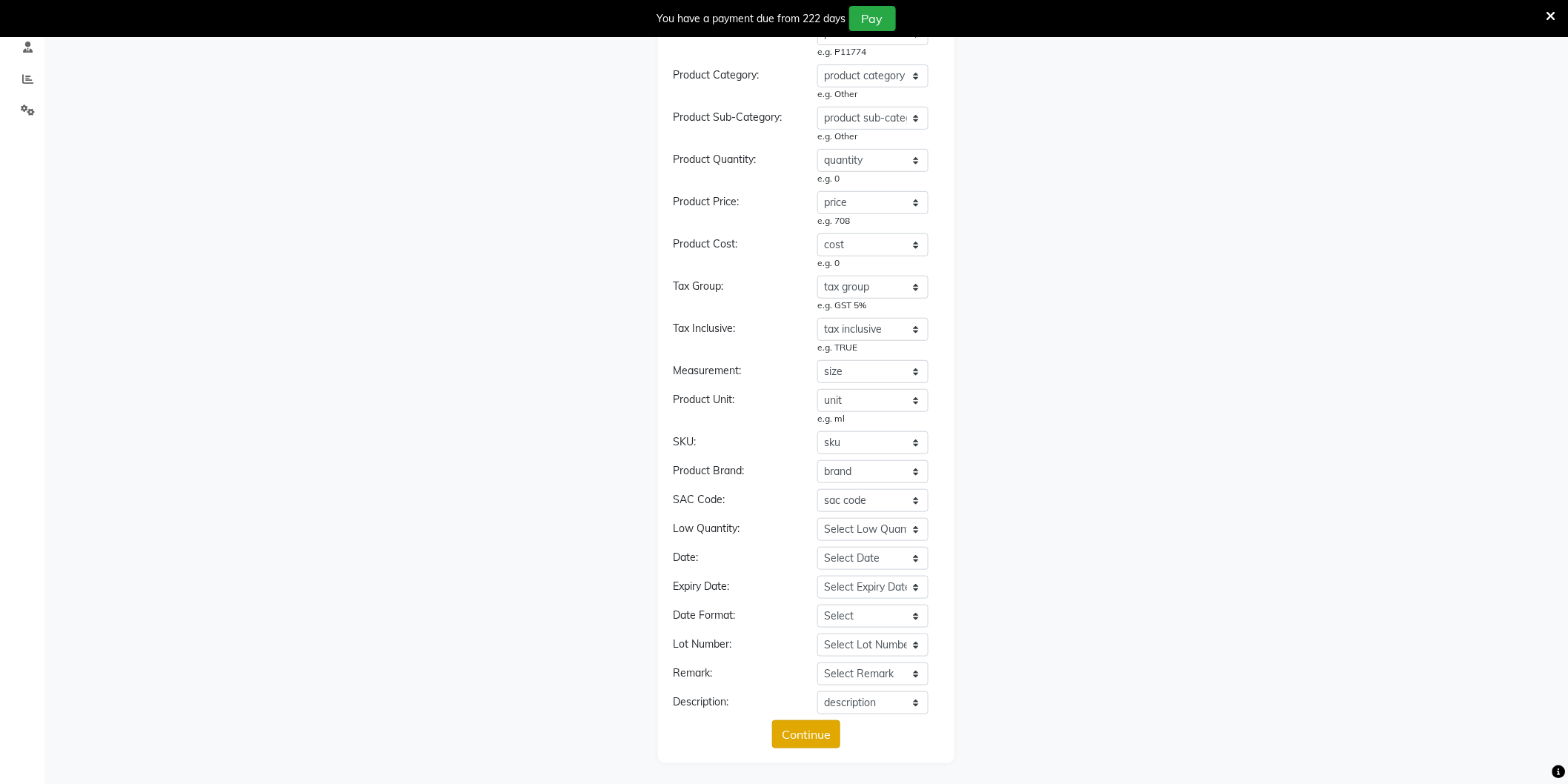
click at [832, 736] on button "Continue" at bounding box center [806, 735] width 68 height 28
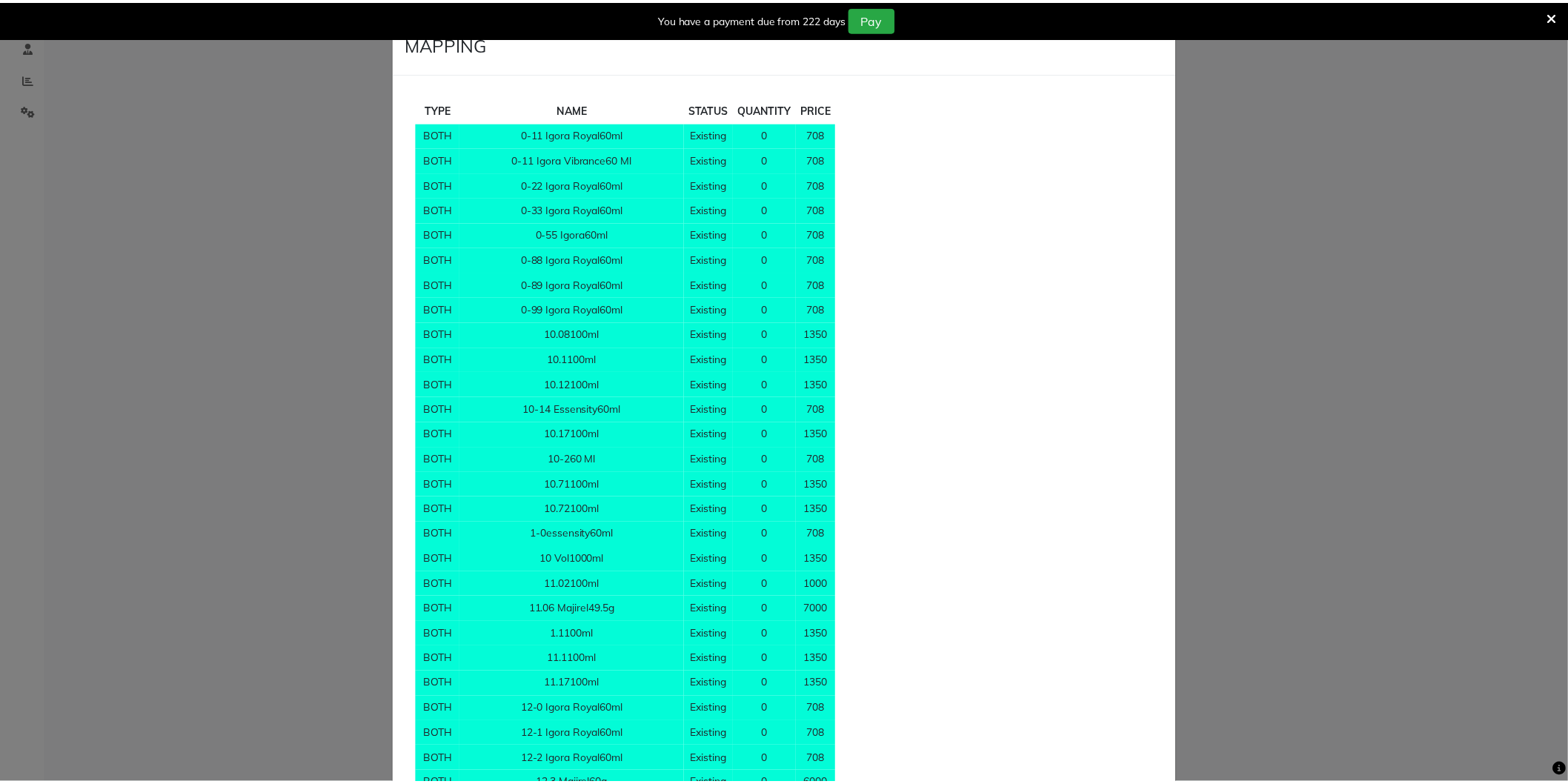
scroll to position [11958, 0]
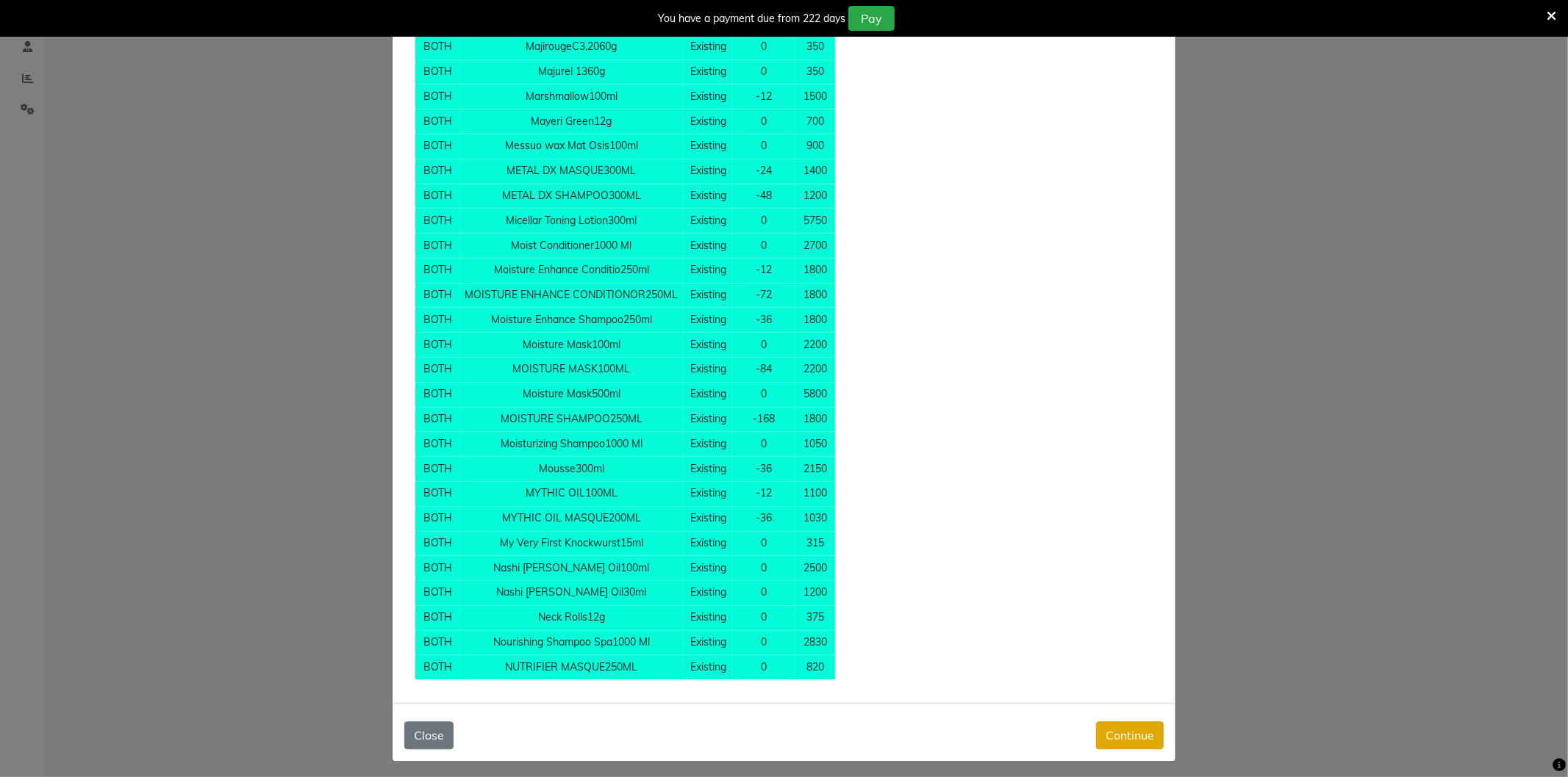
click at [1106, 724] on button "Continue" at bounding box center [1129, 736] width 67 height 28
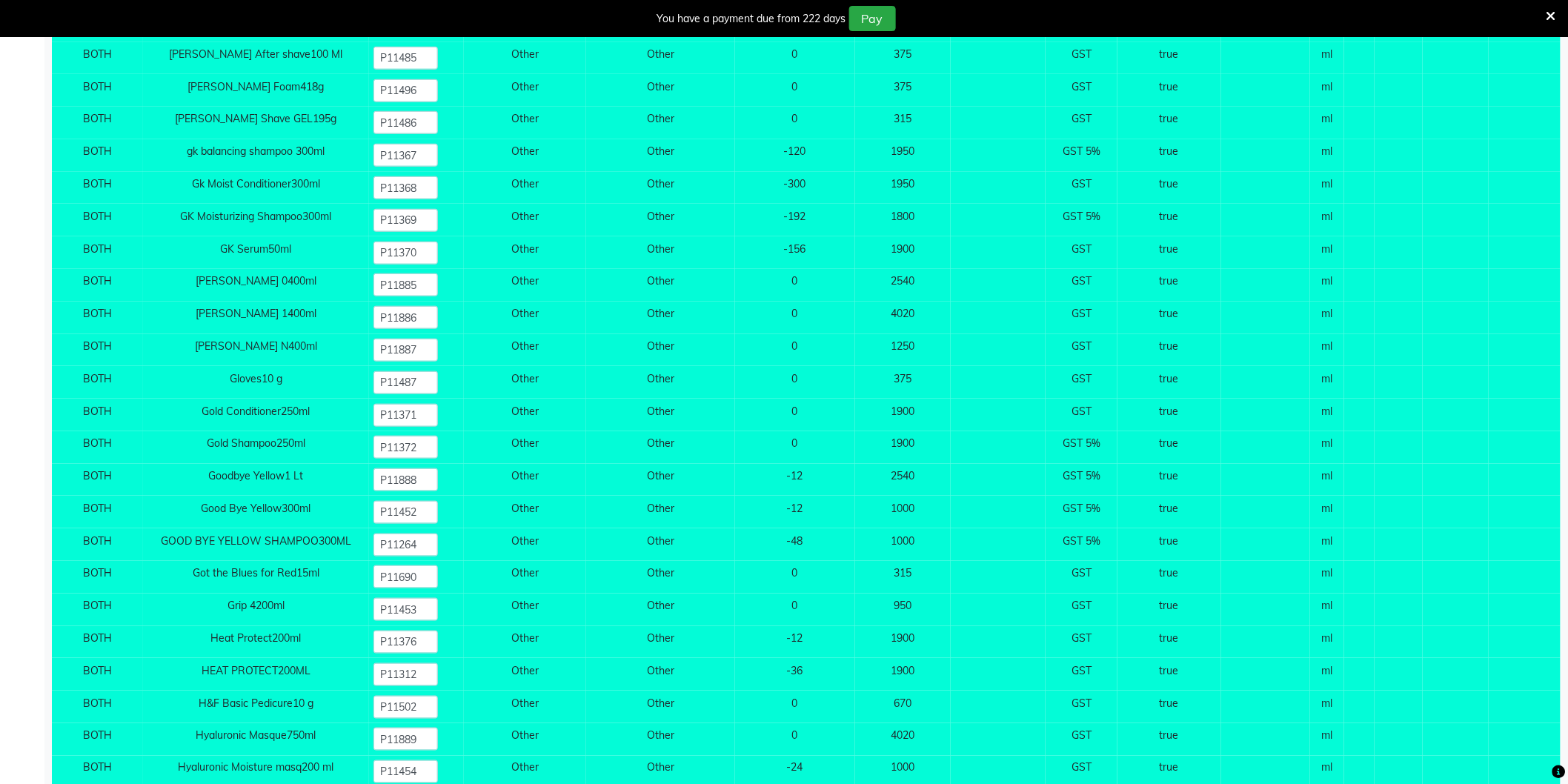
scroll to position [16608, 0]
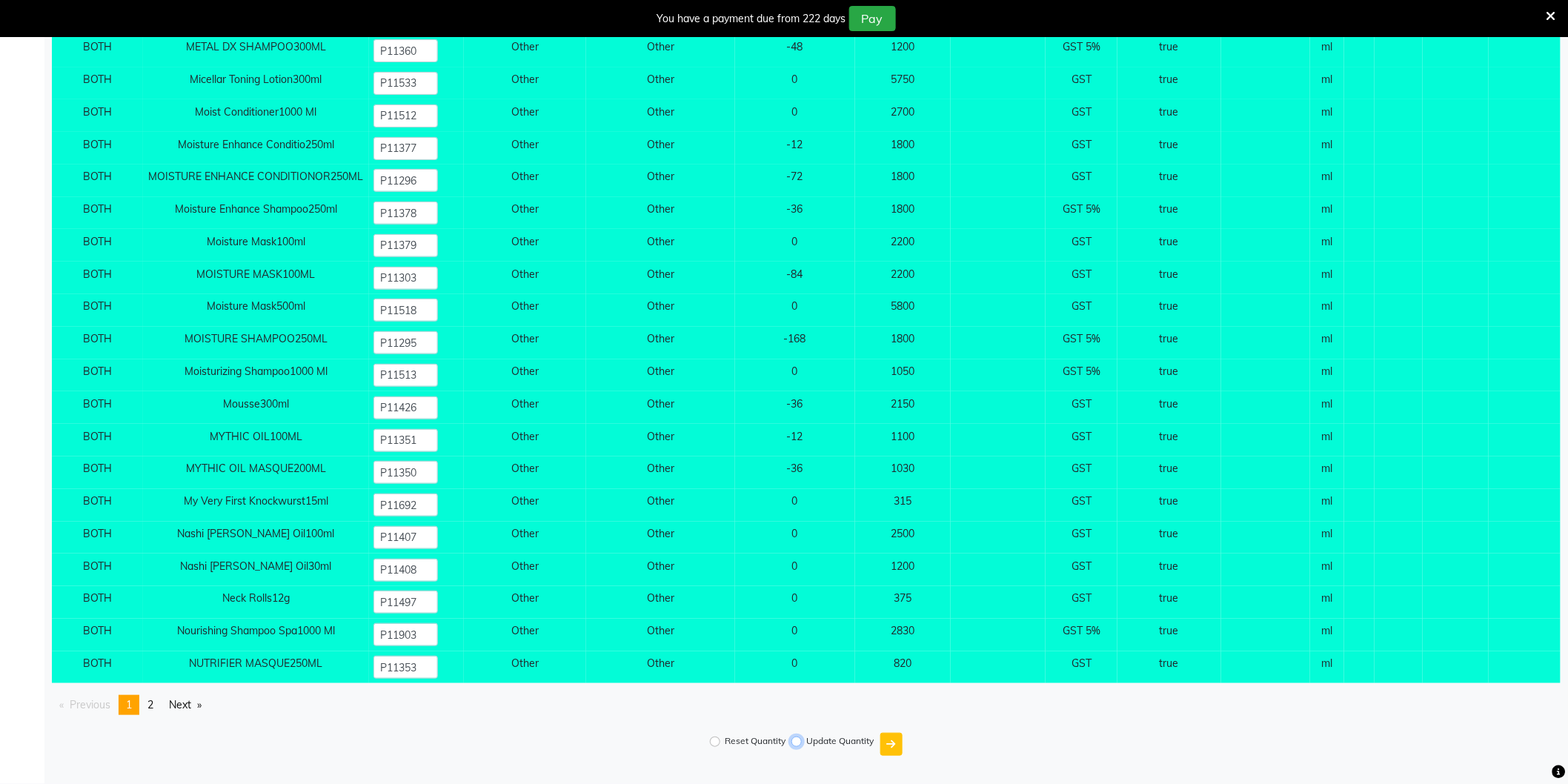
click at [795, 742] on input "Update Quantity" at bounding box center [797, 743] width 11 height 11
radio input "true"
click at [889, 743] on icon "submit" at bounding box center [891, 744] width 9 height 11
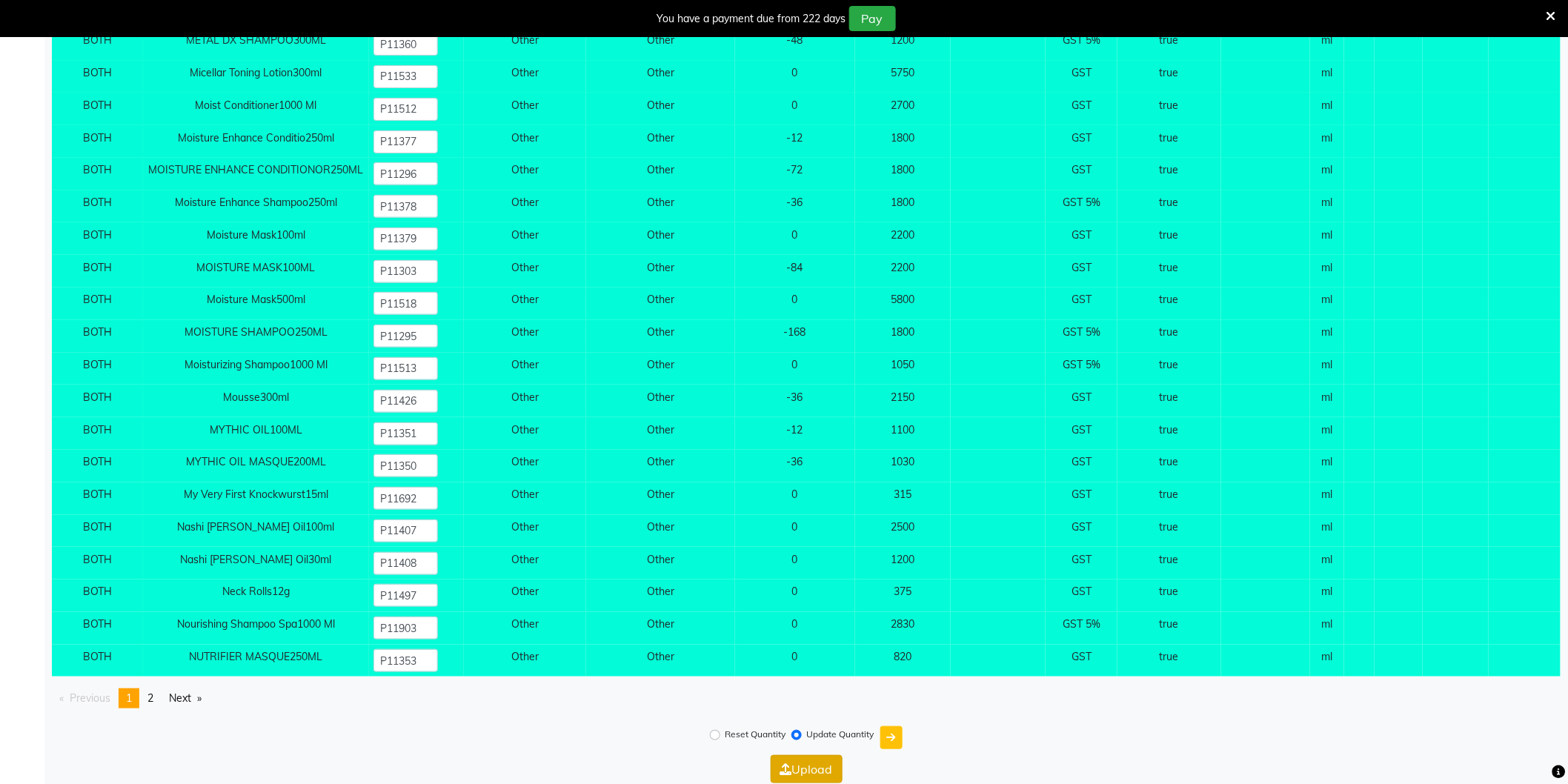
click at [800, 767] on button "Upload" at bounding box center [806, 770] width 72 height 28
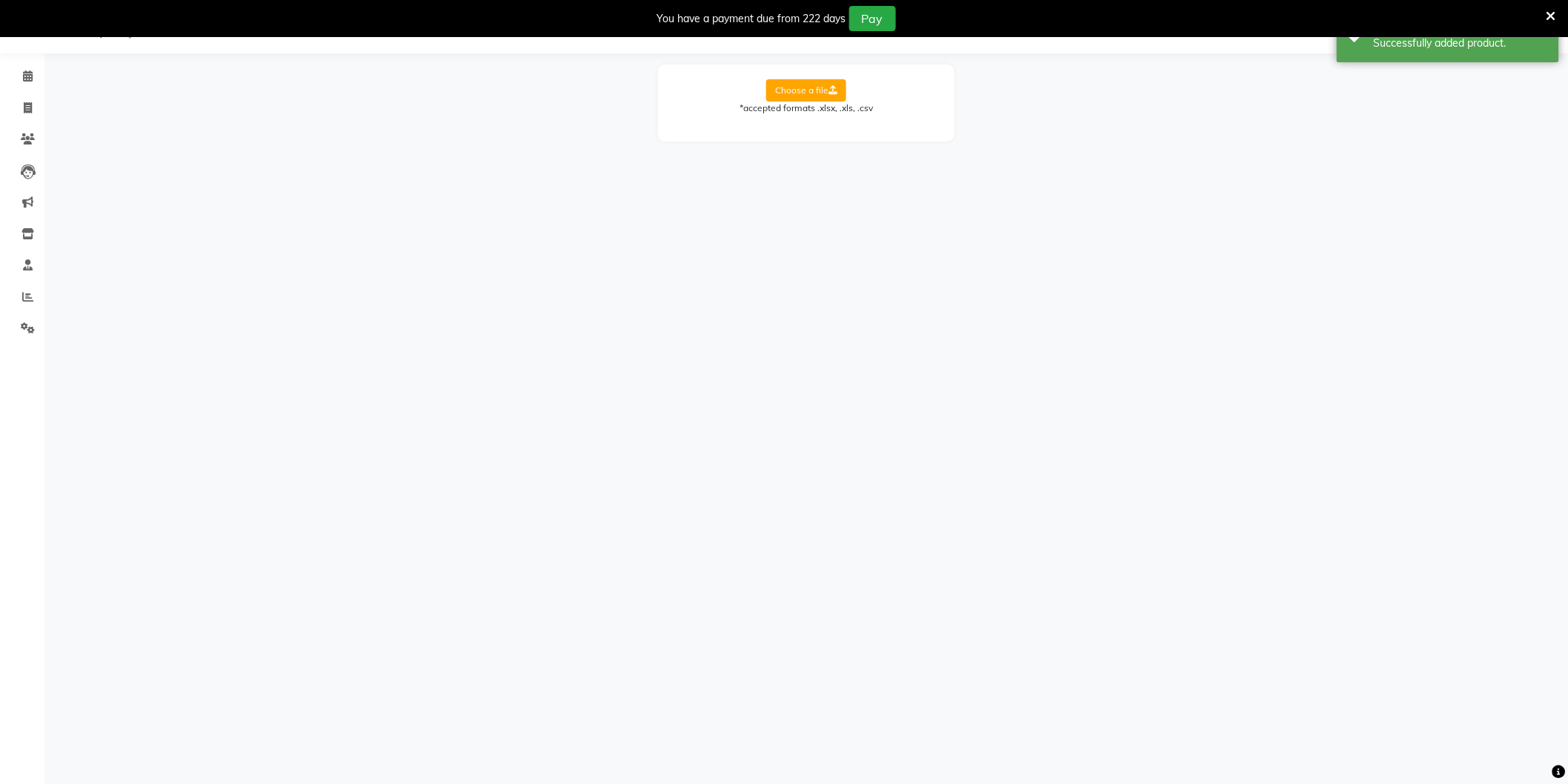
scroll to position [37, 0]
click at [1550, 10] on icon at bounding box center [1551, 16] width 10 height 13
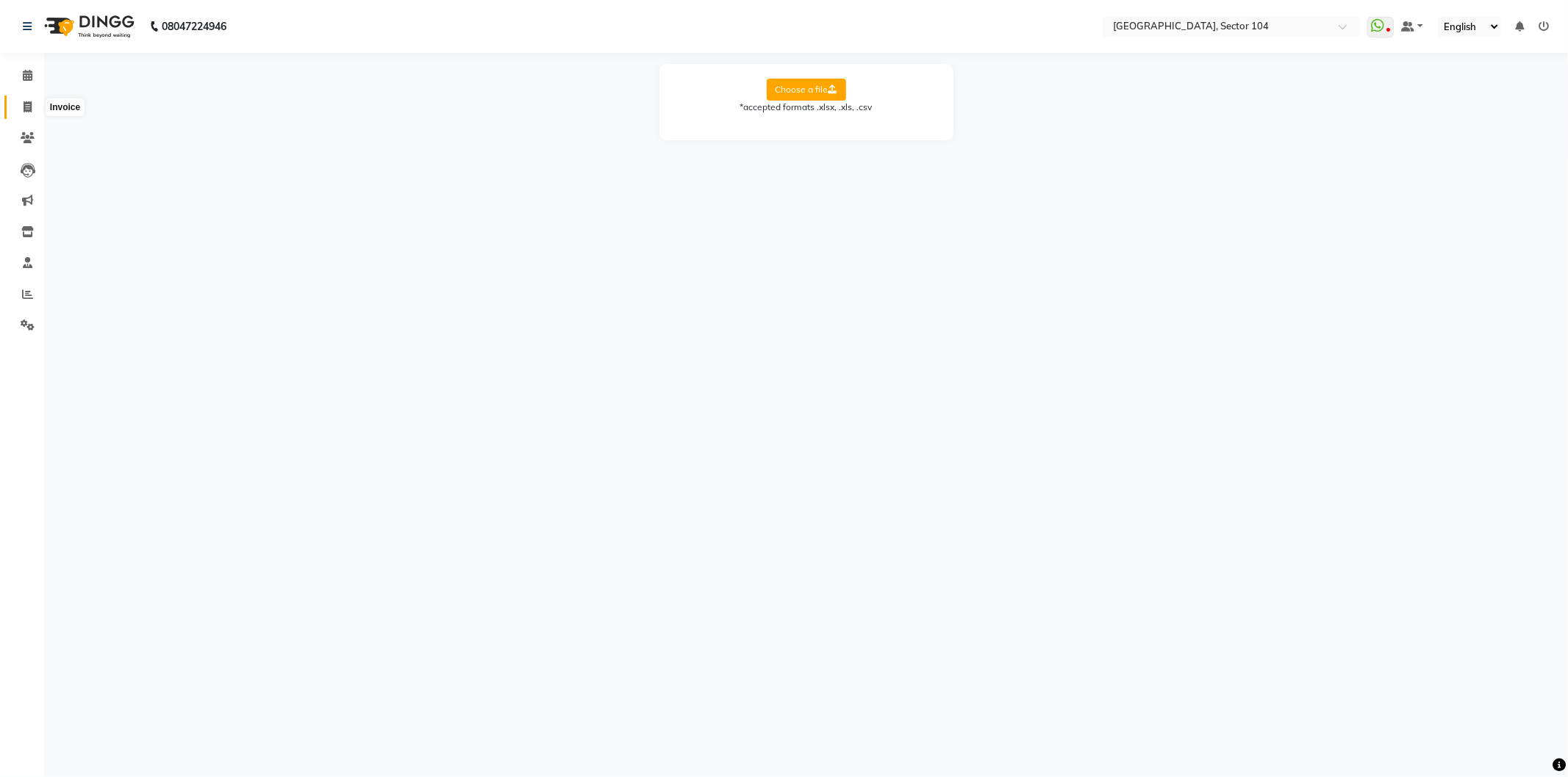
click at [27, 103] on icon at bounding box center [27, 107] width 8 height 11
select select "service"
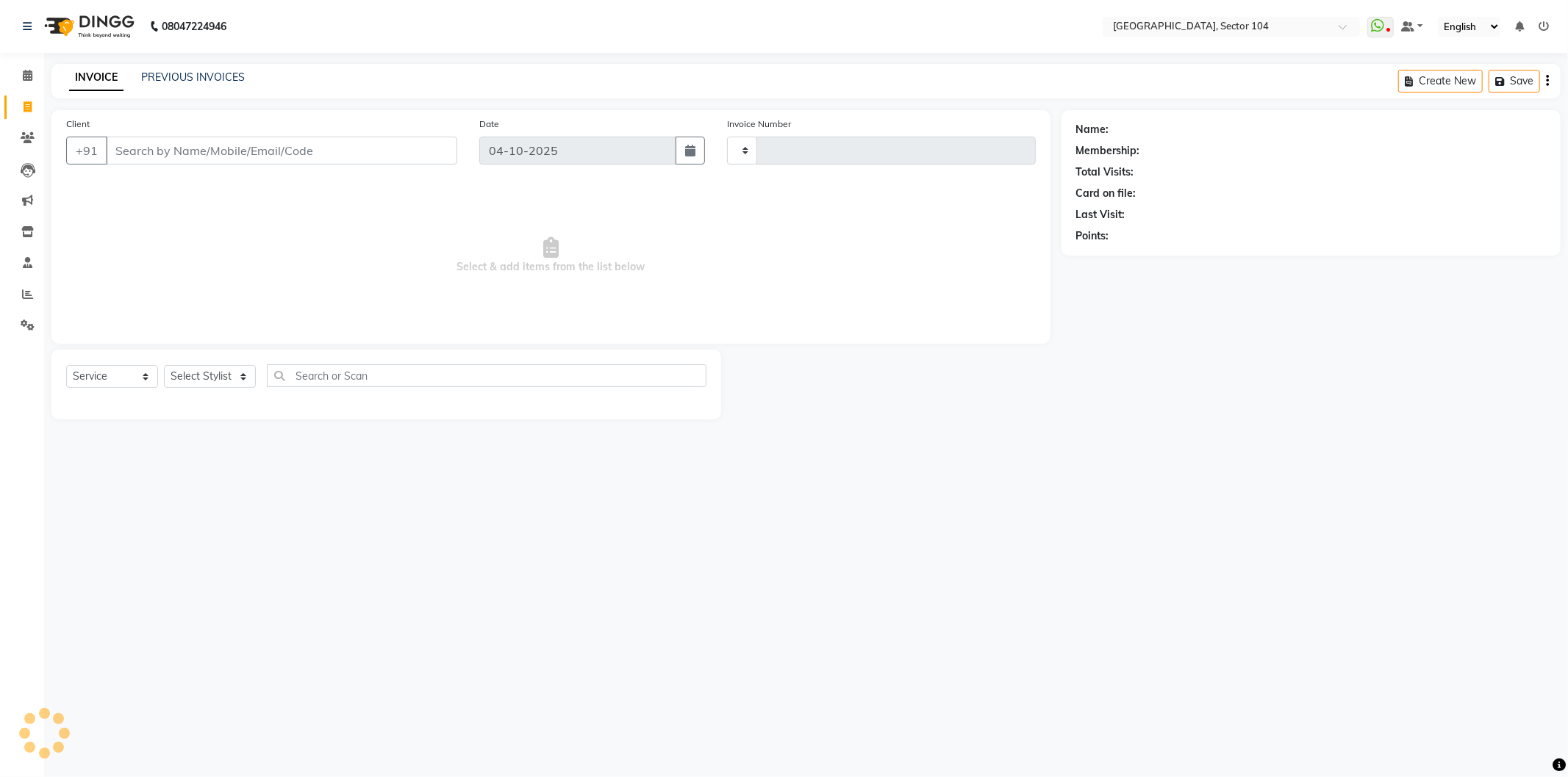
type input "4297"
select select "4009"
click at [215, 377] on select "Select Stylist" at bounding box center [209, 377] width 92 height 23
select select "20899"
click at [164, 366] on select "Select Stylist AAMIR Aashis ajay AJEET akram Ali Alic ashok vihar Alice makeup …" at bounding box center [212, 377] width 97 height 23
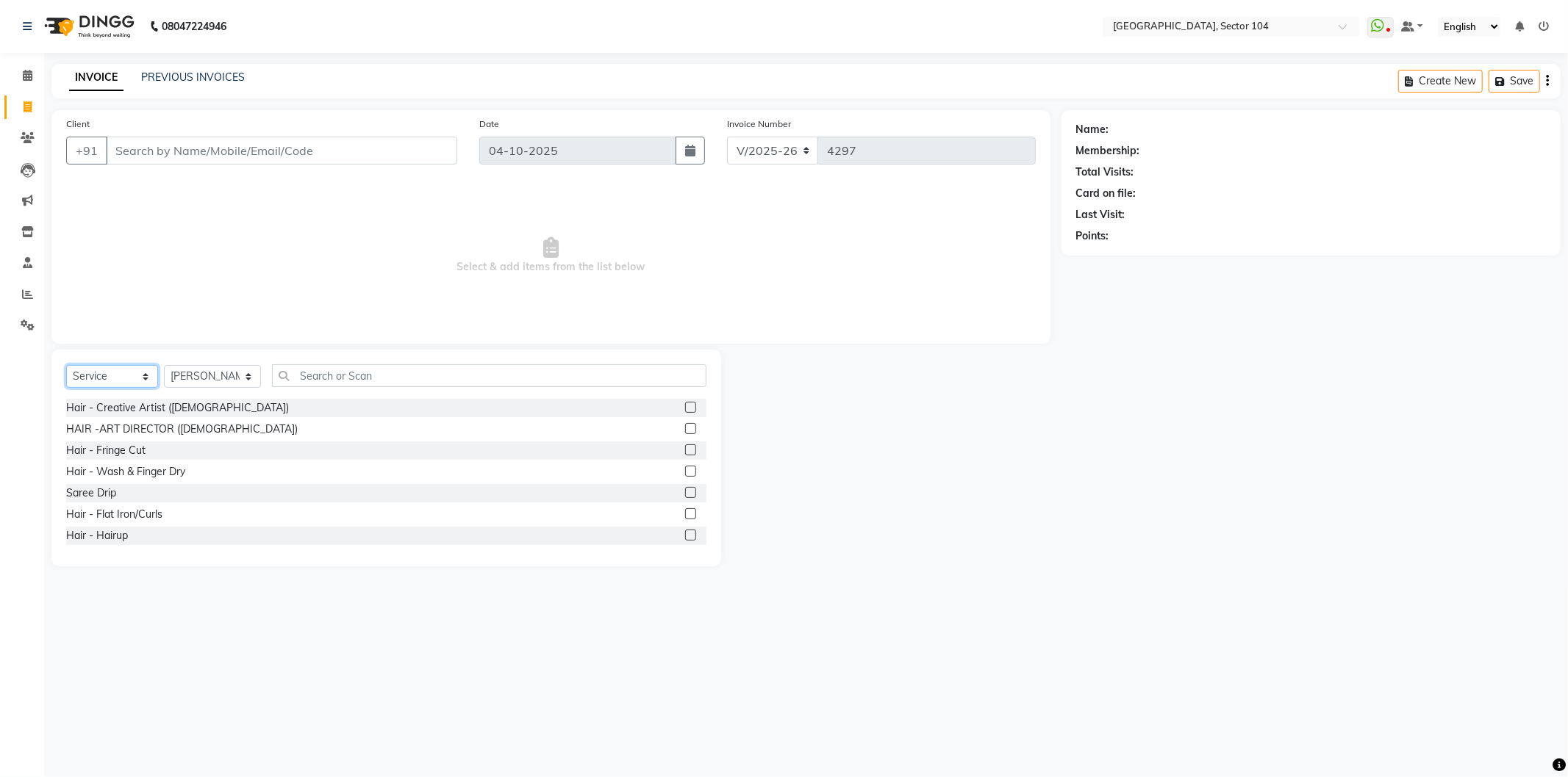
click at [149, 380] on select "Select Service Product Membership Package Voucher Prepaid Gift Card" at bounding box center [112, 377] width 92 height 23
select select "product"
click at [66, 366] on select "Select Service Product Membership Package Voucher Prepaid Gift Card" at bounding box center [112, 377] width 92 height 23
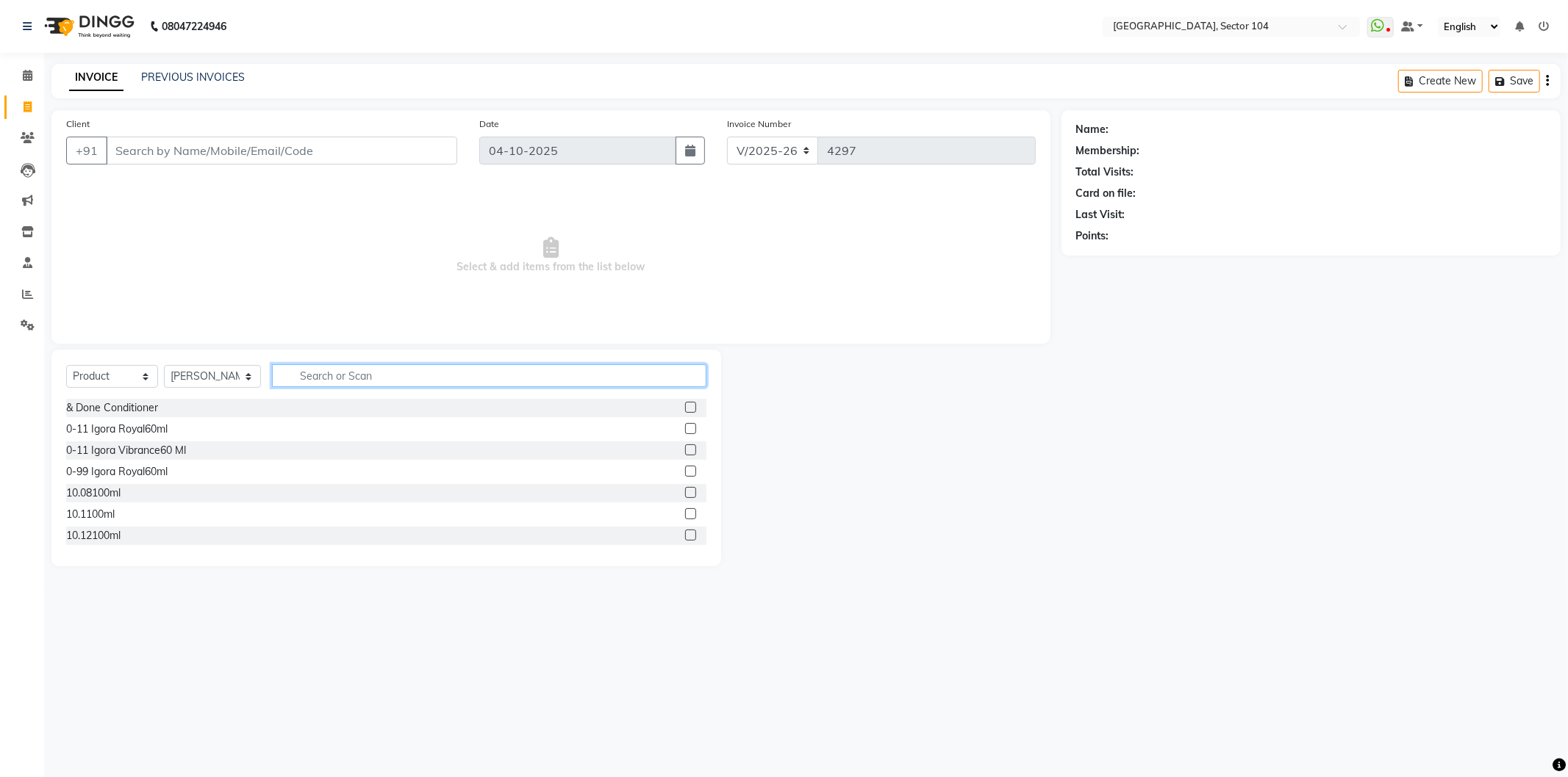
click at [331, 384] on input "text" at bounding box center [489, 376] width 435 height 23
type input "N"
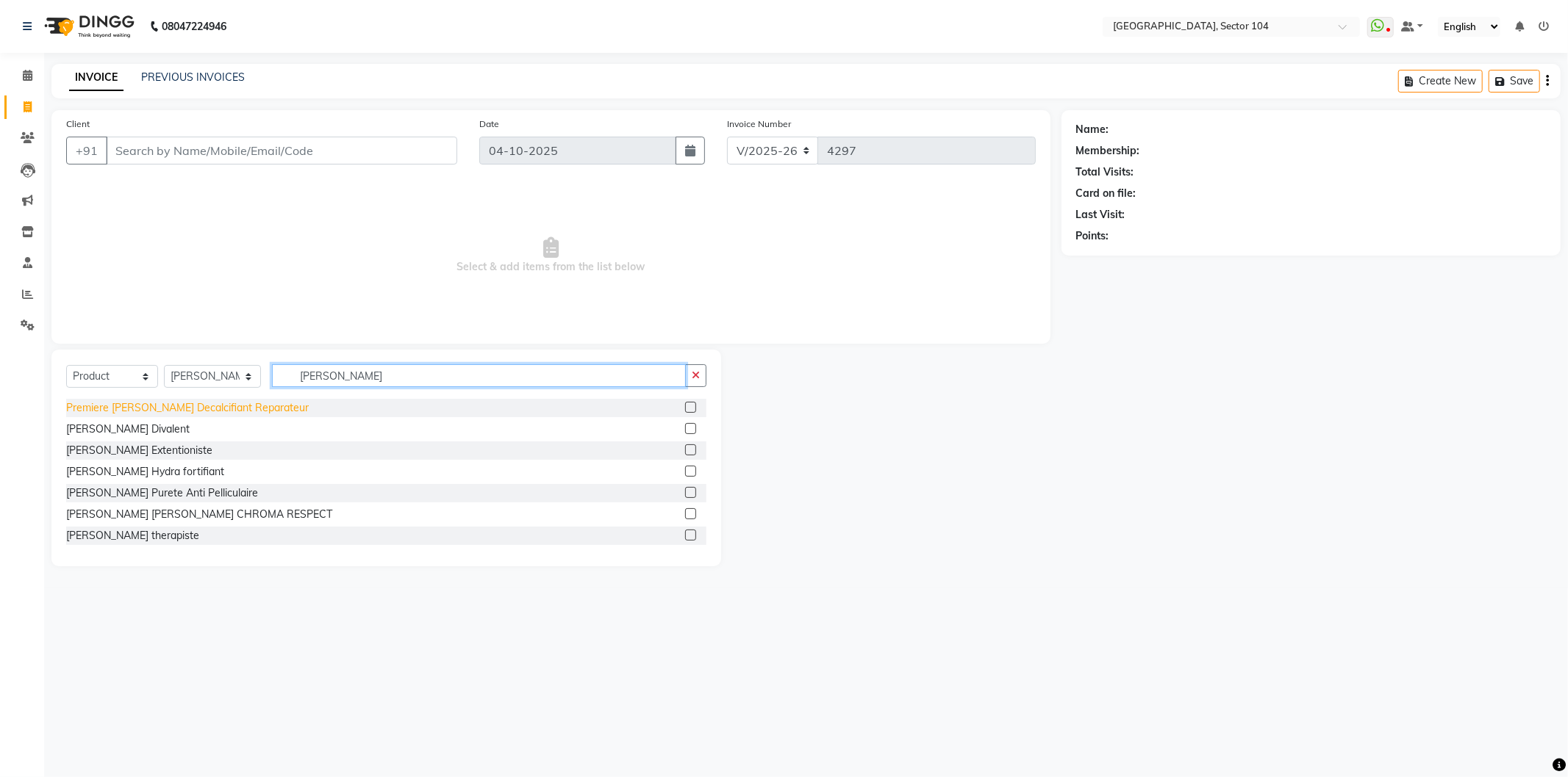
type input "Bain"
click at [224, 406] on div "Premiere Bain Decalcifiant Reparateur" at bounding box center [187, 408] width 242 height 16
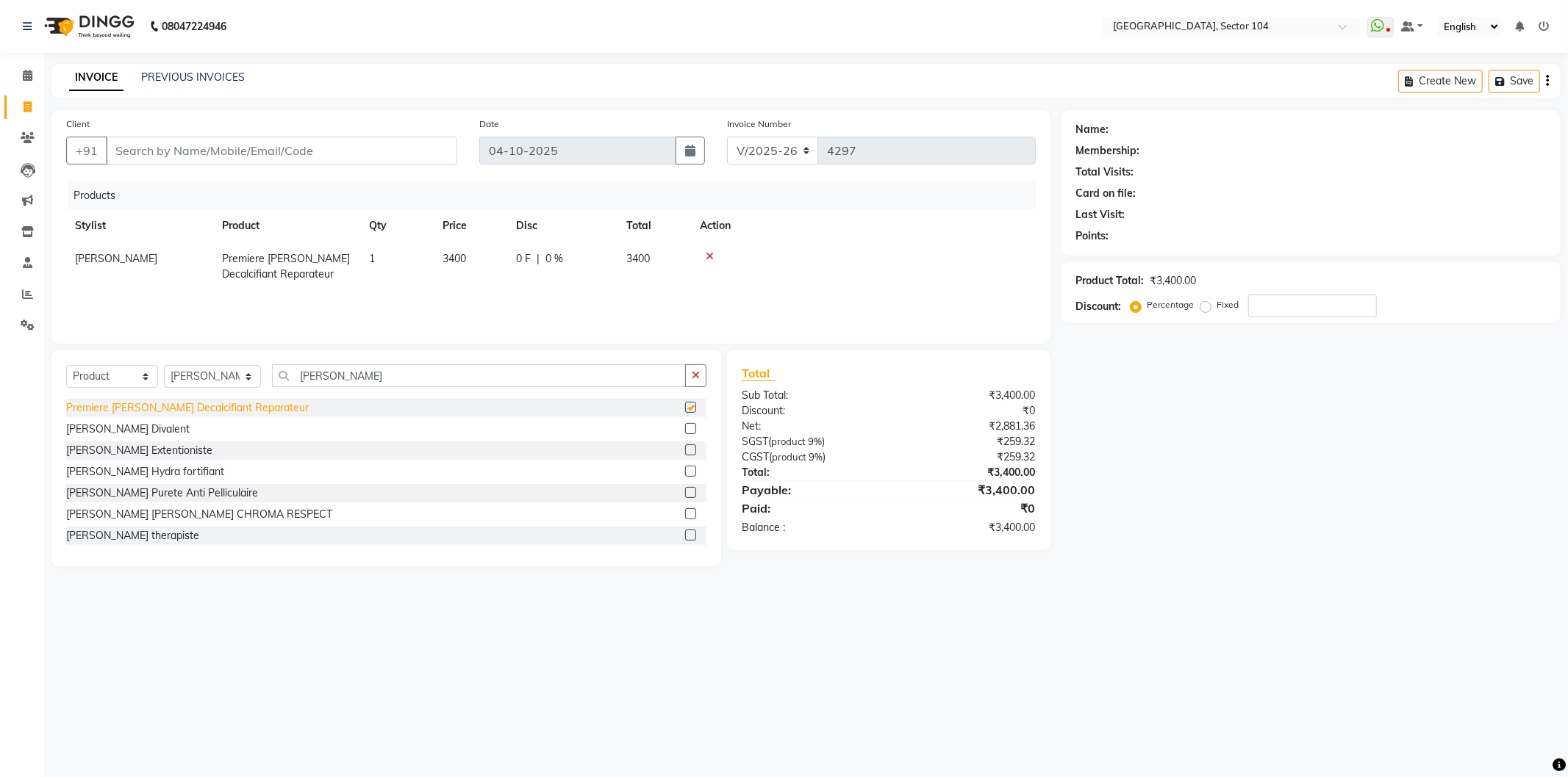
checkbox input "false"
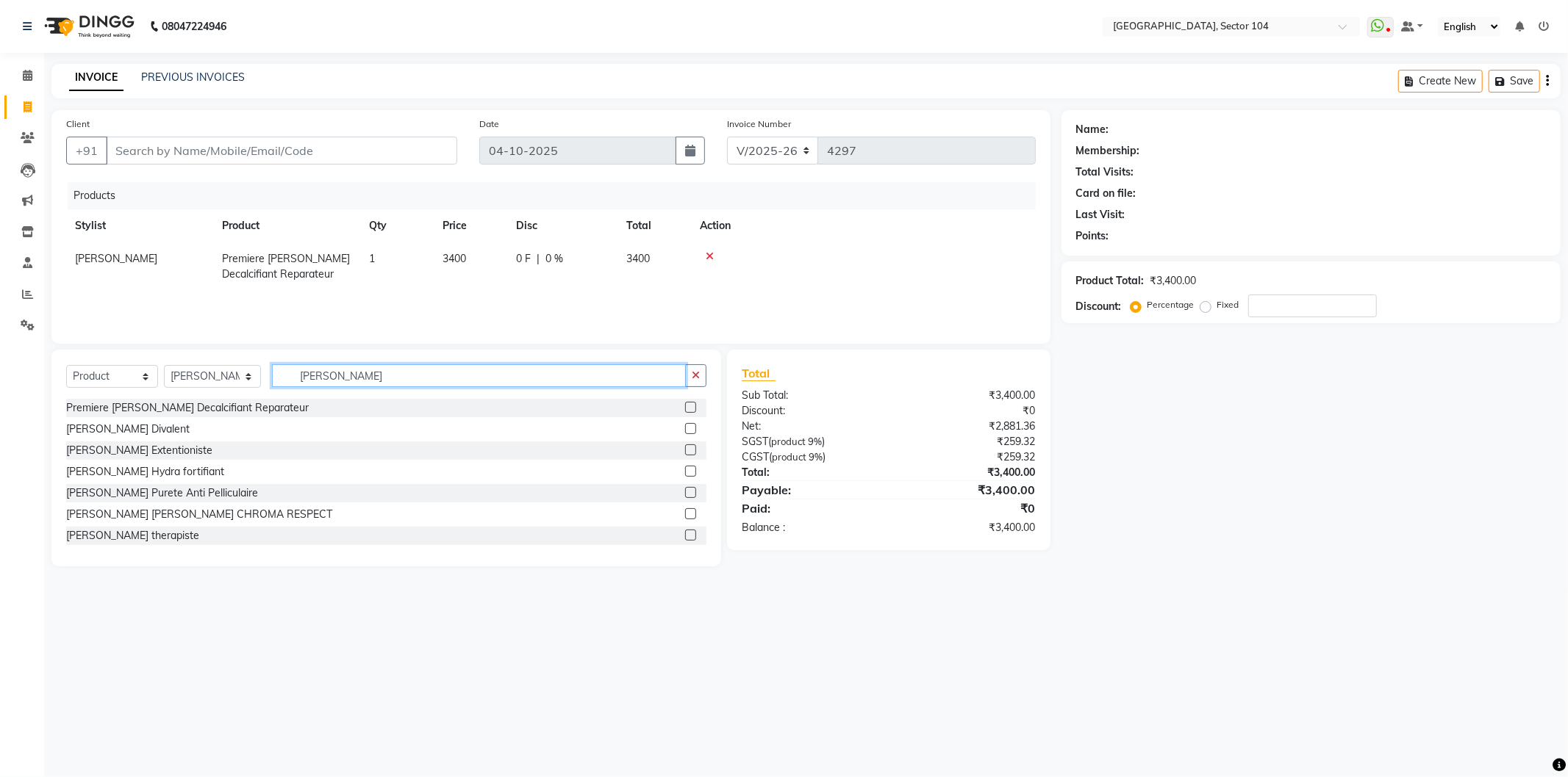
click at [373, 379] on input "Bain" at bounding box center [478, 376] width 414 height 23
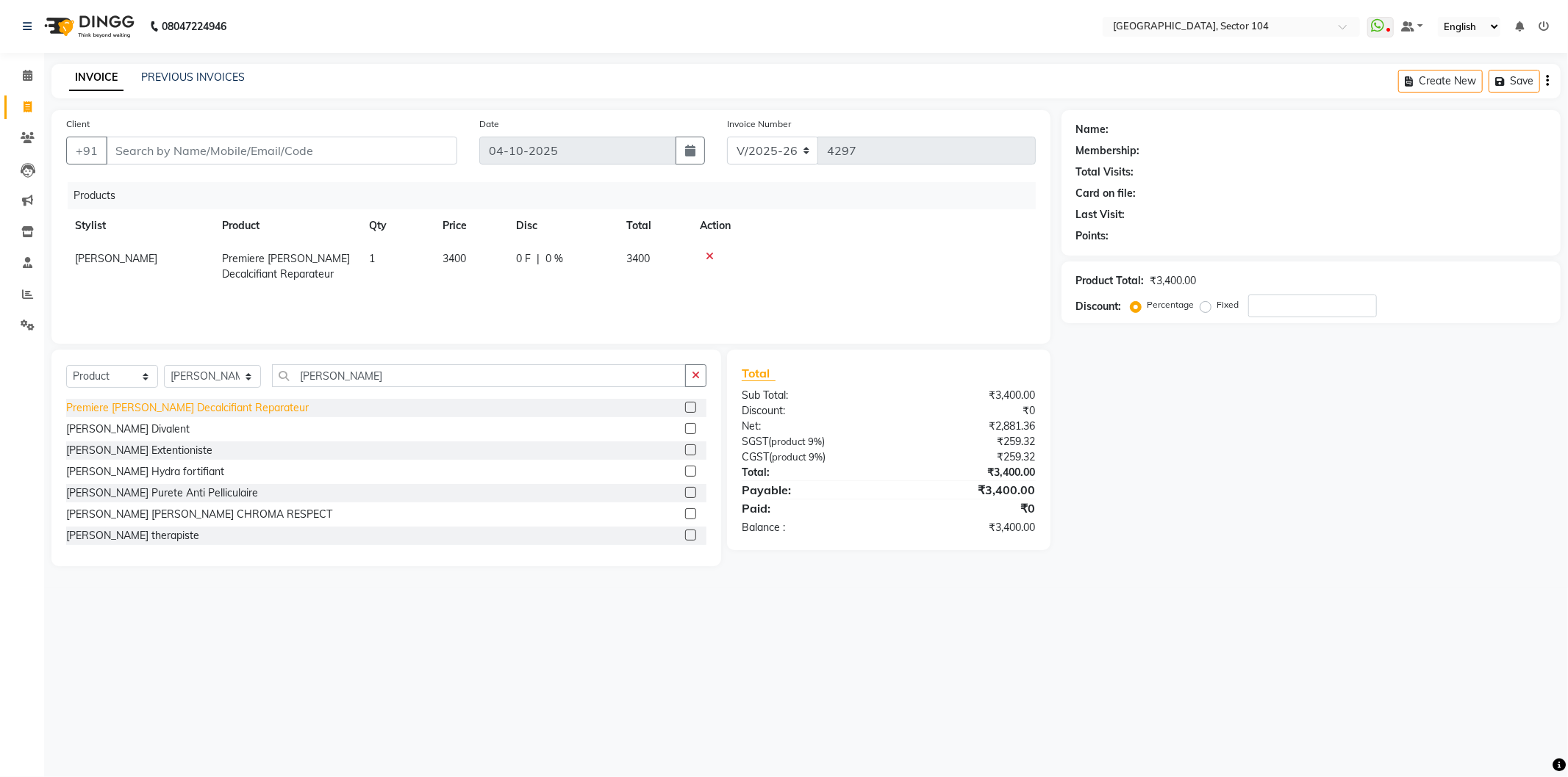
click at [103, 427] on div "Bain Divalent" at bounding box center [128, 430] width 123 height 16
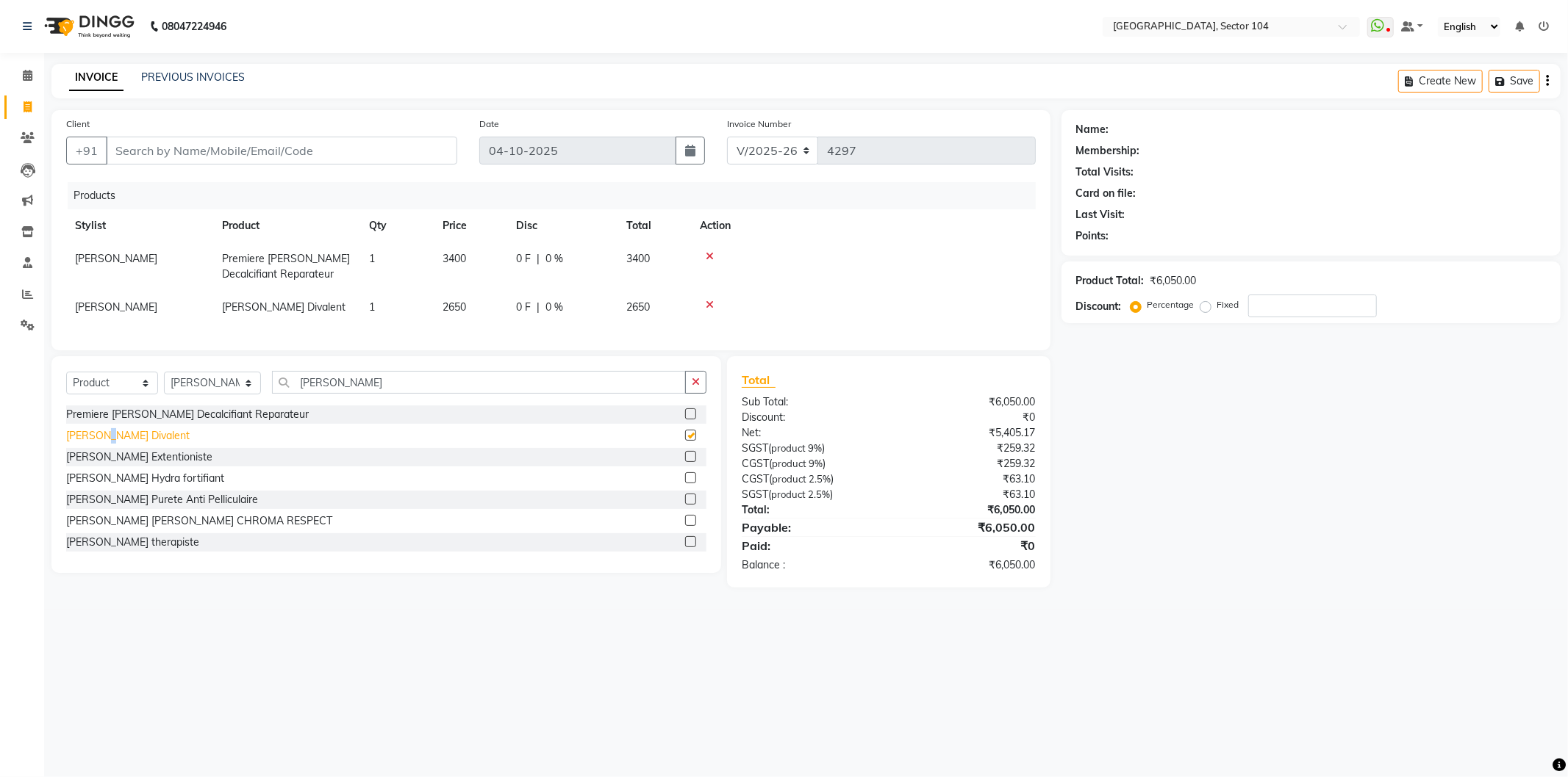
checkbox input "false"
click at [122, 465] on div "Bain Extentioniste" at bounding box center [139, 458] width 146 height 16
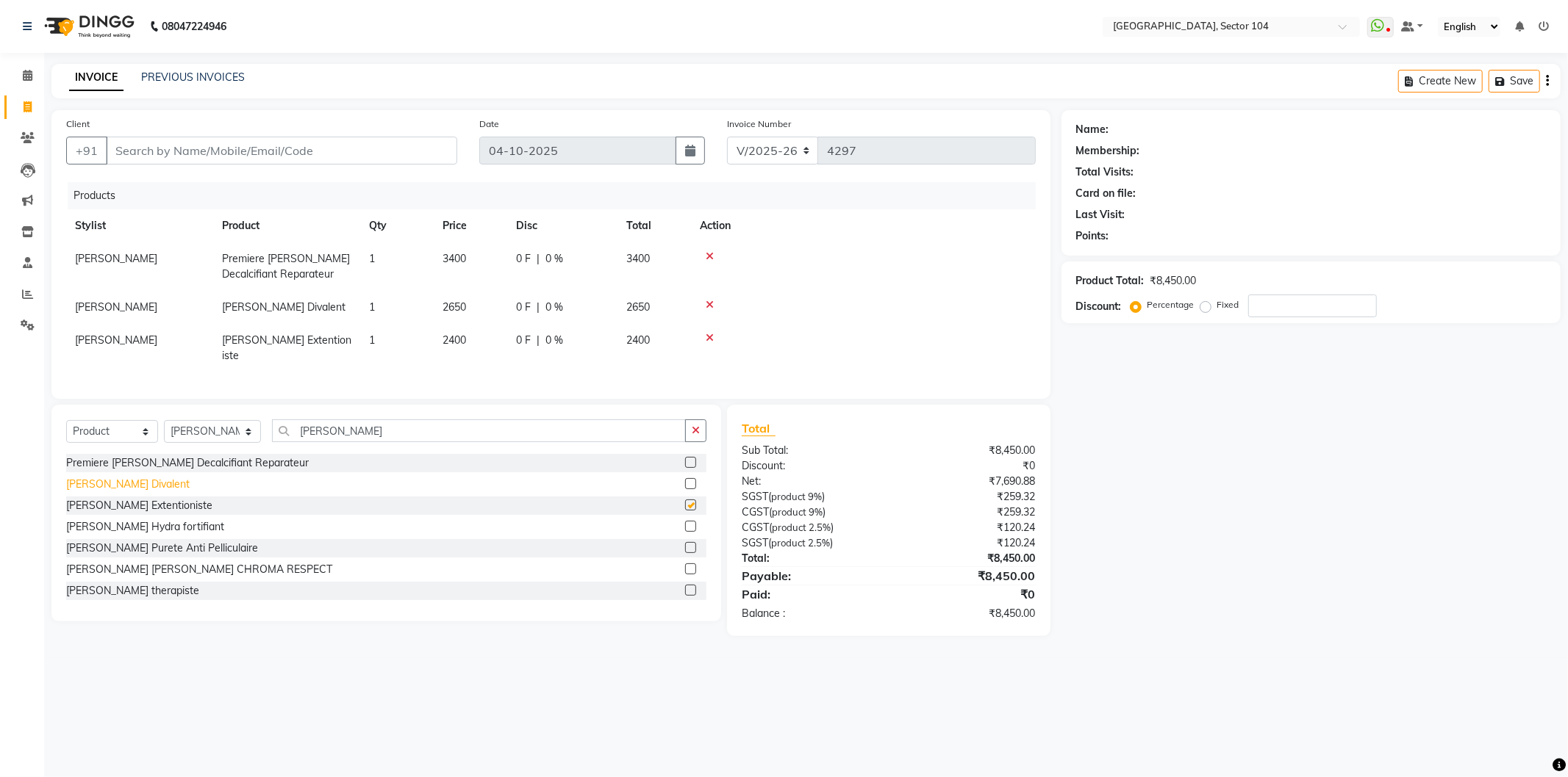
checkbox input "false"
click at [123, 519] on div "Bain Hydra fortifiant" at bounding box center [145, 527] width 158 height 16
checkbox input "false"
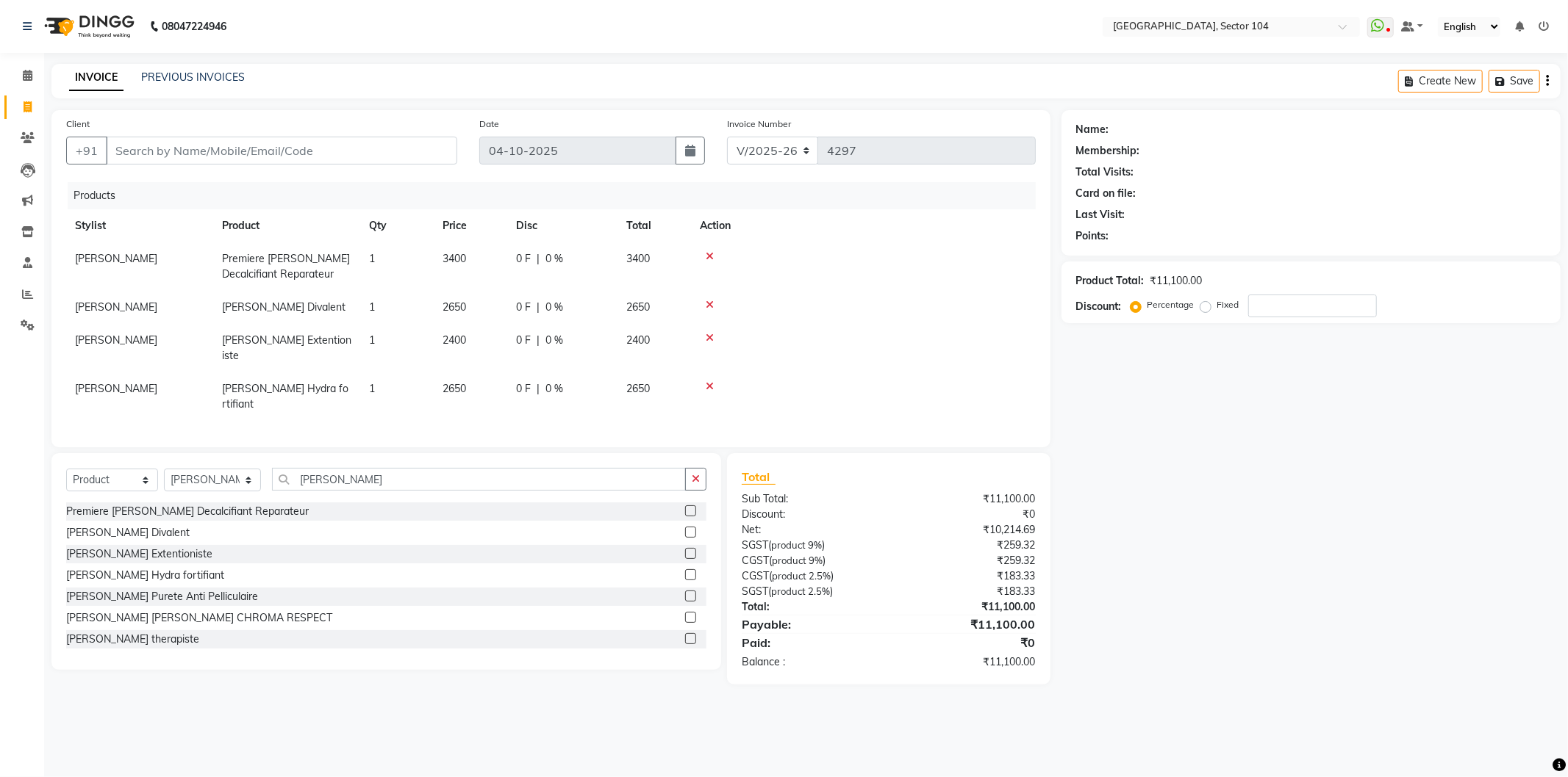
click at [711, 252] on icon at bounding box center [709, 257] width 8 height 10
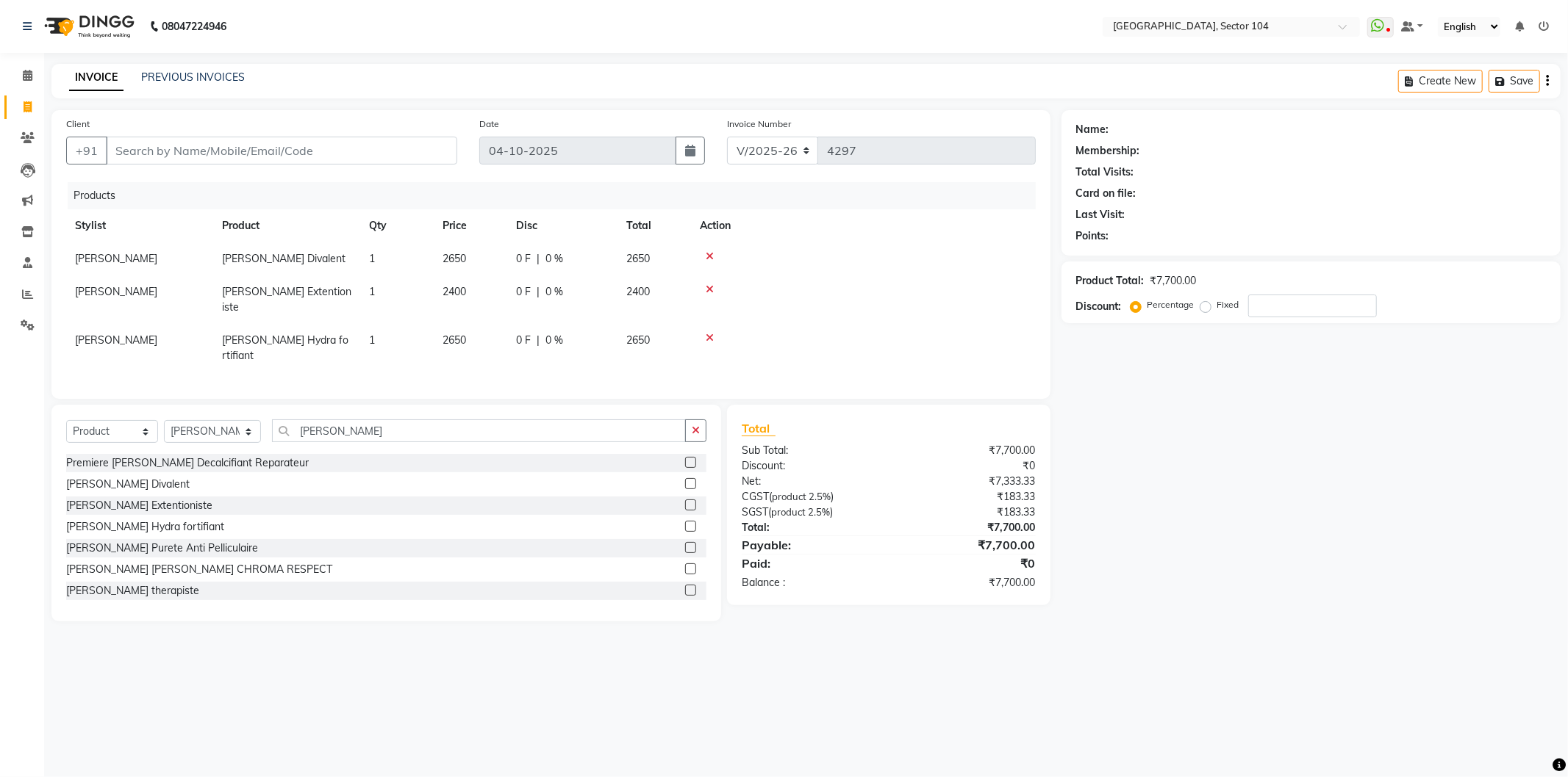
click at [707, 252] on icon at bounding box center [709, 257] width 8 height 10
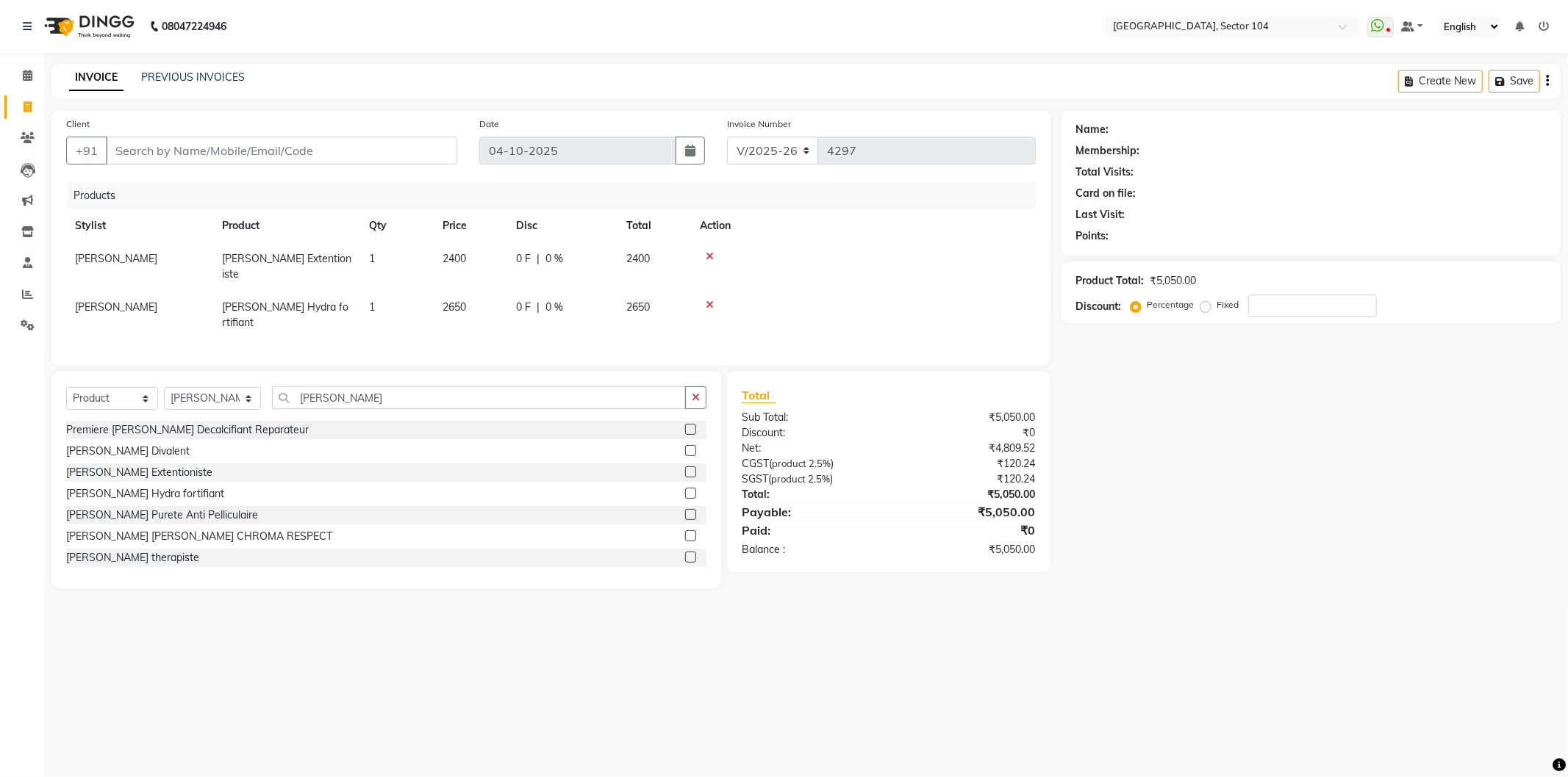
click at [707, 252] on icon at bounding box center [709, 257] width 8 height 10
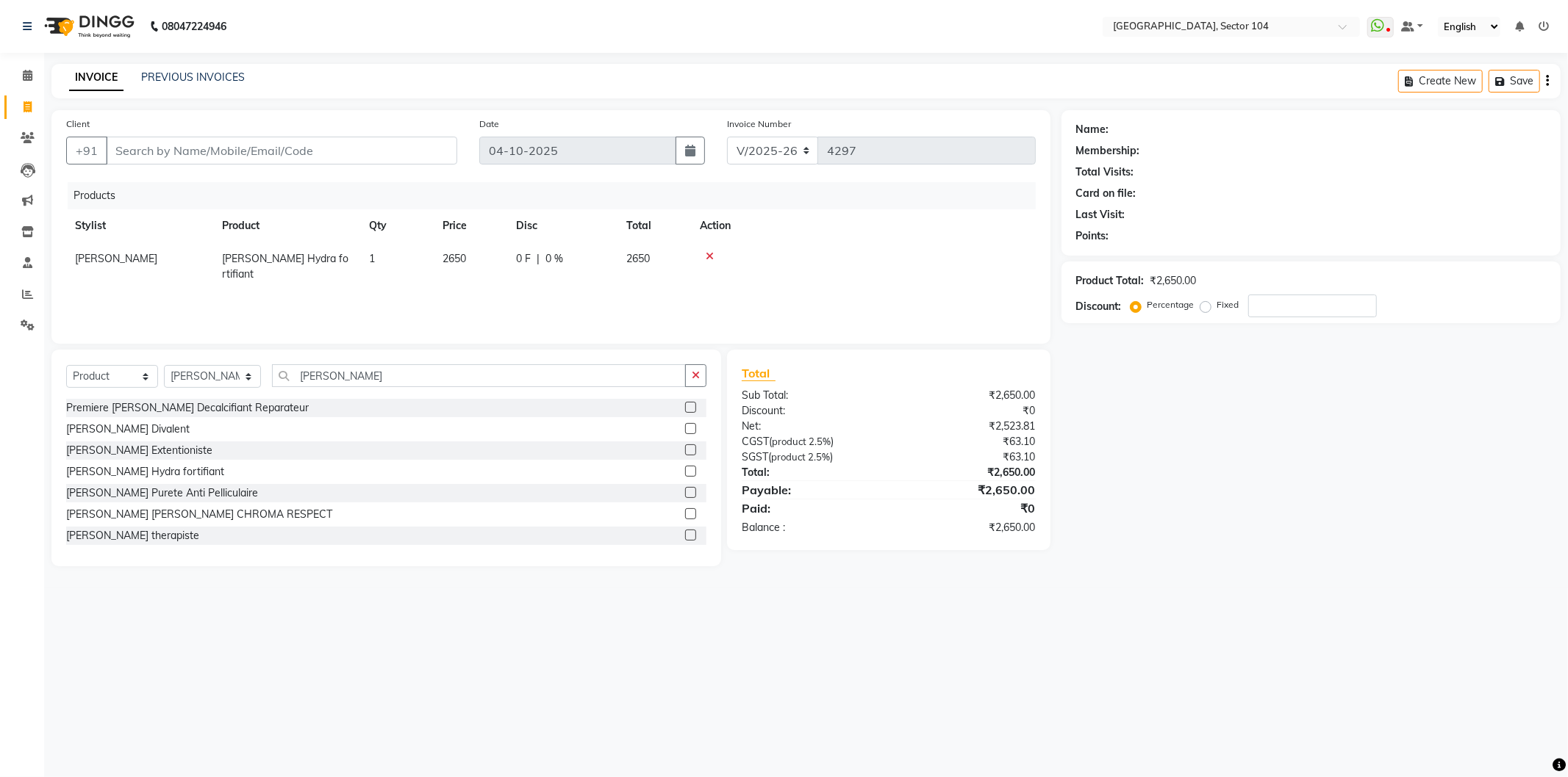
click at [707, 252] on icon at bounding box center [709, 257] width 8 height 10
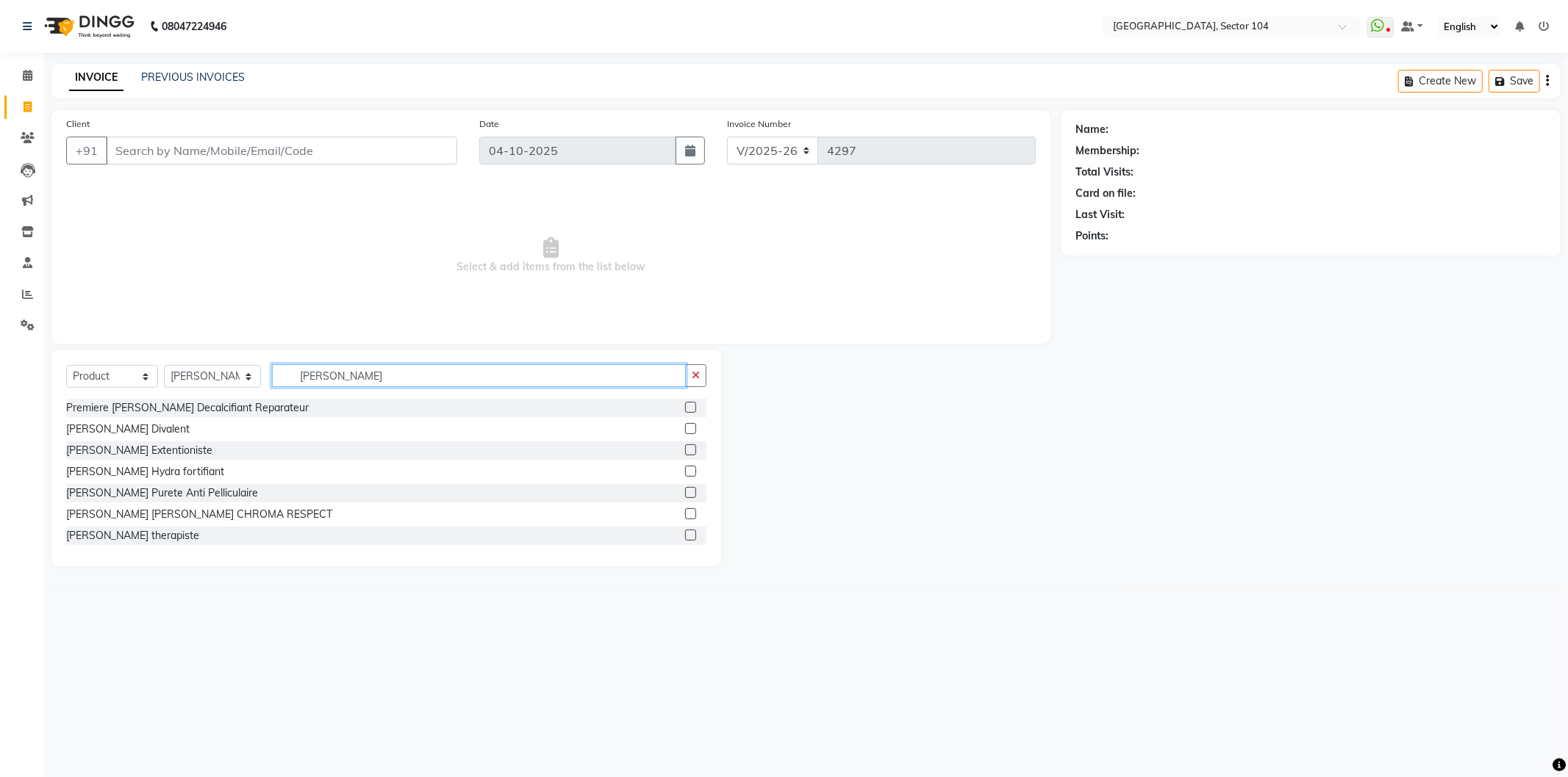
click at [388, 373] on input "Bain" at bounding box center [478, 376] width 414 height 23
type input "Shampoo"
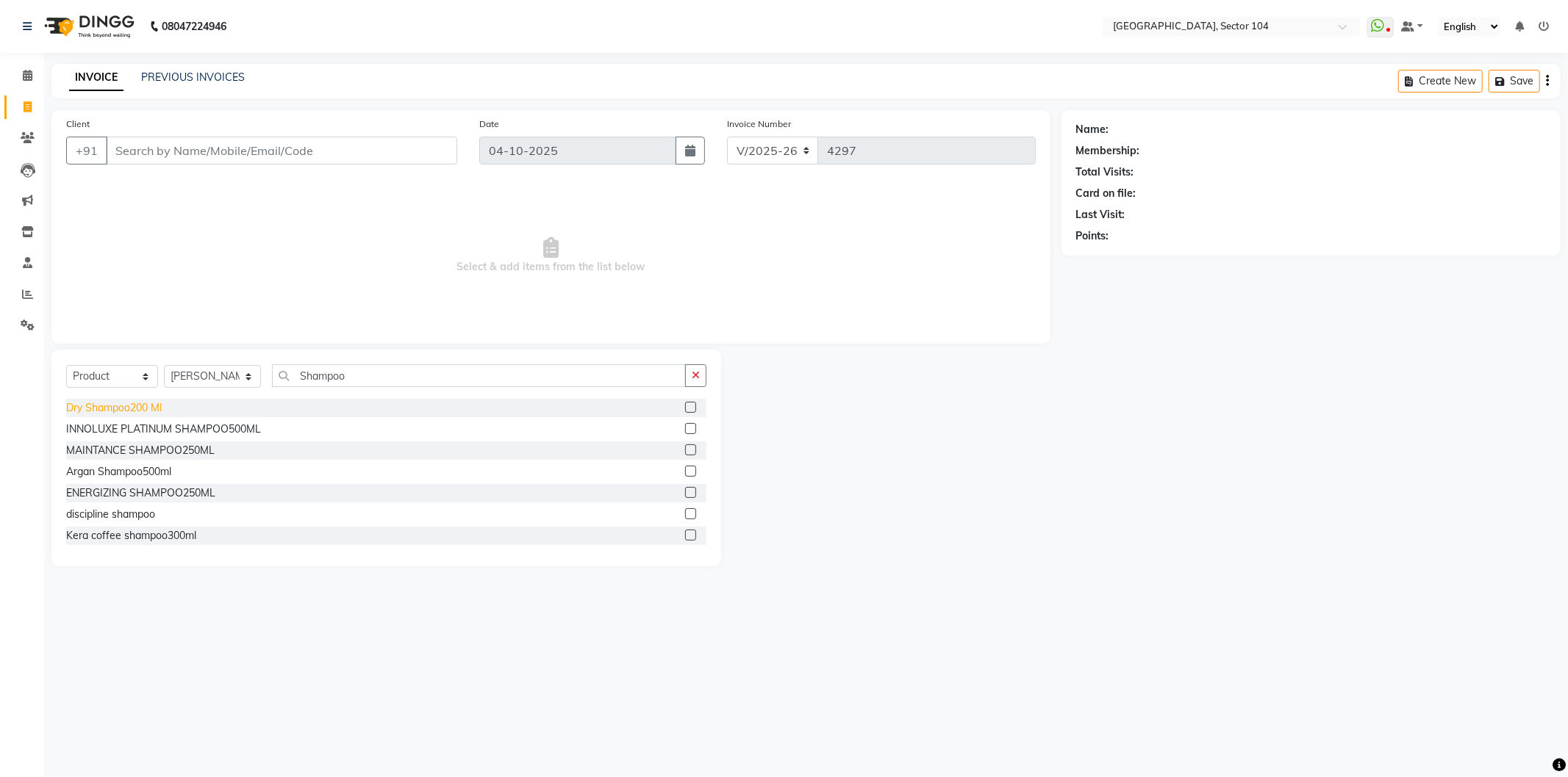
click at [144, 402] on div "Dry Shampoo200 Ml" at bounding box center [114, 408] width 95 height 16
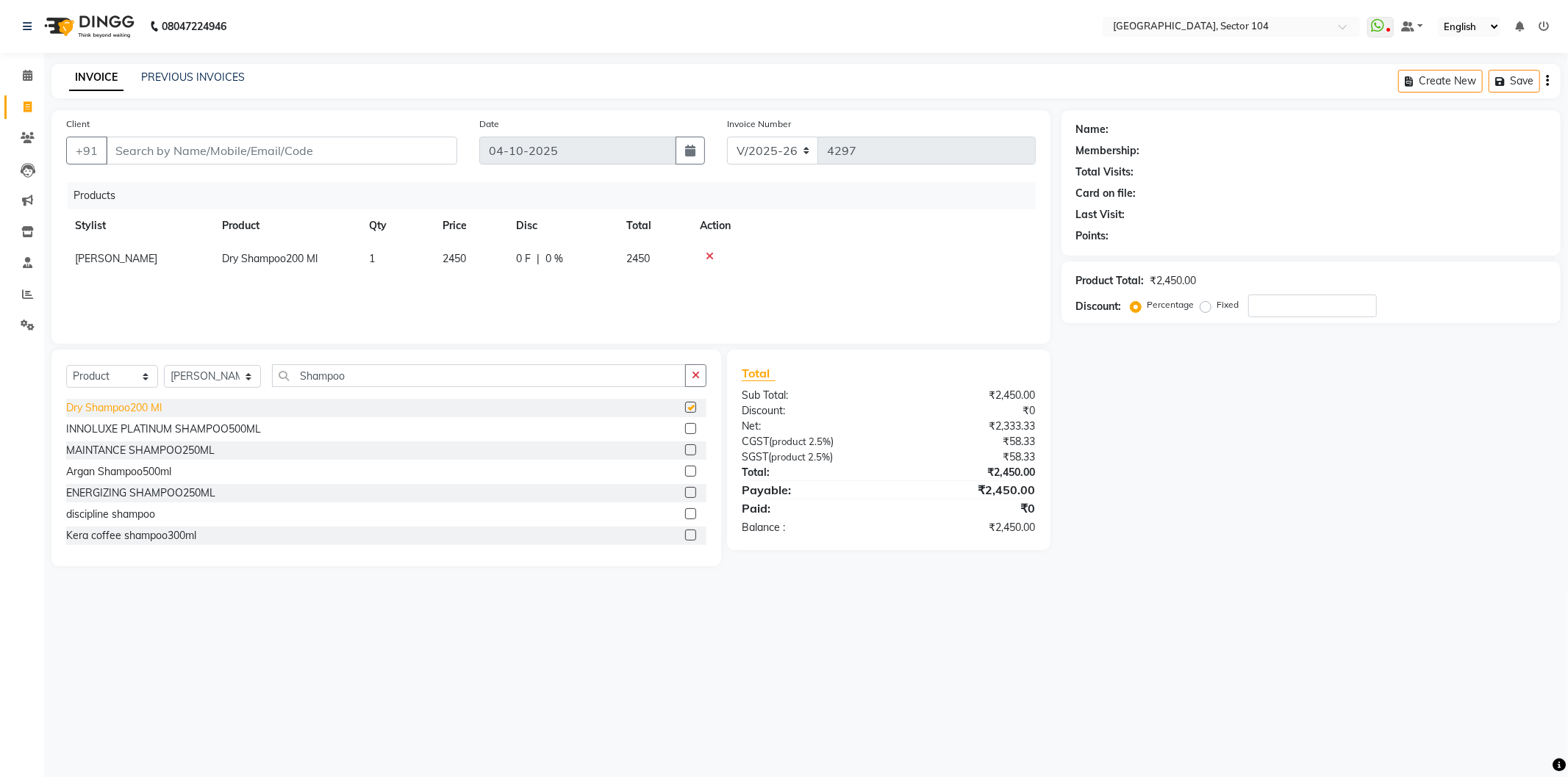
checkbox input "false"
click at [707, 253] on icon at bounding box center [709, 257] width 8 height 10
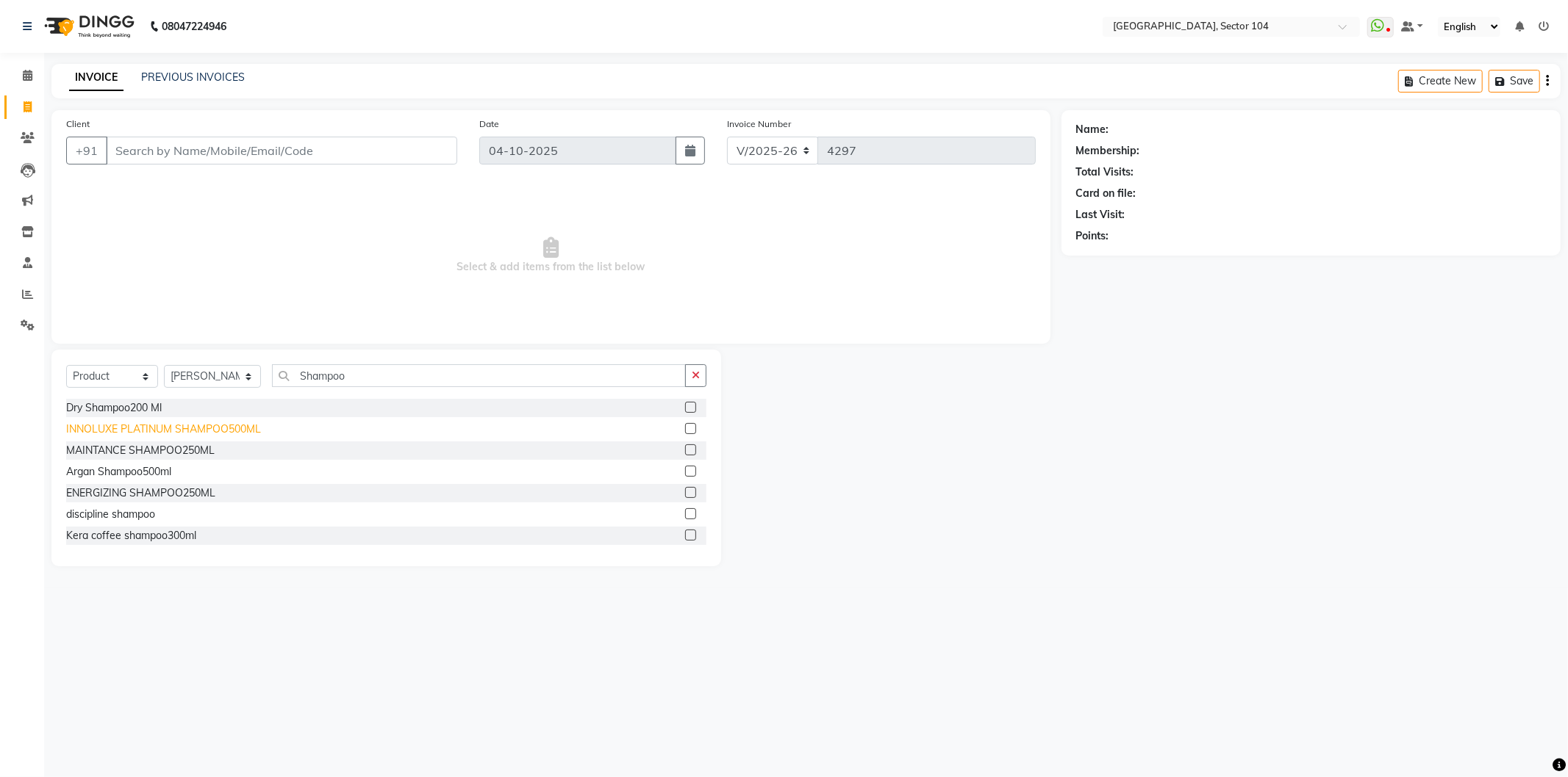
click at [185, 428] on div "INNOLUXE PLATINUM SHAMPOO500ML" at bounding box center [164, 430] width 195 height 16
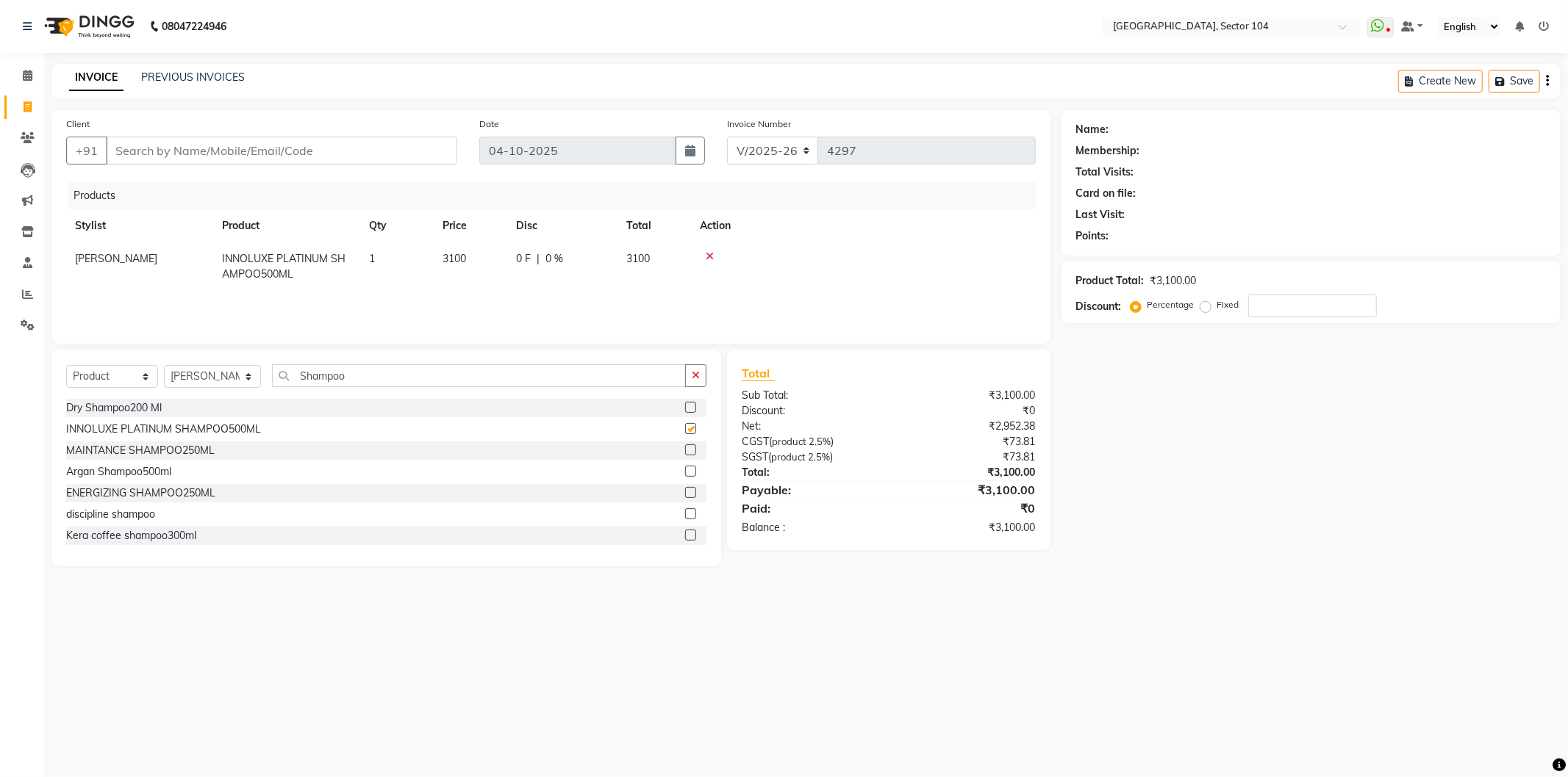
checkbox input "false"
click at [712, 252] on icon at bounding box center [709, 257] width 8 height 10
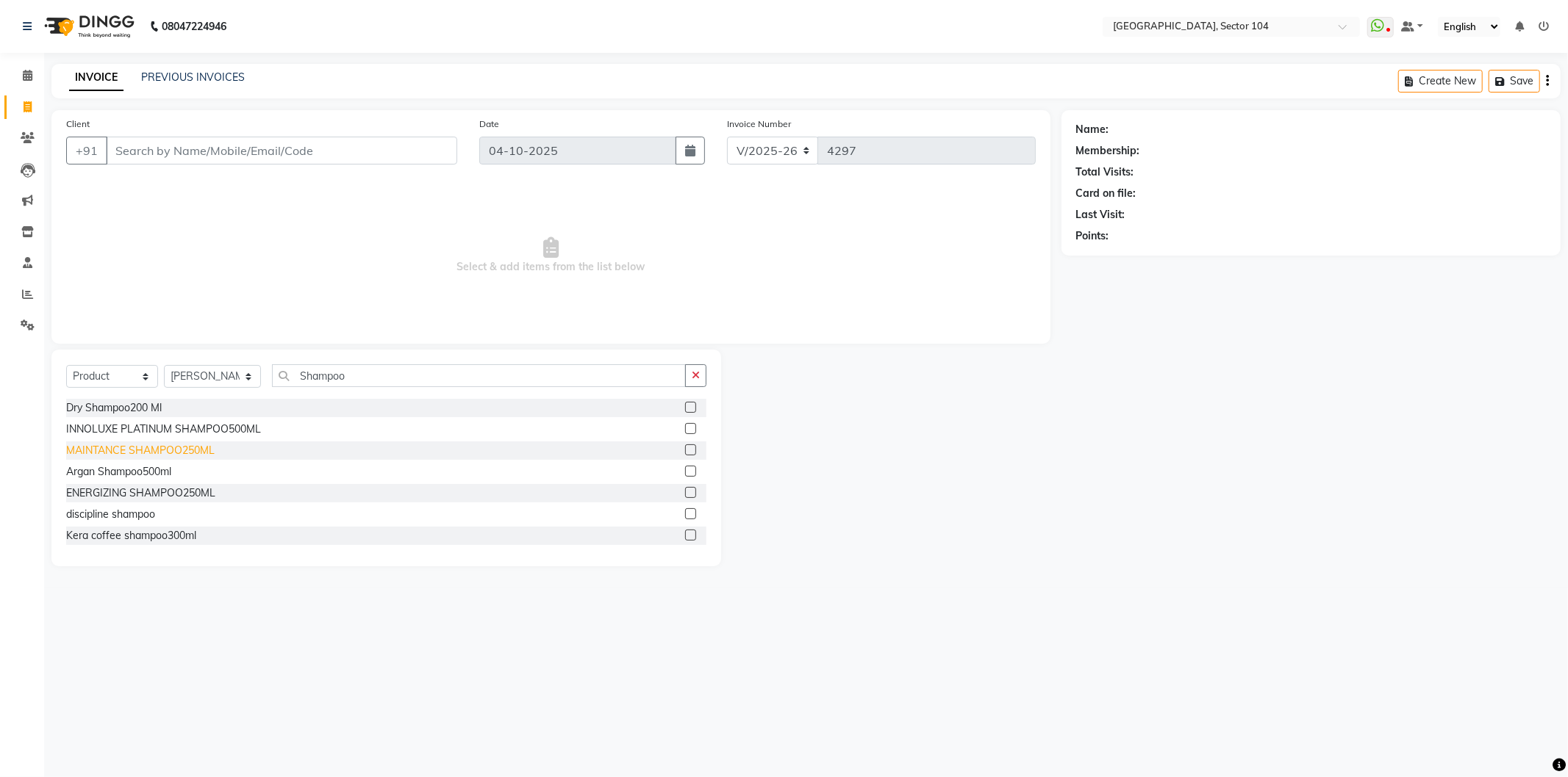
click at [182, 450] on div "MAINTANCE SHAMPOO250ML" at bounding box center [141, 451] width 149 height 16
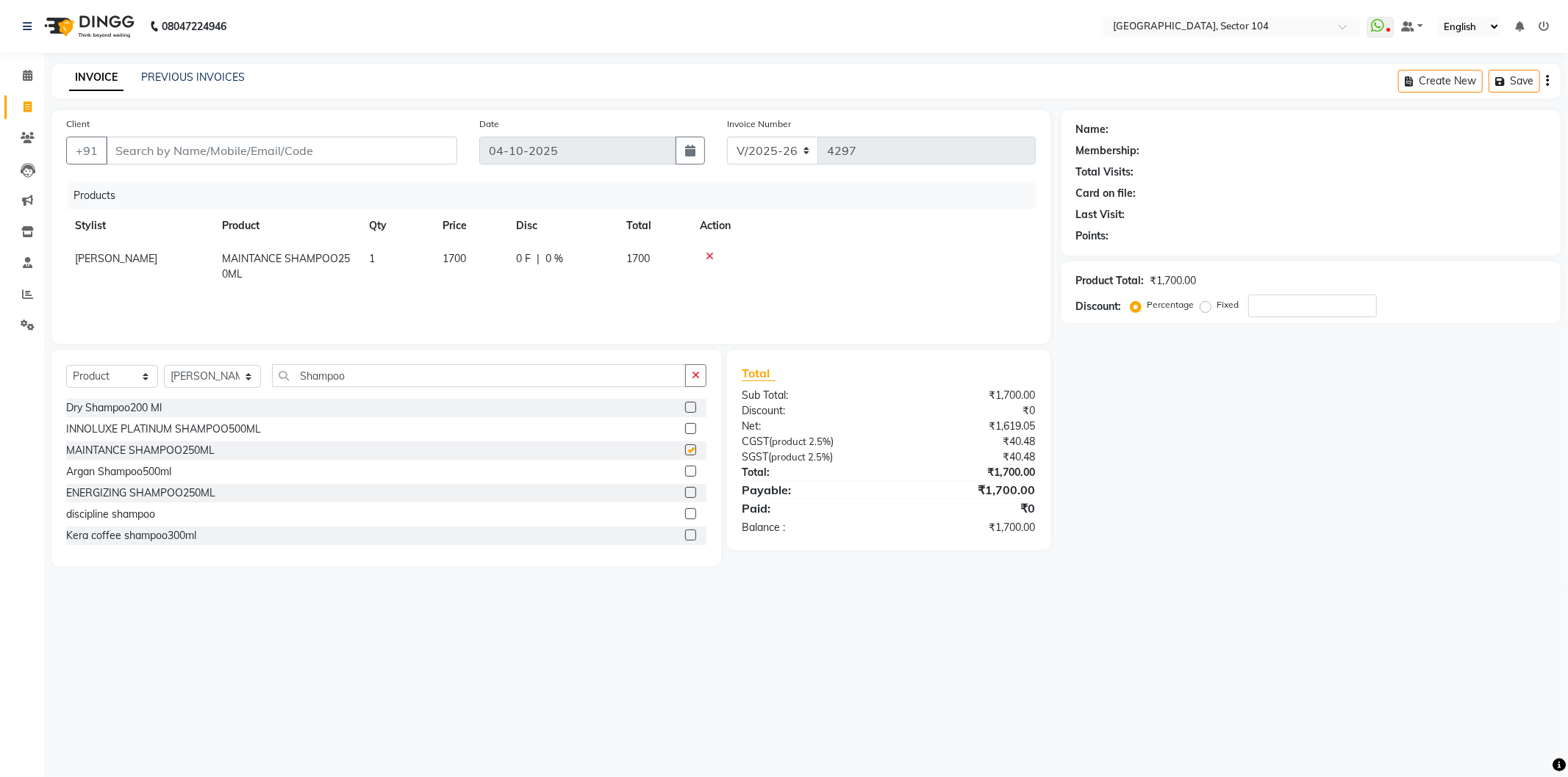
checkbox input "false"
click at [710, 253] on icon at bounding box center [709, 257] width 8 height 10
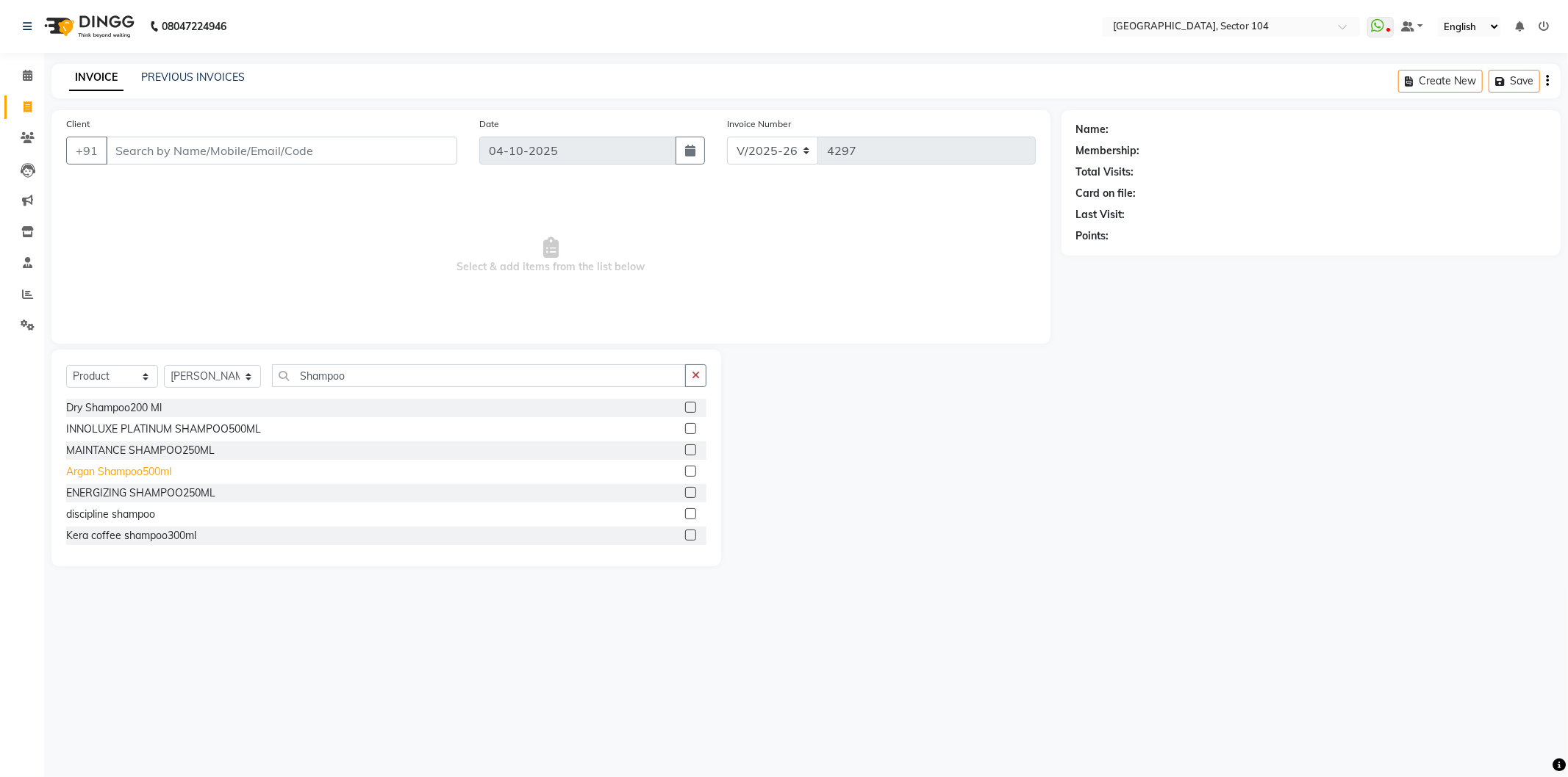
click at [148, 471] on div "Argan Shampoo500ml" at bounding box center [119, 472] width 105 height 16
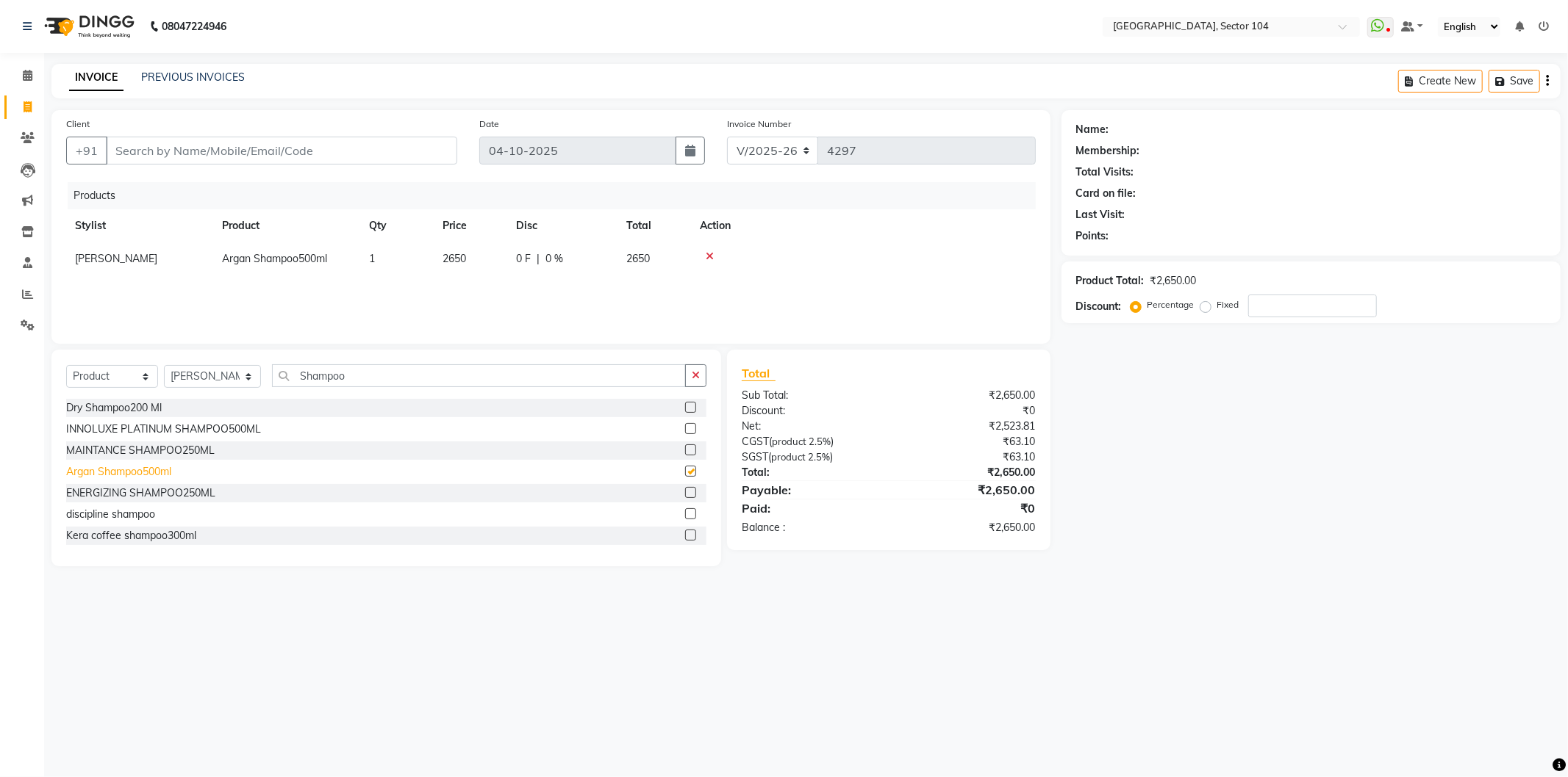
checkbox input "false"
click at [708, 257] on icon at bounding box center [709, 257] width 8 height 10
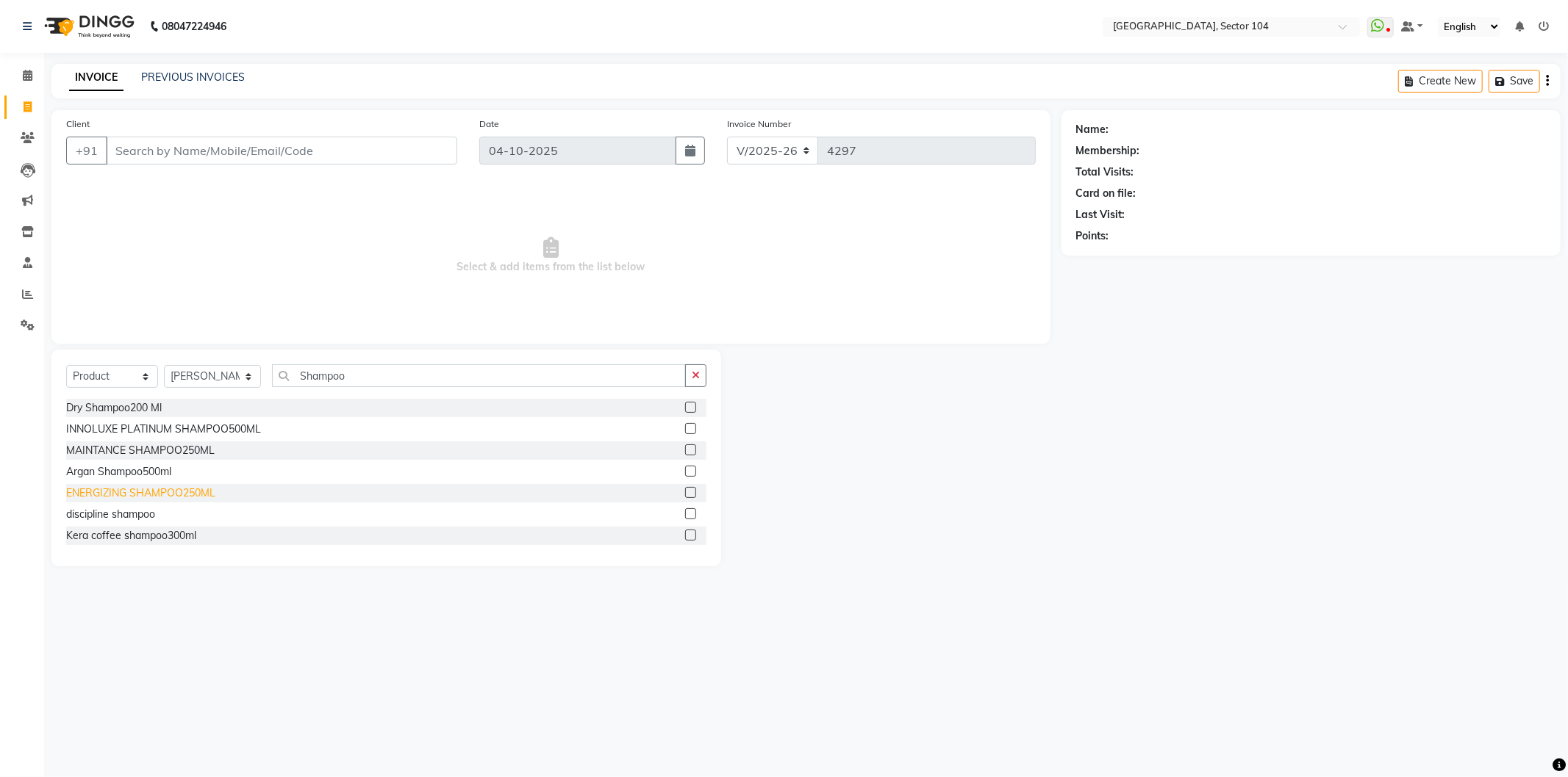
click at [162, 489] on div "ENERGIZING SHAMPOO250ML" at bounding box center [141, 494] width 150 height 16
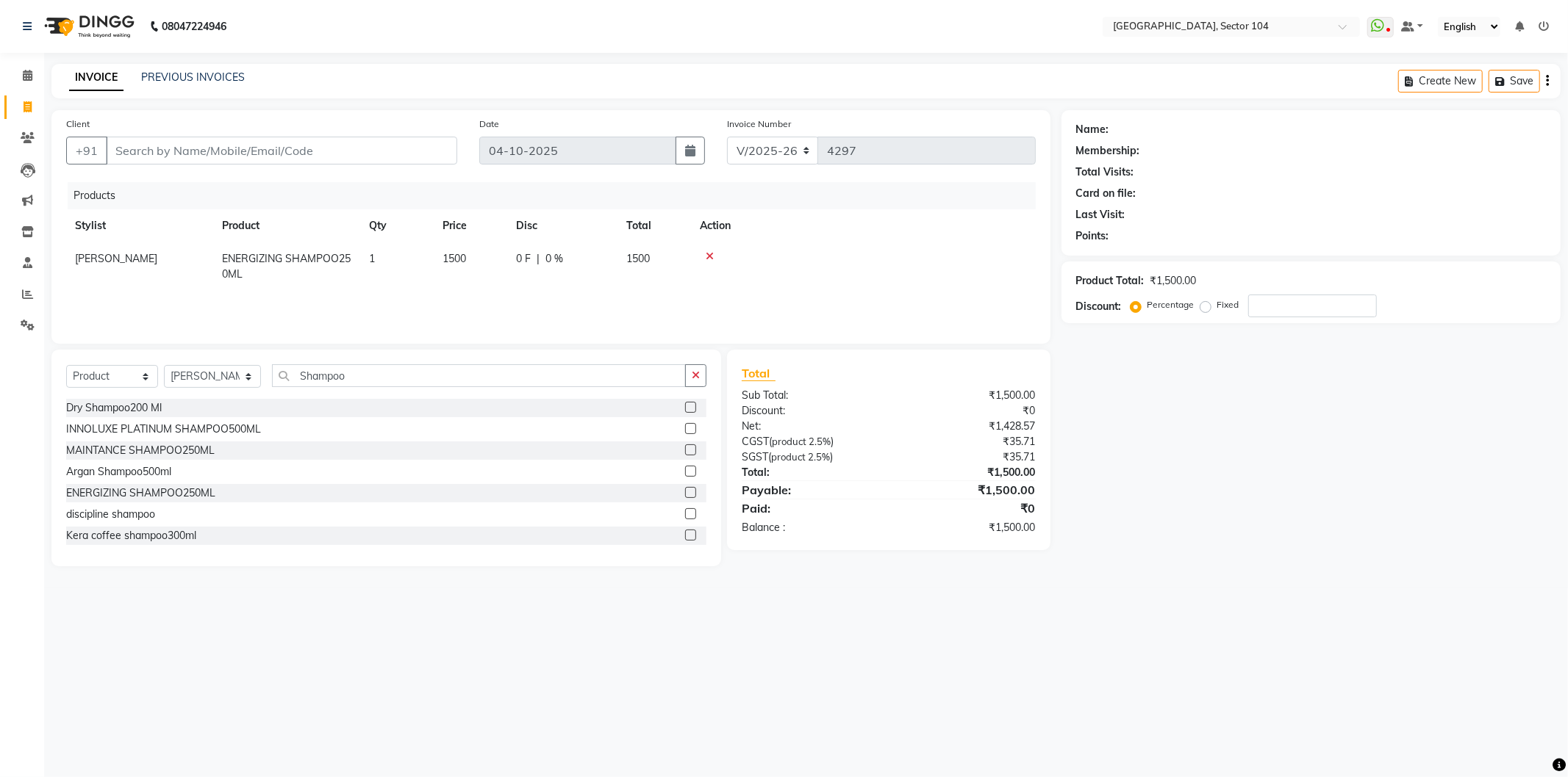
click at [707, 253] on icon at bounding box center [709, 257] width 8 height 10
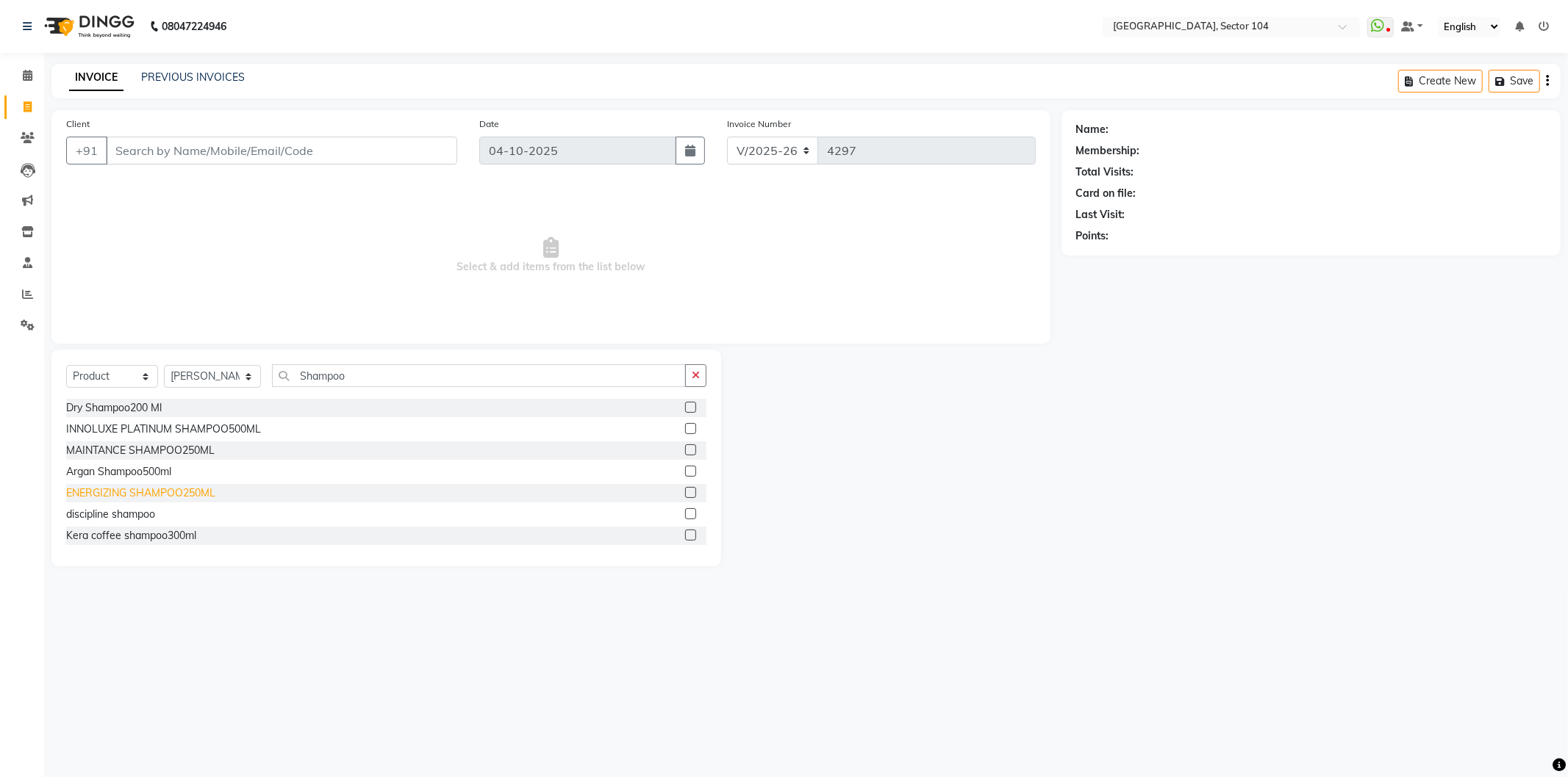
click at [169, 488] on div "ENERGIZING SHAMPOO250ML" at bounding box center [141, 494] width 150 height 16
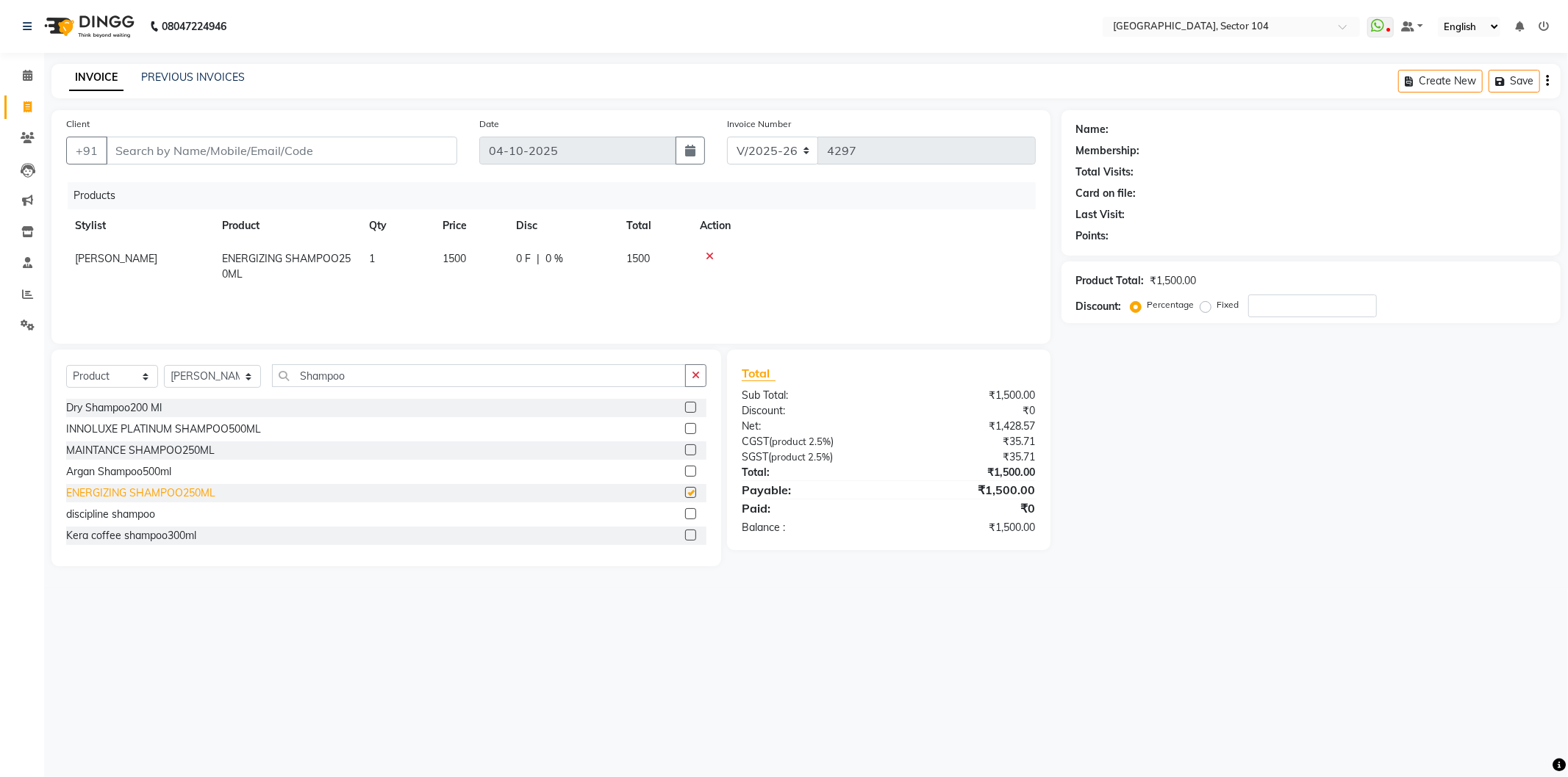
checkbox input "false"
click at [711, 253] on icon at bounding box center [709, 257] width 8 height 10
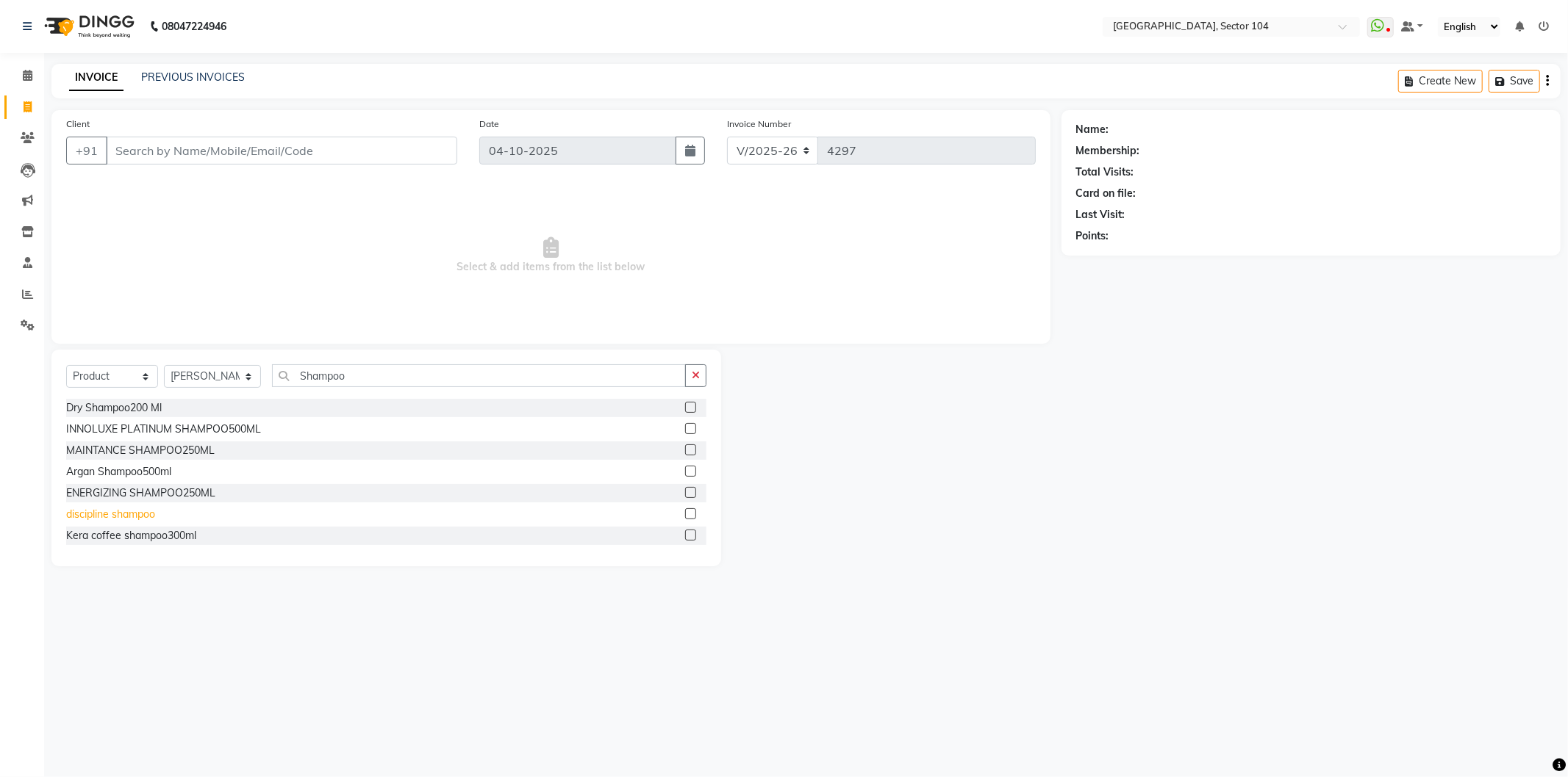
click at [134, 510] on div "discipline shampoo" at bounding box center [111, 515] width 89 height 16
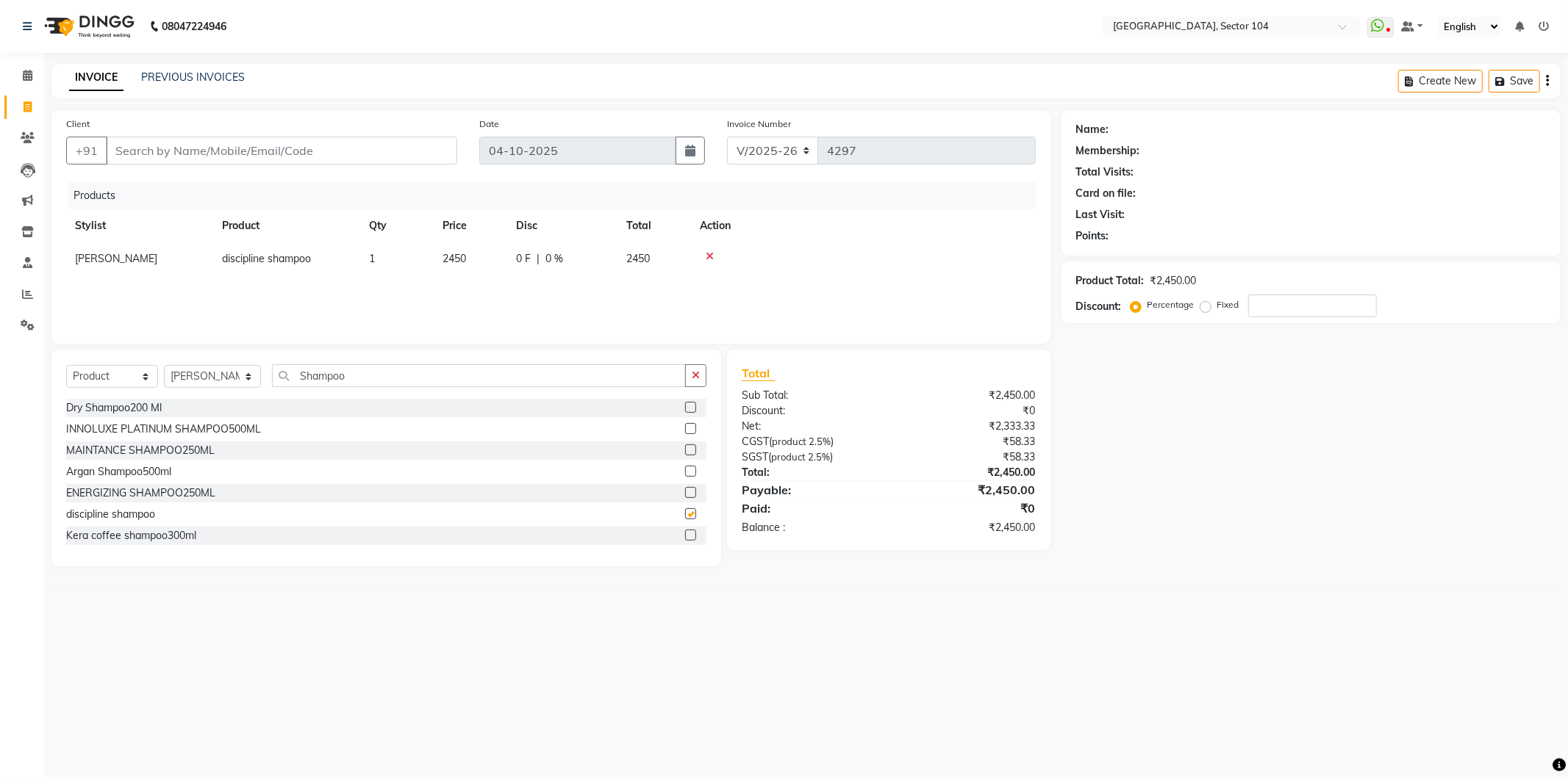
checkbox input "false"
click at [709, 253] on icon at bounding box center [709, 257] width 8 height 10
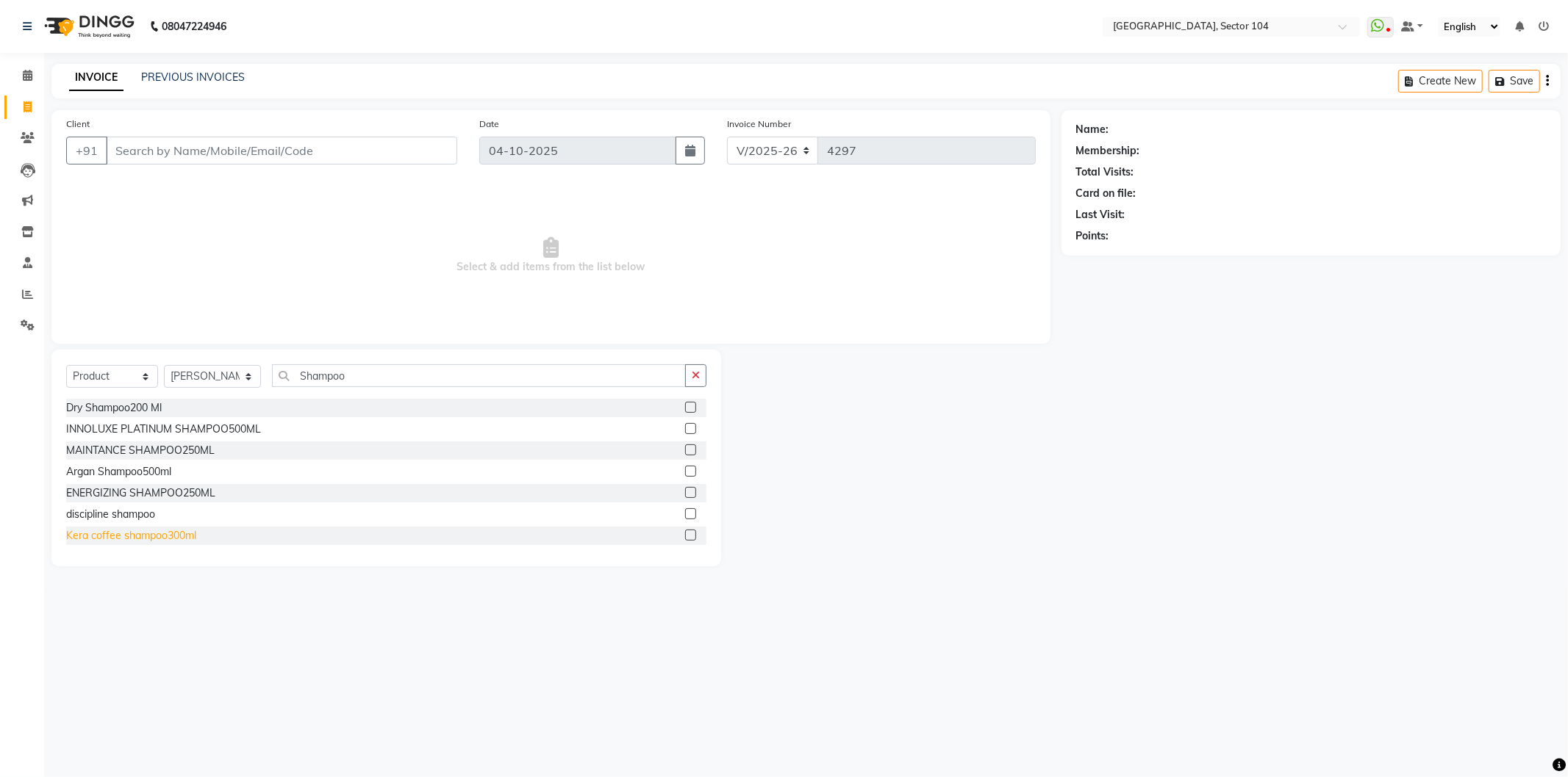
click at [164, 534] on div "Kera coffee shampoo300ml" at bounding box center [131, 536] width 130 height 16
checkbox input "false"
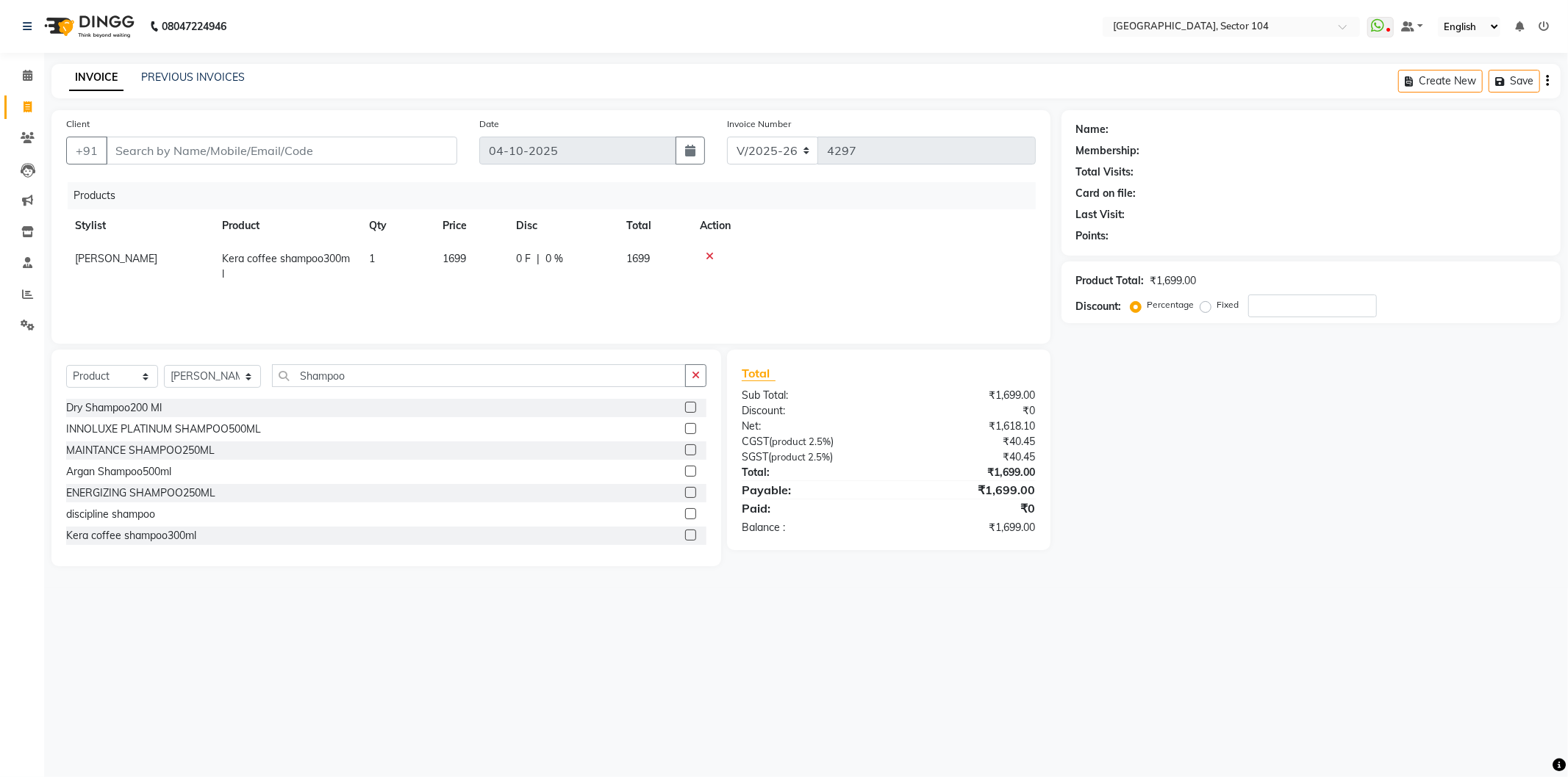
click at [708, 253] on icon at bounding box center [709, 257] width 8 height 10
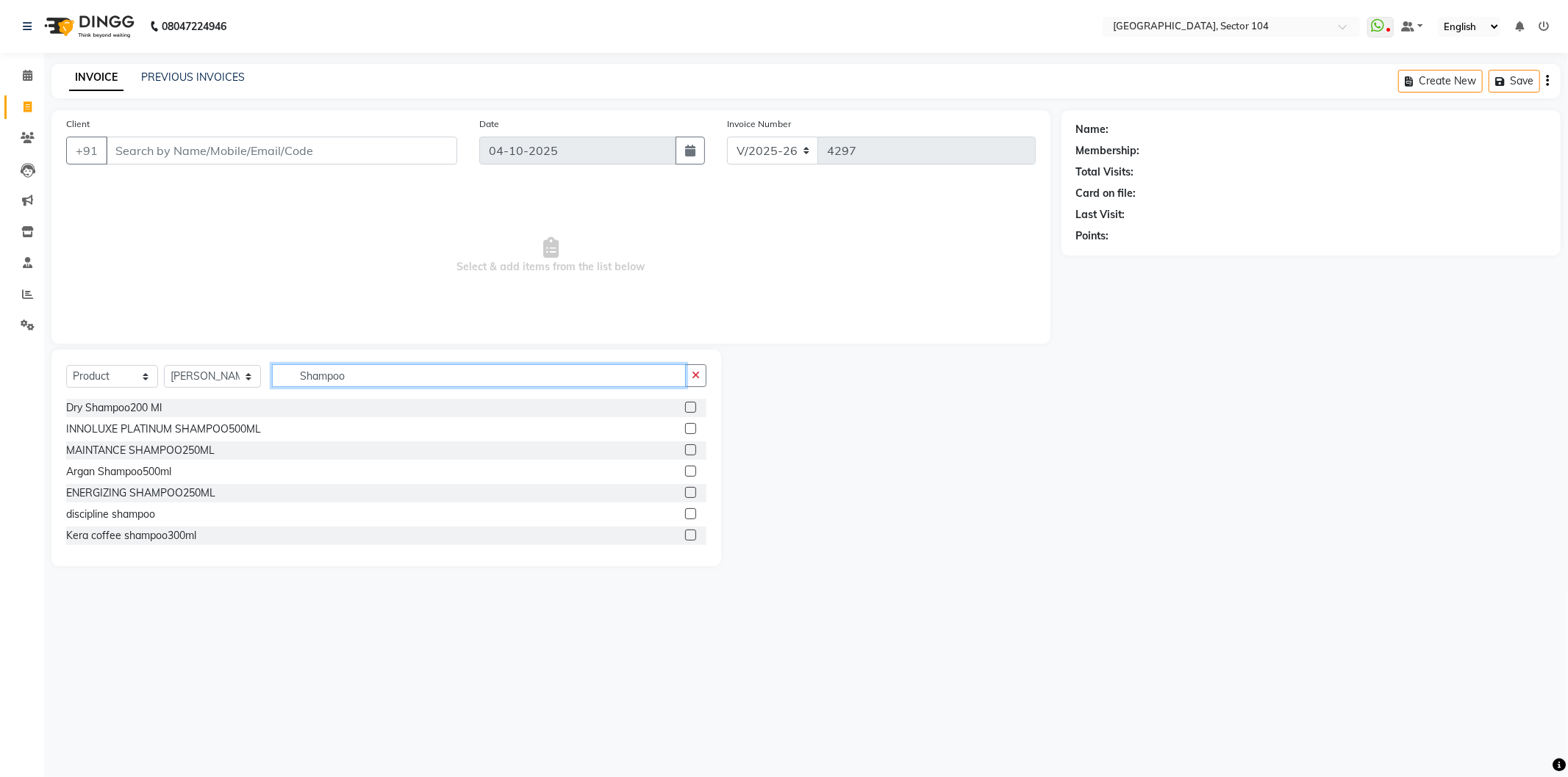
click at [419, 378] on input "Shampoo" at bounding box center [478, 376] width 414 height 23
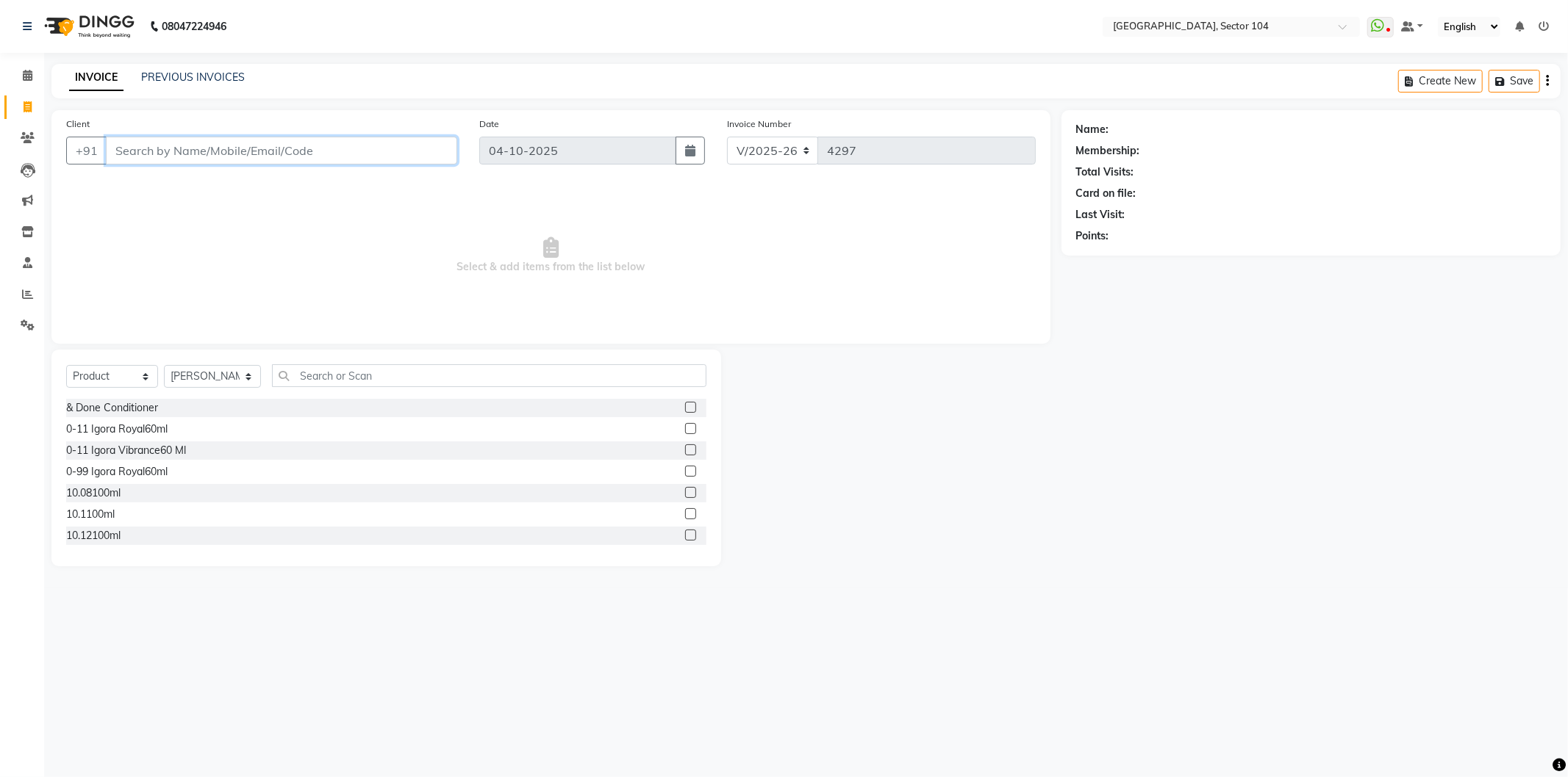
click at [351, 153] on input "Client" at bounding box center [282, 150] width 352 height 28
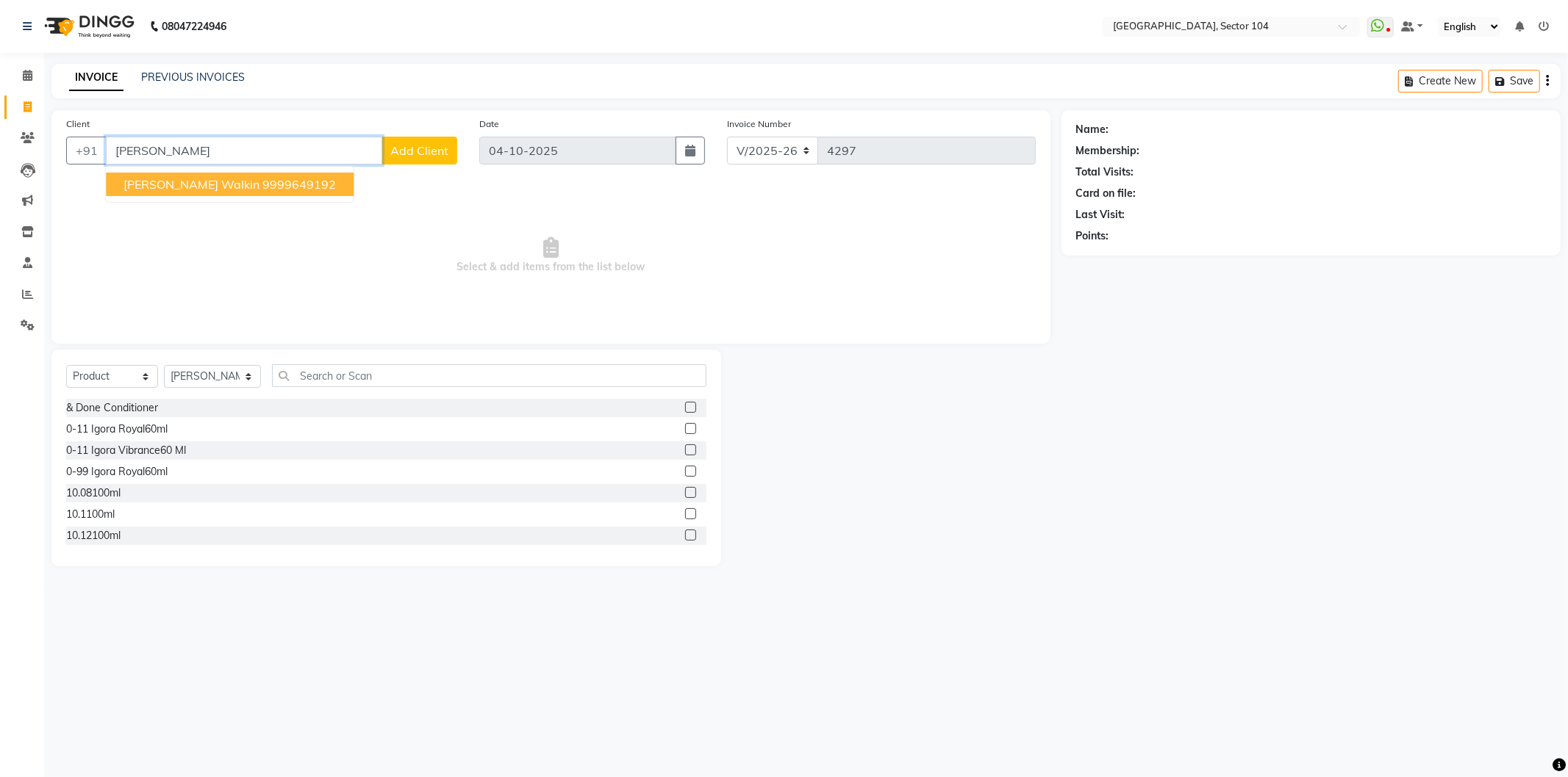
click at [275, 189] on button "nihal walkin 9999649192" at bounding box center [229, 184] width 247 height 24
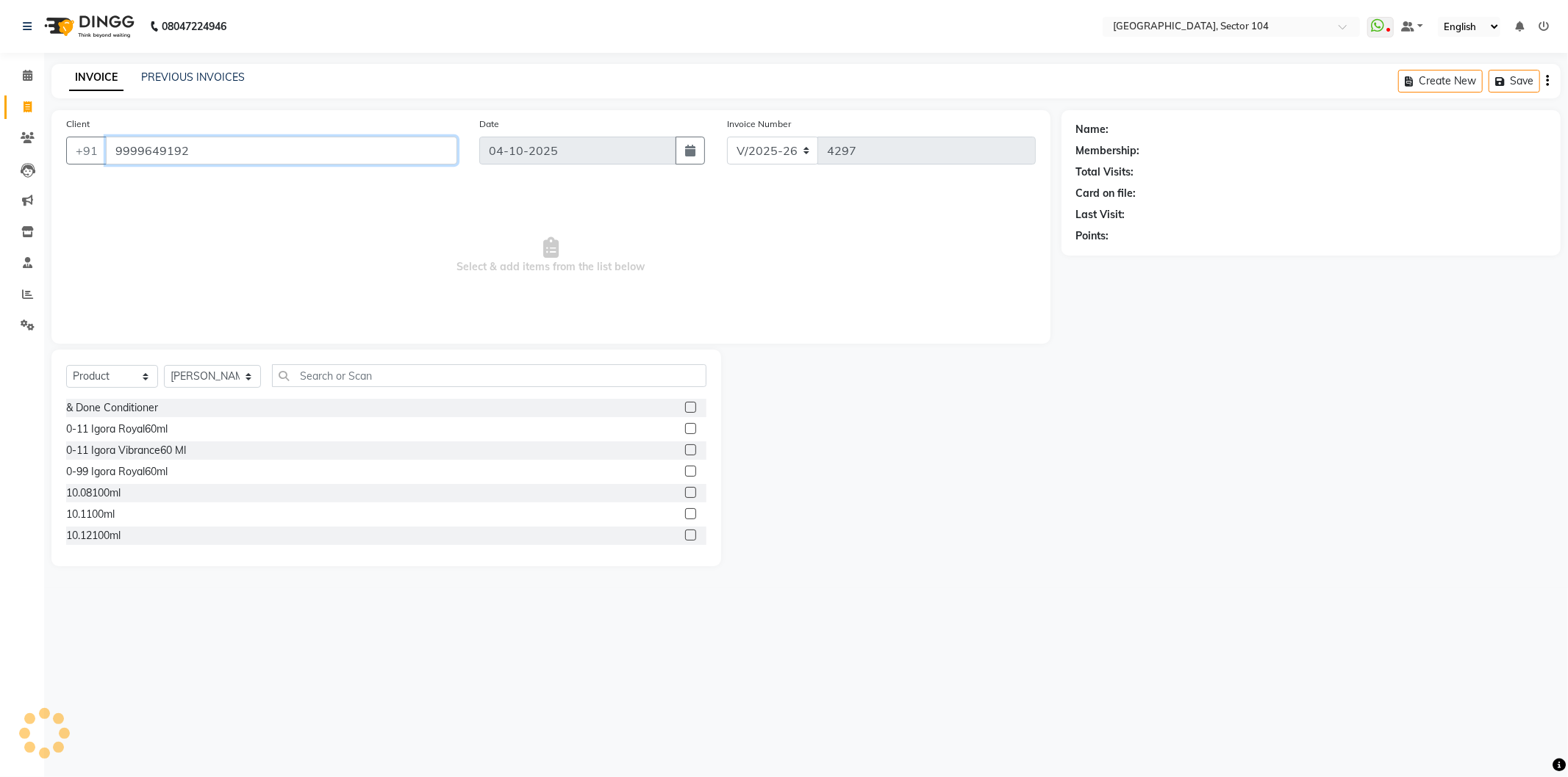
type input "9999649192"
click at [1116, 253] on icon "button" at bounding box center [1118, 257] width 10 height 10
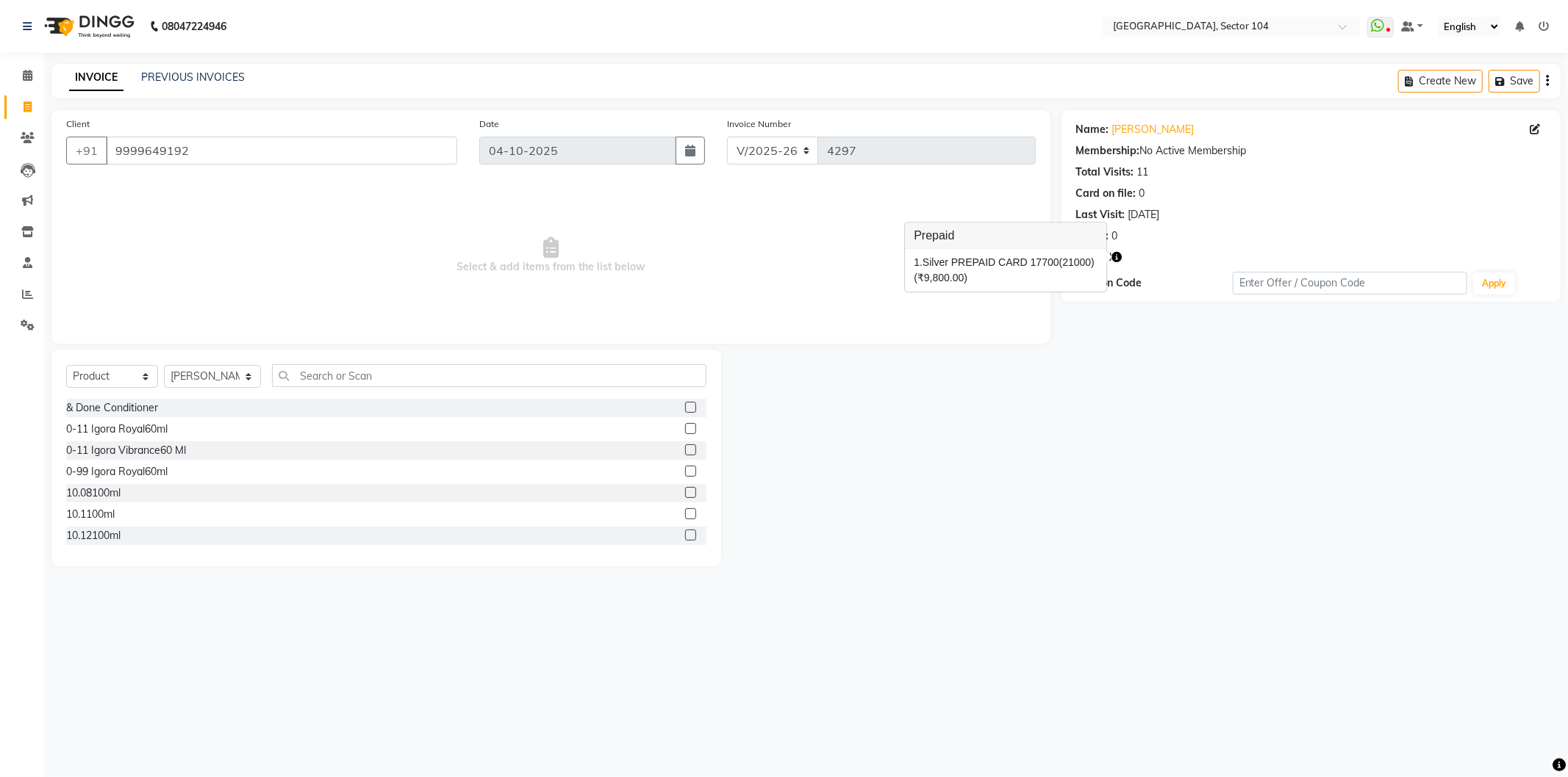
click at [348, 330] on div "Client +91 9999649192 Date 04-10-2025 Invoice Number V/2025 V/2025-26 4297 Sele…" at bounding box center [551, 226] width 999 height 233
click at [140, 377] on select "Select Service Product Membership Package Voucher Prepaid Gift Card" at bounding box center [112, 377] width 92 height 23
select select "service"
click at [66, 366] on select "Select Service Product Membership Package Voucher Prepaid Gift Card" at bounding box center [112, 377] width 92 height 23
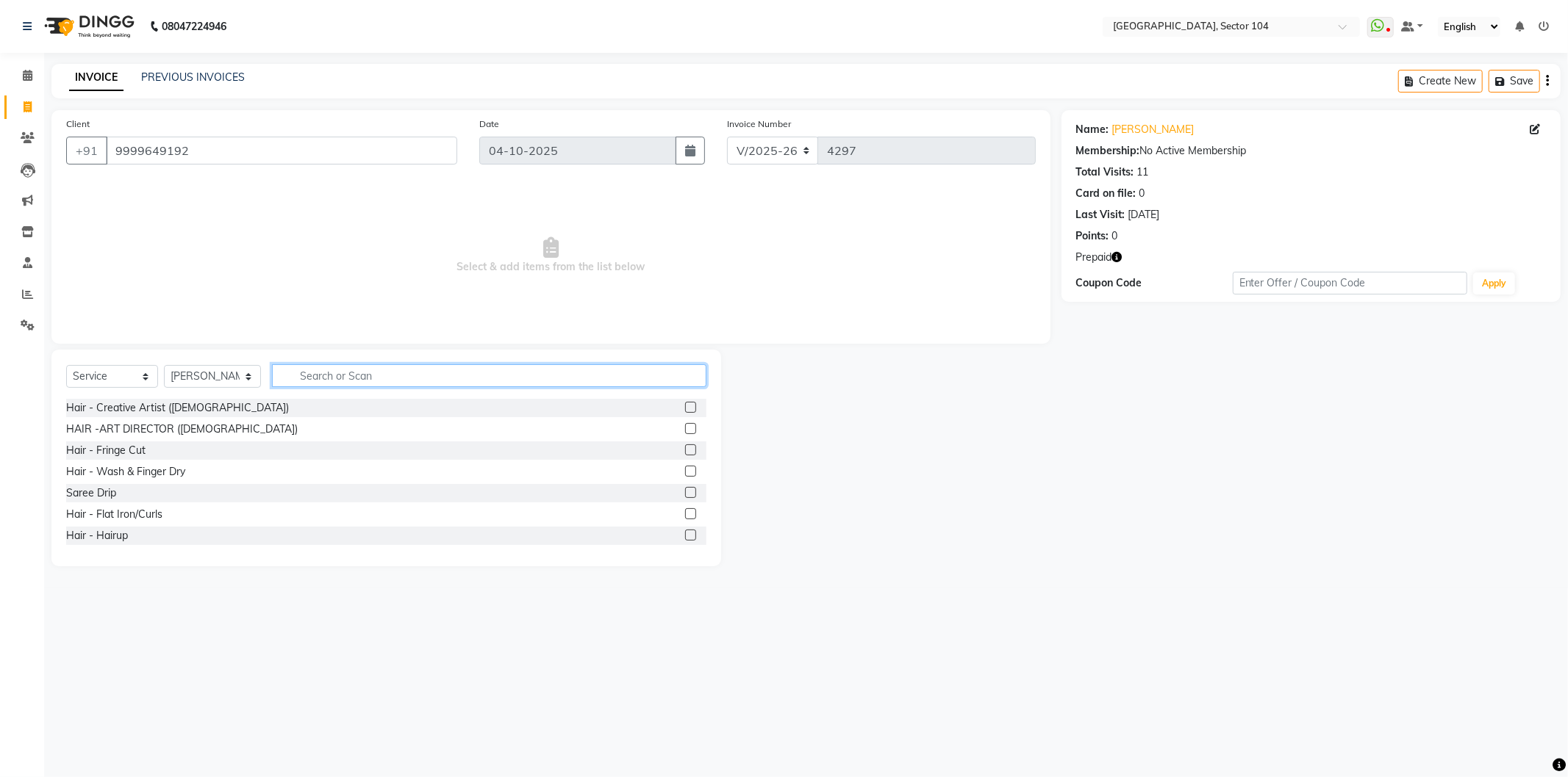
click at [343, 378] on input "text" at bounding box center [489, 376] width 435 height 23
type input "M"
type input "Clean"
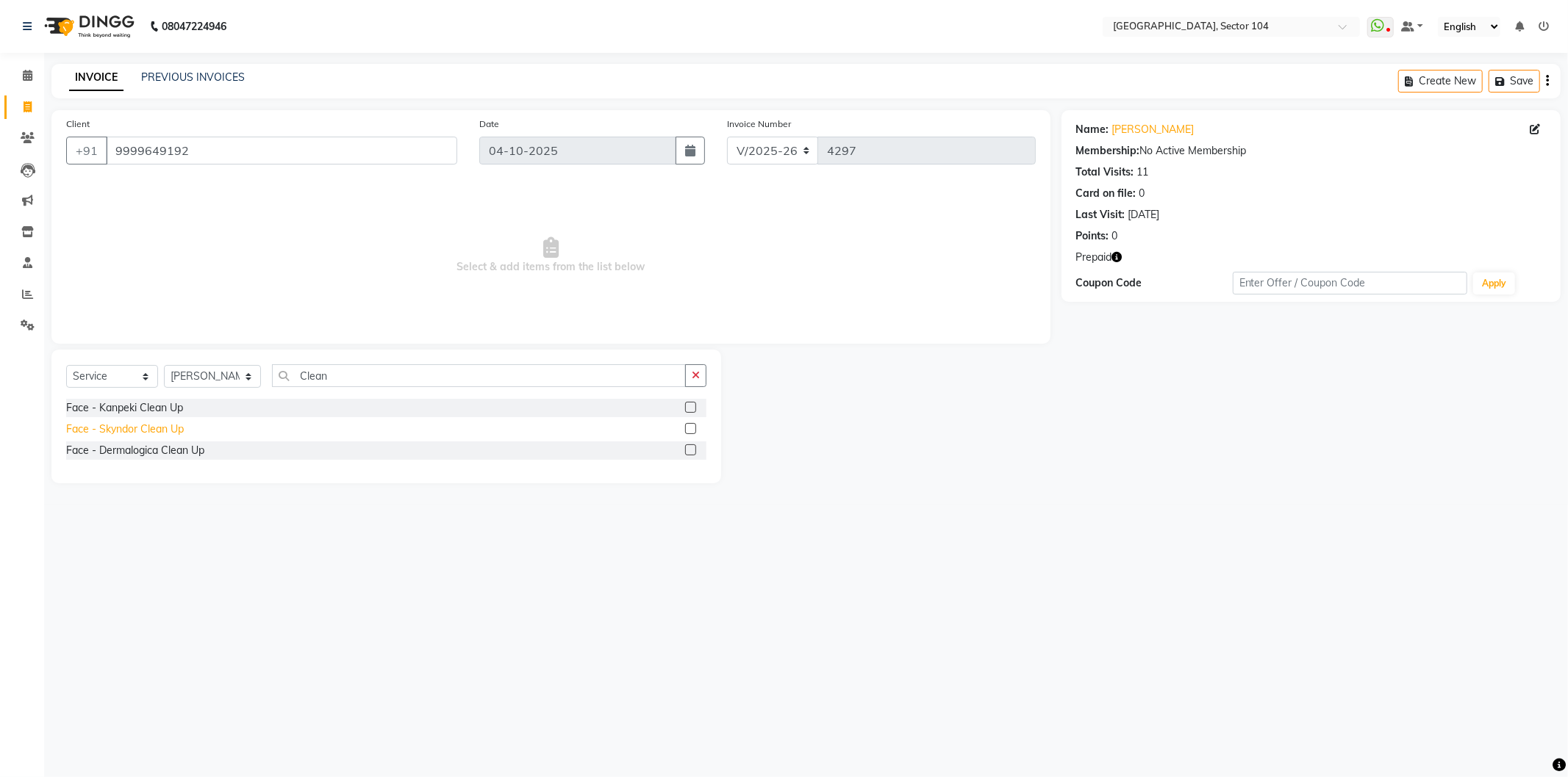
click at [157, 432] on div "Face - Skyndor Clean Up" at bounding box center [125, 430] width 118 height 16
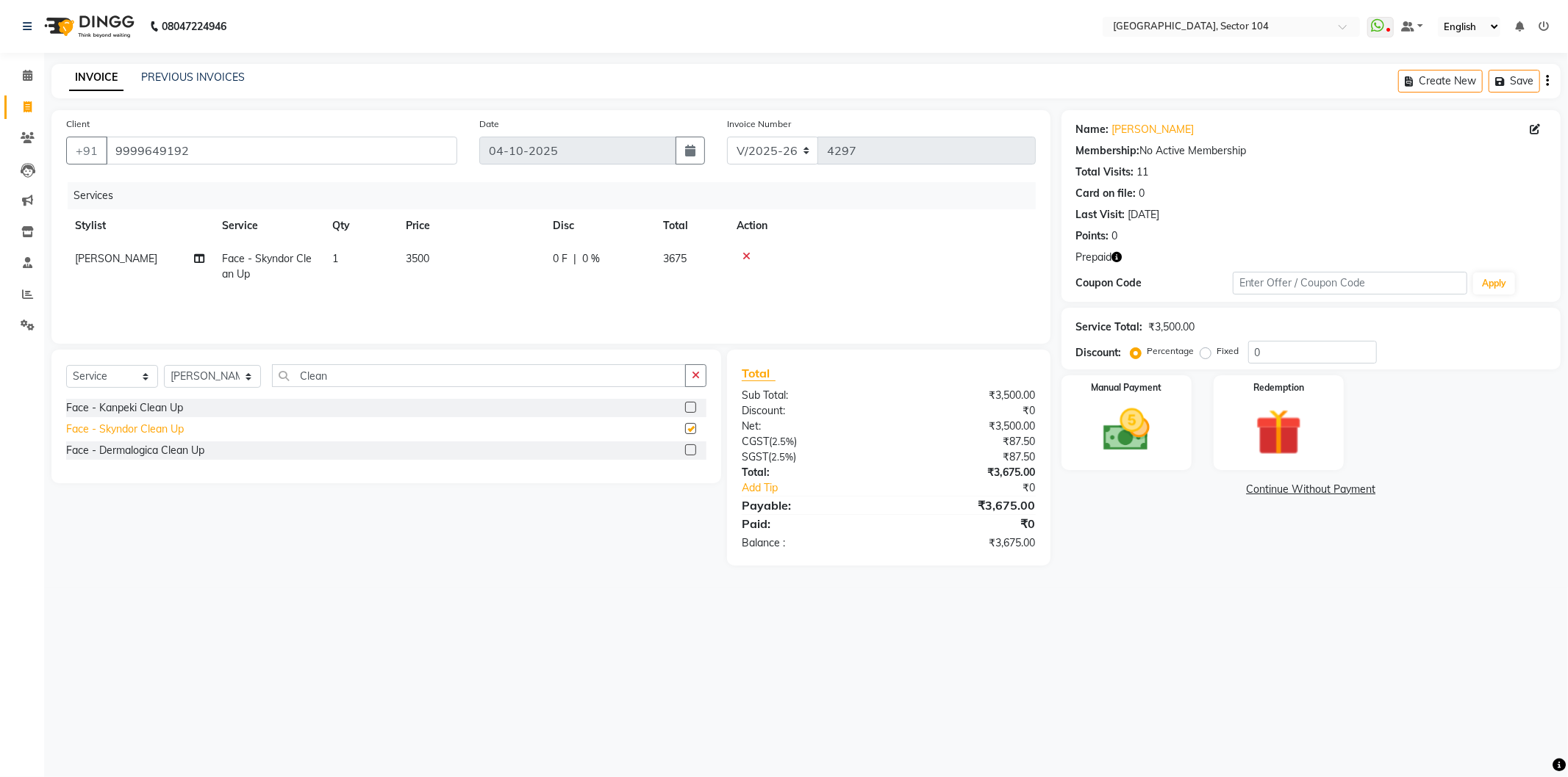
checkbox input "false"
click at [749, 255] on icon at bounding box center [746, 257] width 8 height 10
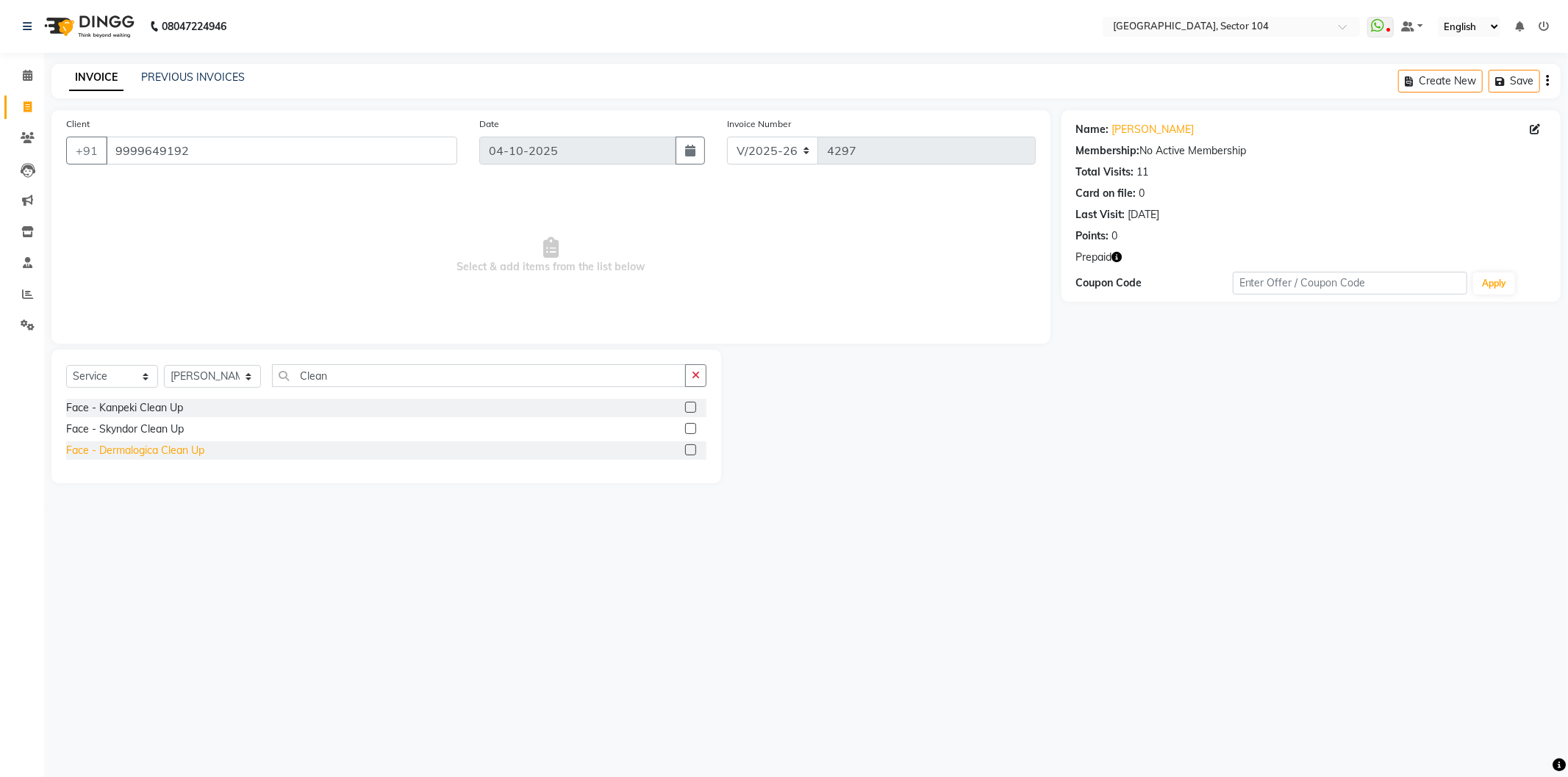
click at [192, 454] on div "Face - Dermalogica Clean Up" at bounding box center [136, 451] width 138 height 16
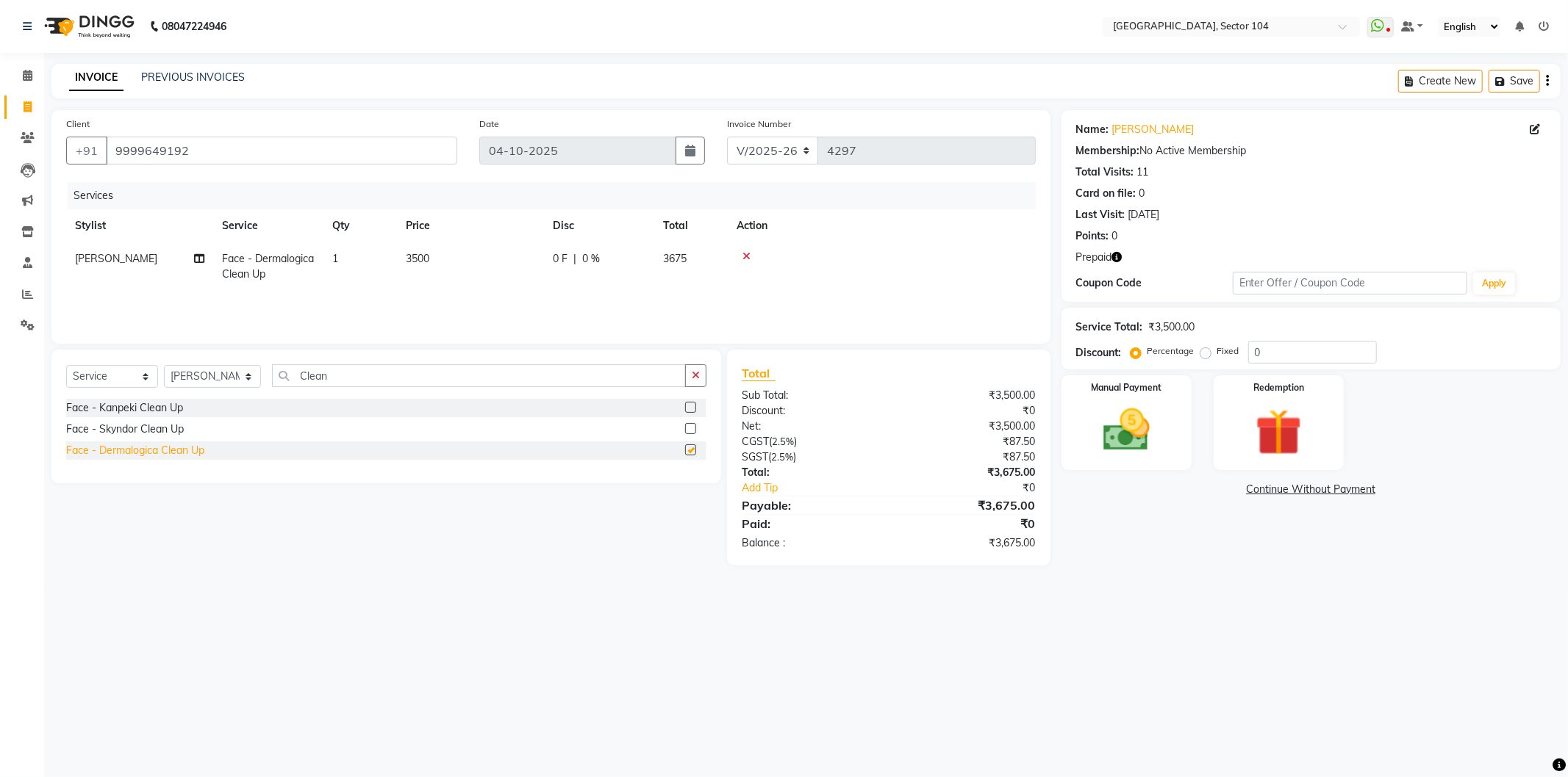
checkbox input "false"
click at [368, 378] on input "Clean" at bounding box center [478, 376] width 414 height 23
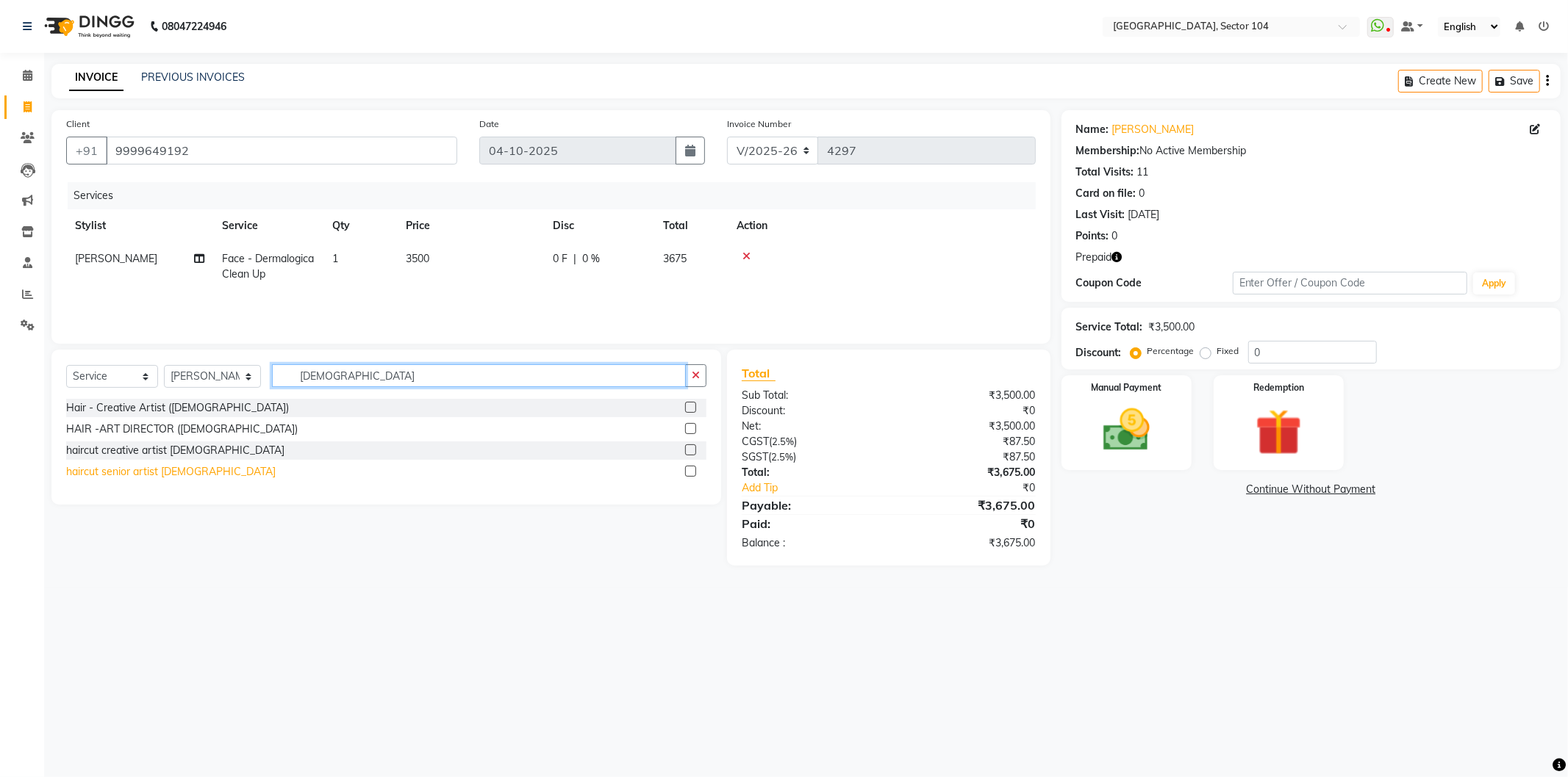
type input "Male"
click at [169, 475] on div "haircut senior artist male" at bounding box center [171, 472] width 210 height 16
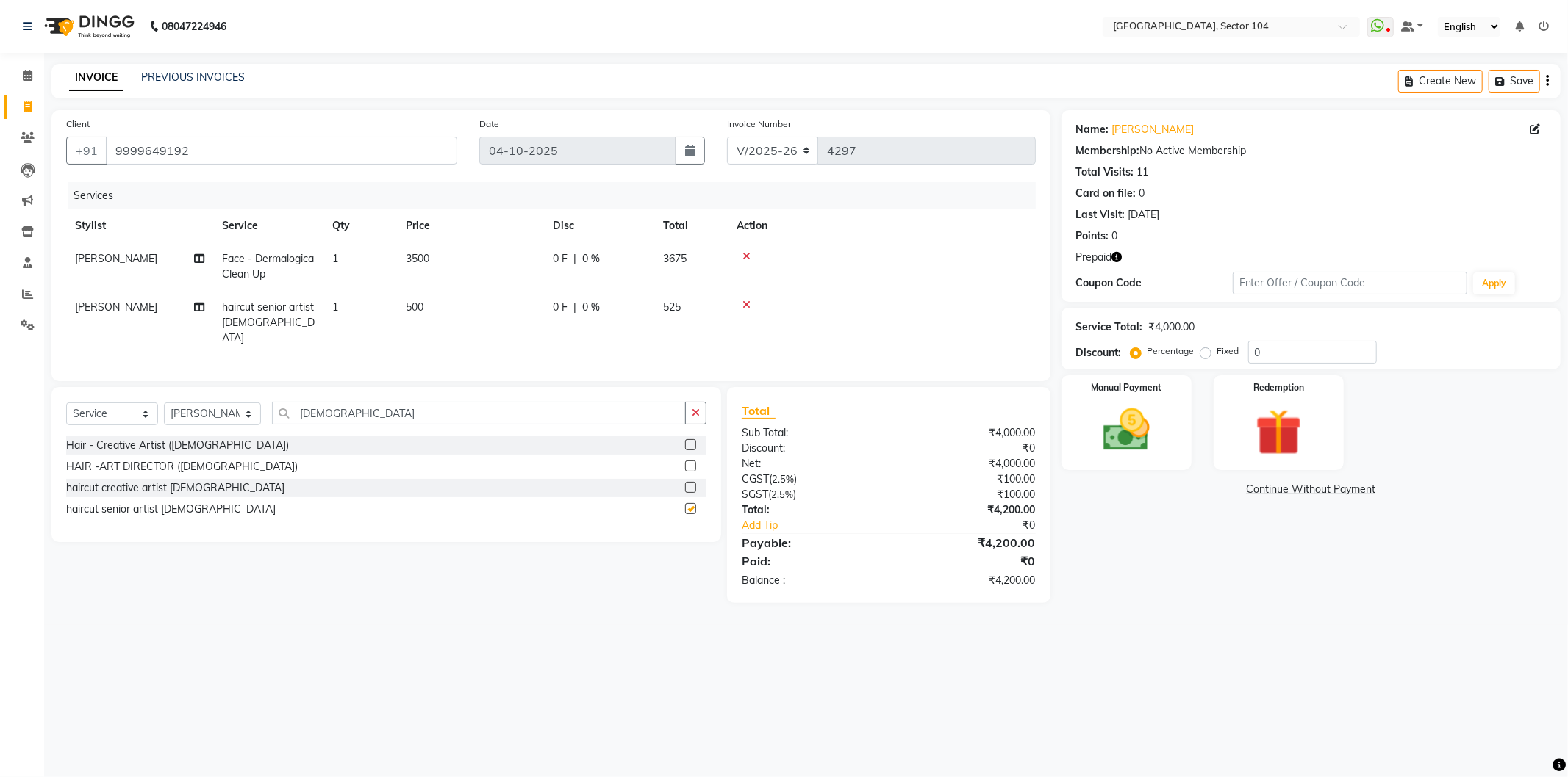
checkbox input "false"
click at [346, 406] on input "Male" at bounding box center [478, 413] width 414 height 23
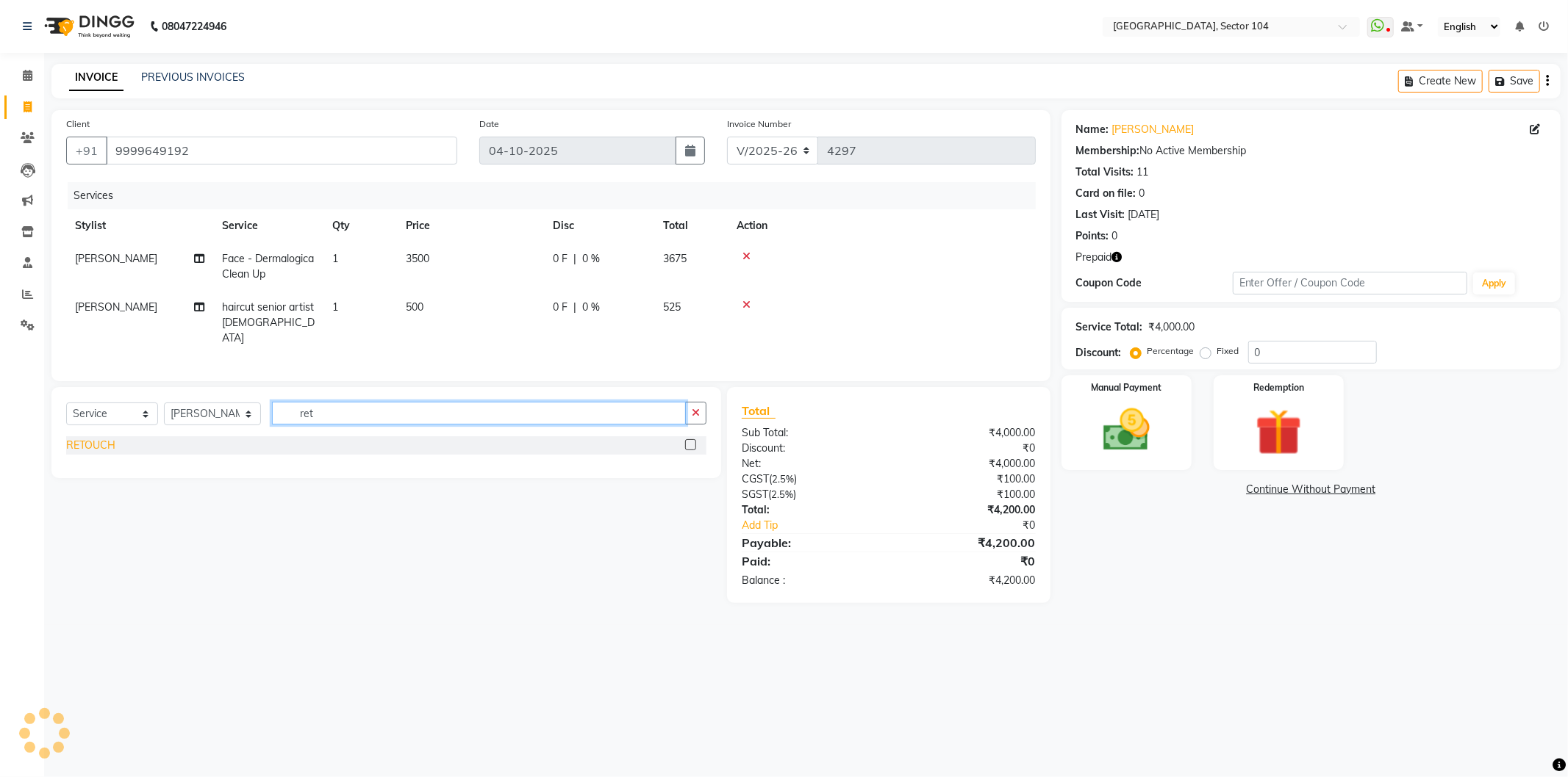
type input "ret"
click at [106, 442] on div "RETOUCH" at bounding box center [91, 446] width 49 height 16
checkbox input "false"
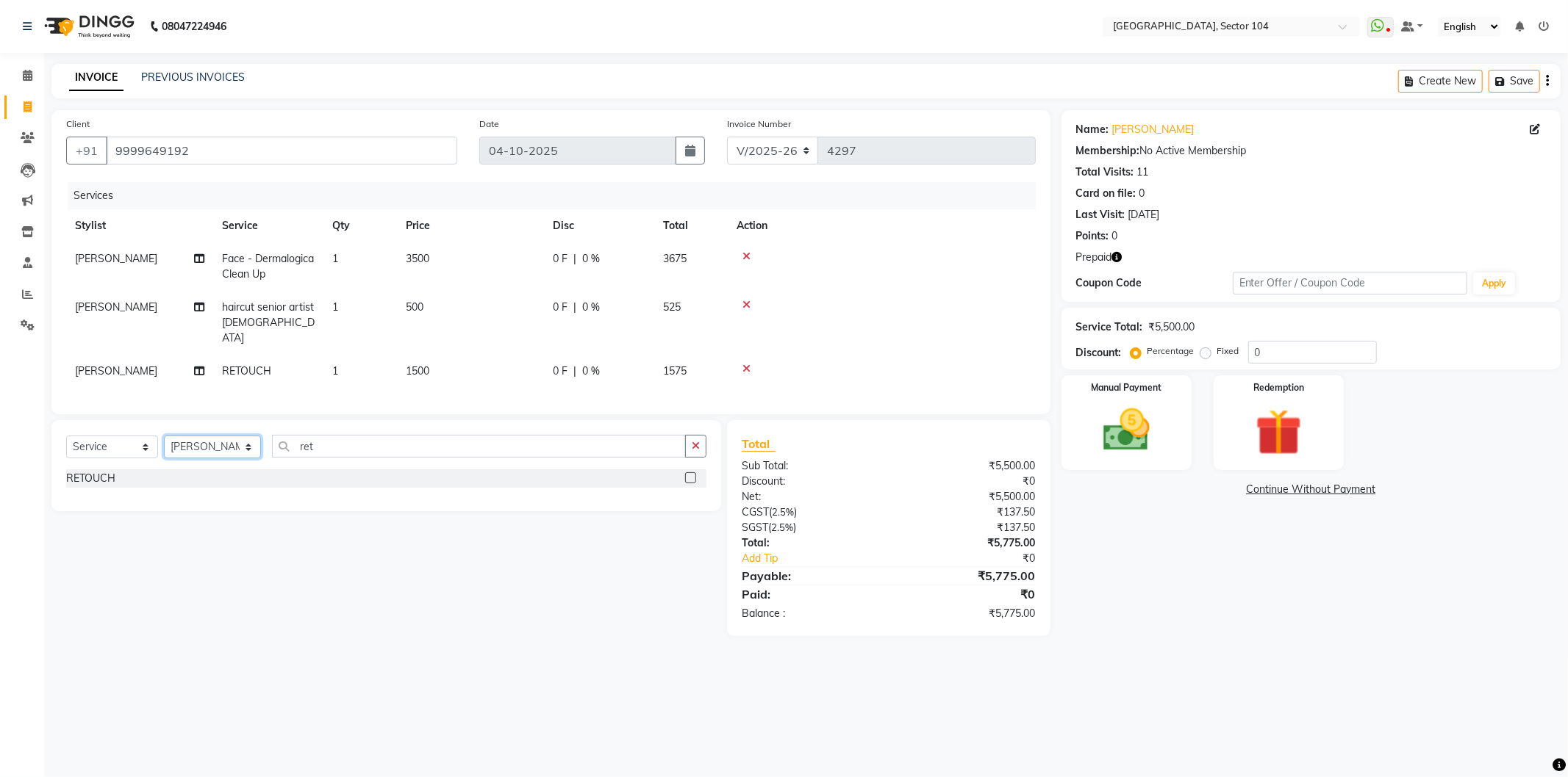
click at [180, 441] on select "Select Stylist AAMIR Aashis ajay AJEET akram Ali Alic ashok vihar Alice makeup …" at bounding box center [212, 447] width 97 height 23
select select "72327"
click at [164, 436] on select "Select Stylist AAMIR Aashis ajay AJEET akram Ali Alic ashok vihar Alice makeup …" at bounding box center [212, 447] width 97 height 23
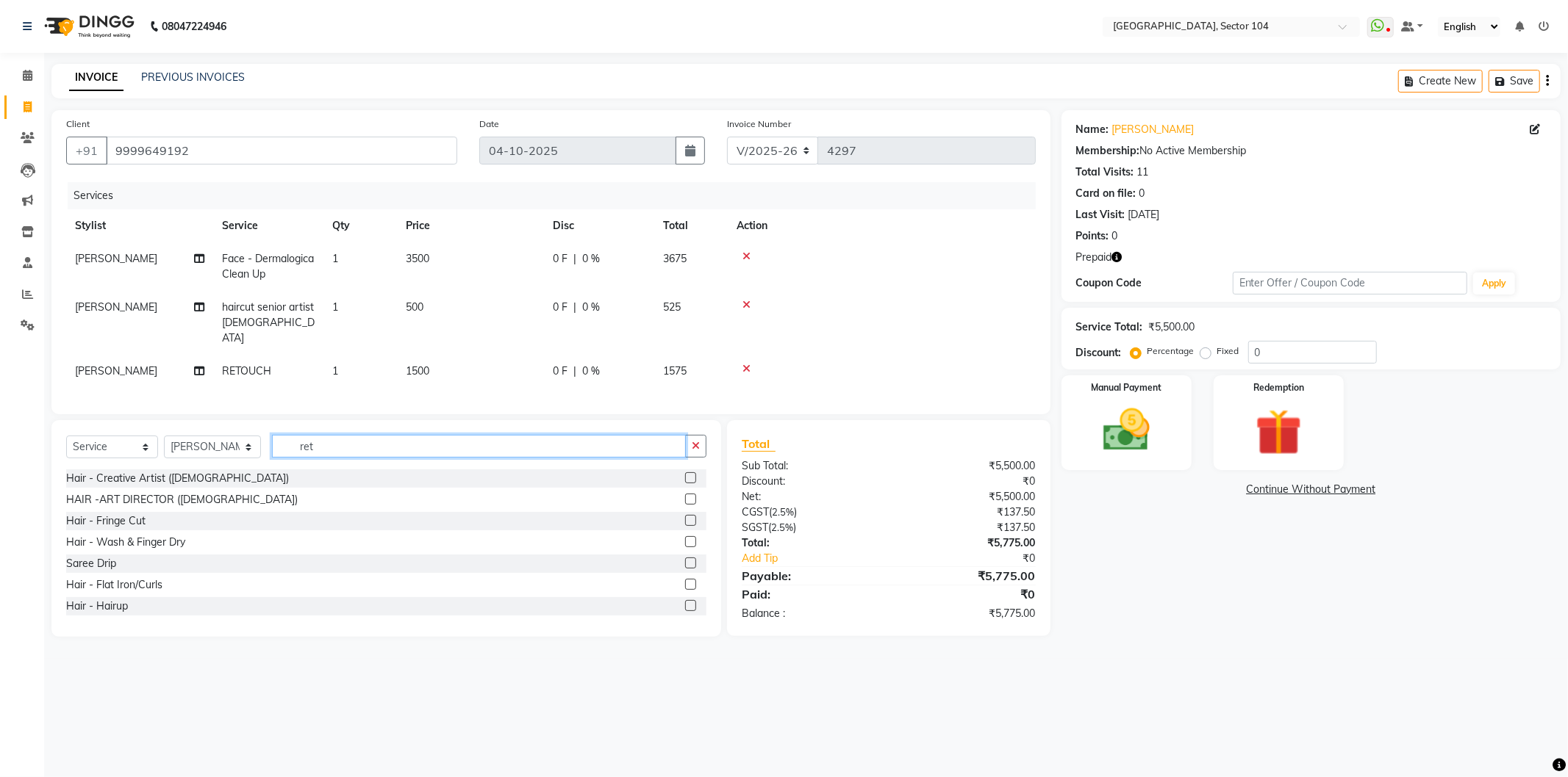
click at [347, 437] on input "ret" at bounding box center [478, 447] width 414 height 23
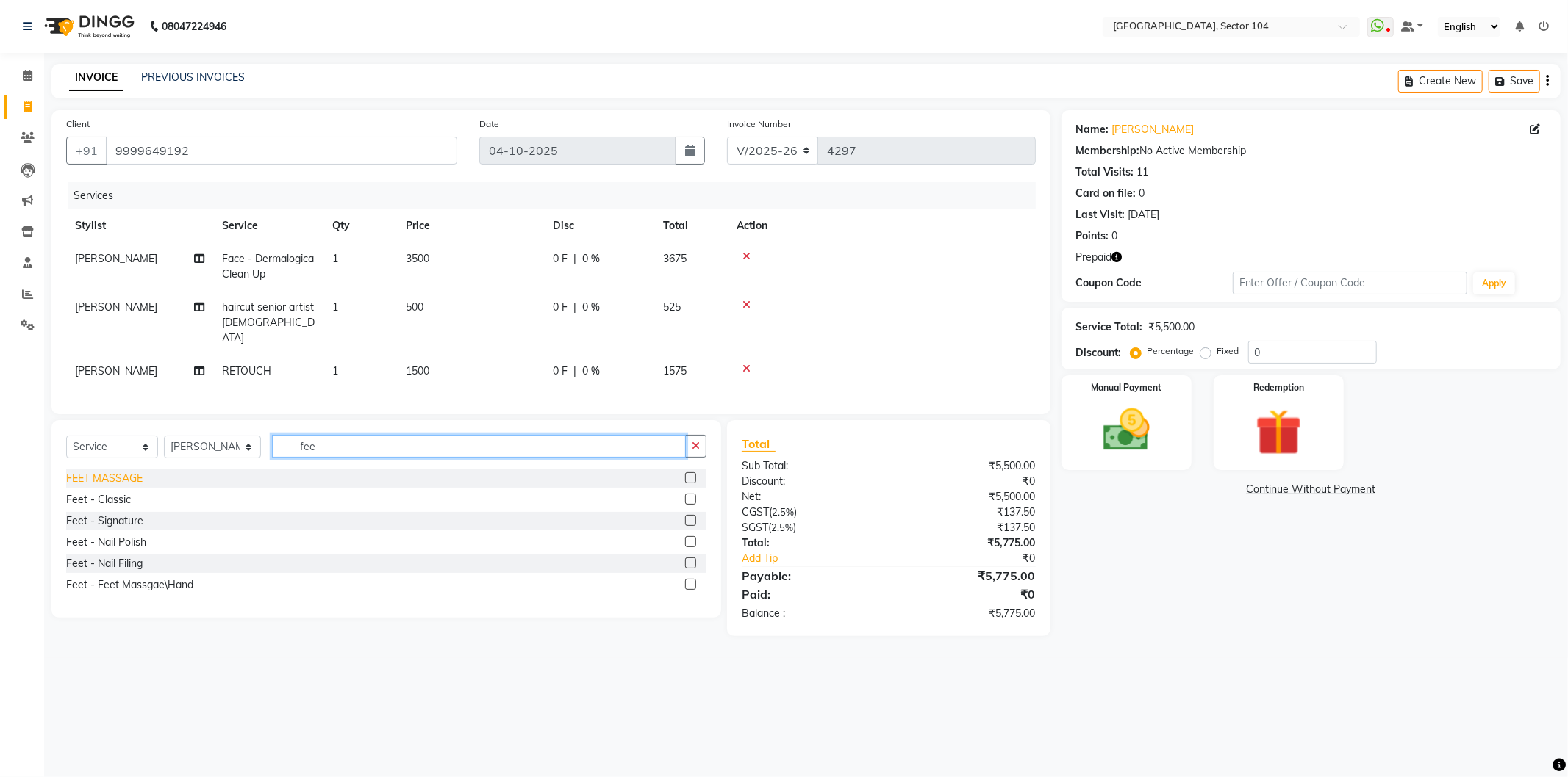
type input "fee"
click at [125, 482] on div "FEET MASSAGE" at bounding box center [104, 479] width 76 height 16
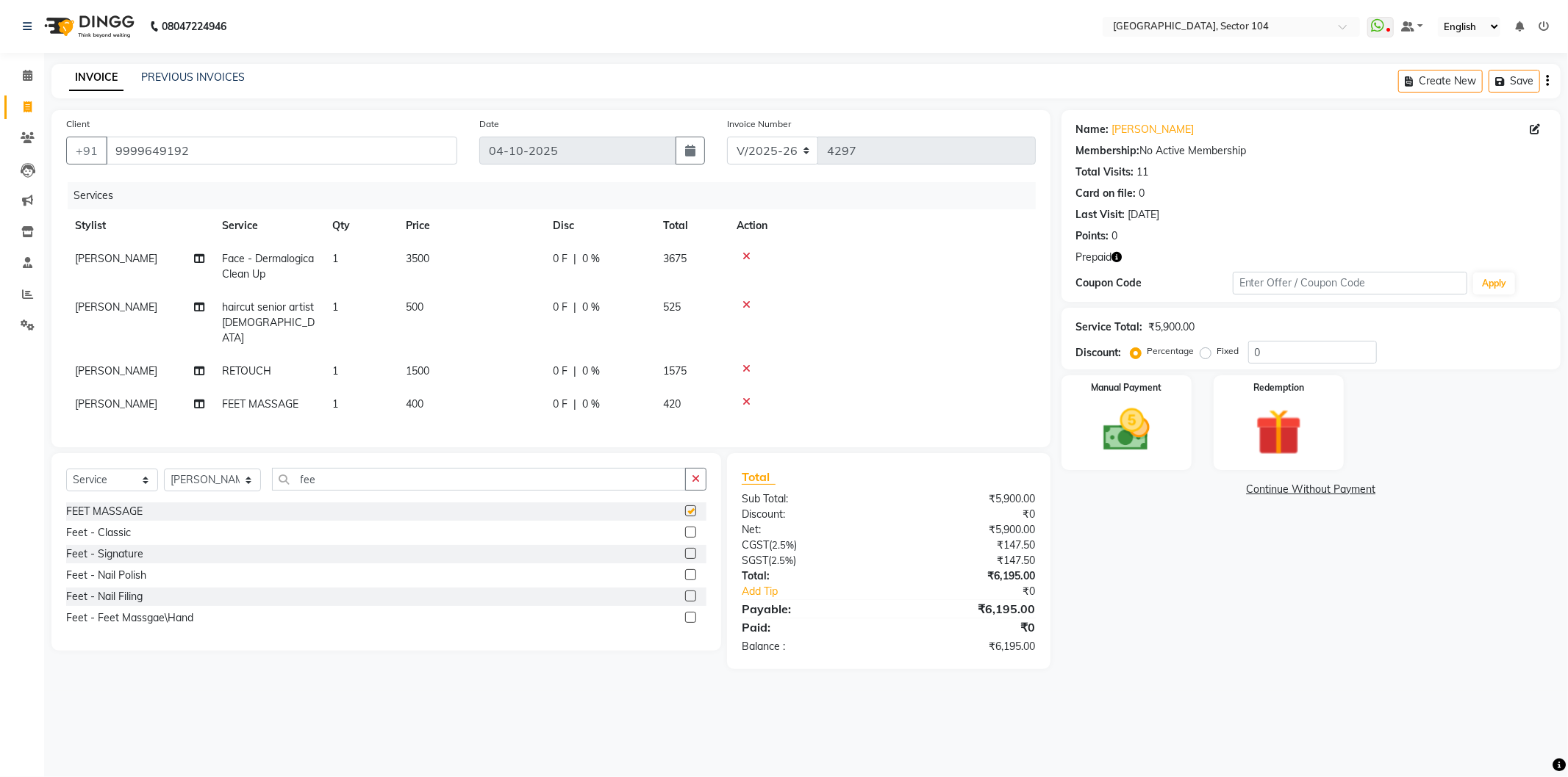
checkbox input "false"
click at [496, 390] on td "400" at bounding box center [470, 405] width 147 height 33
select select "72327"
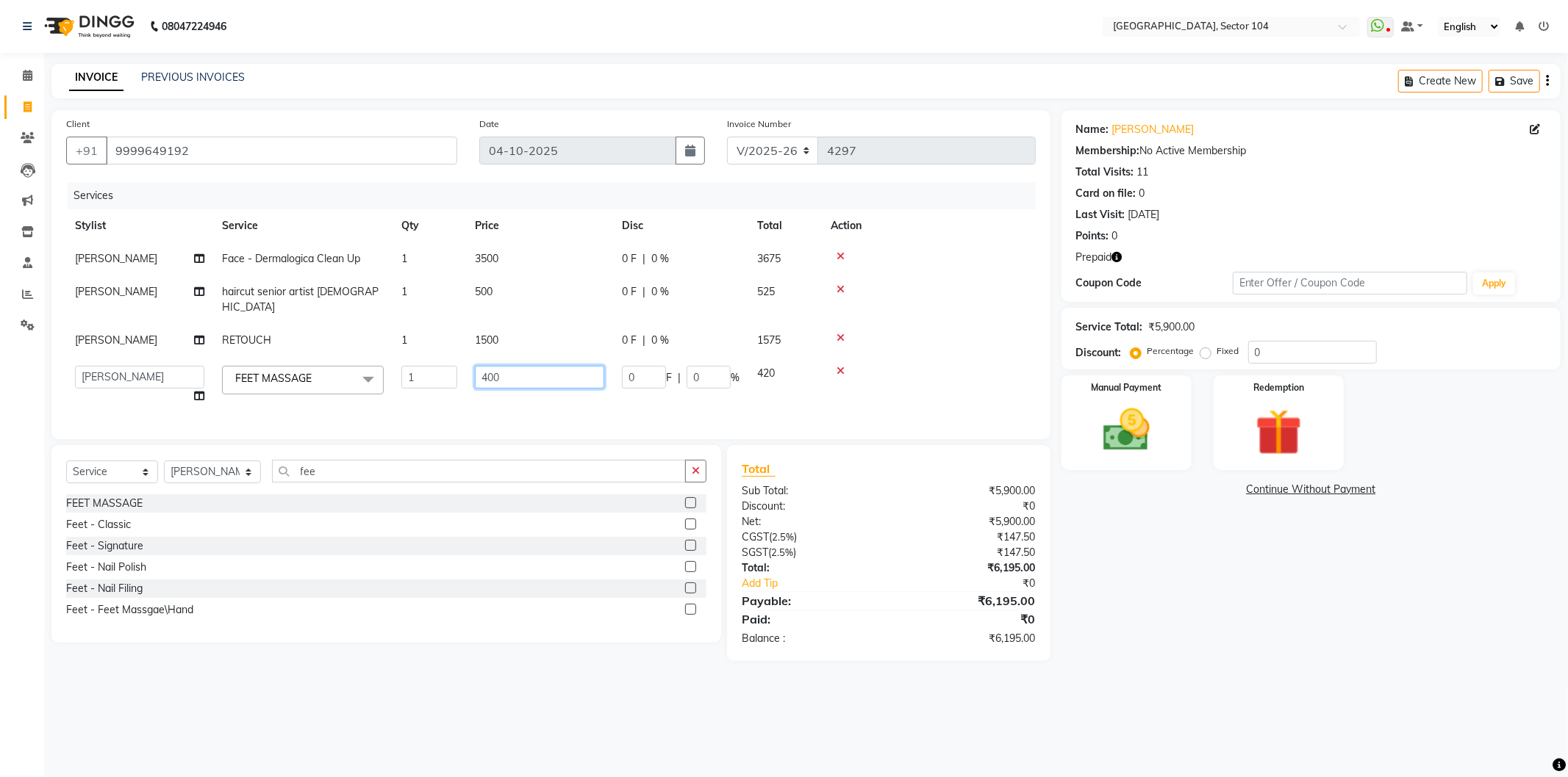
click at [554, 366] on input "400" at bounding box center [540, 378] width 129 height 23
type input "4"
type input "500"
click at [1284, 663] on main "INVOICE PREVIOUS INVOICES Create New Save Client +91 9999649192 Date 04-10-2025…" at bounding box center [805, 373] width 1524 height 620
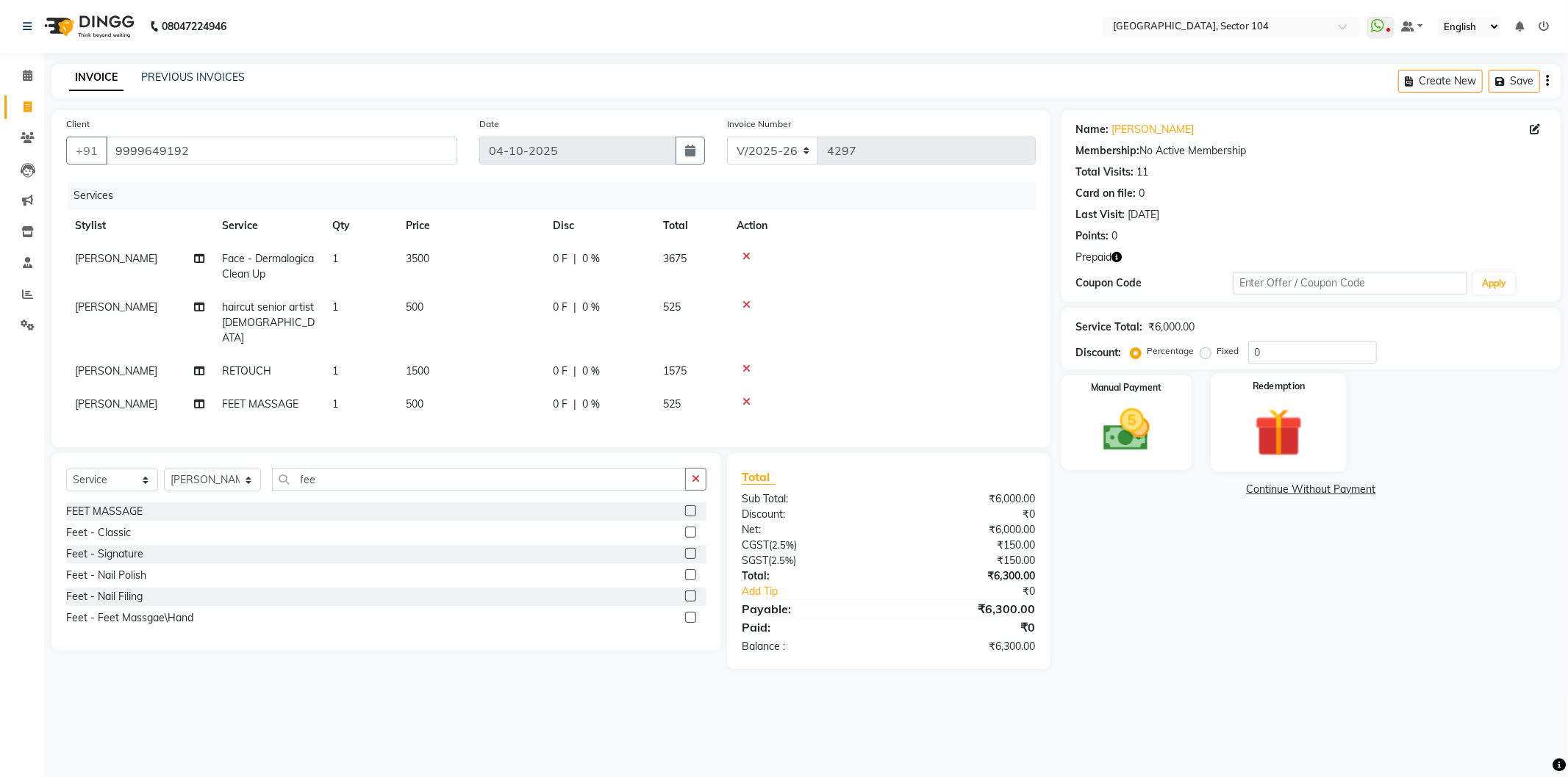
click at [1292, 425] on img at bounding box center [1279, 433] width 79 height 60
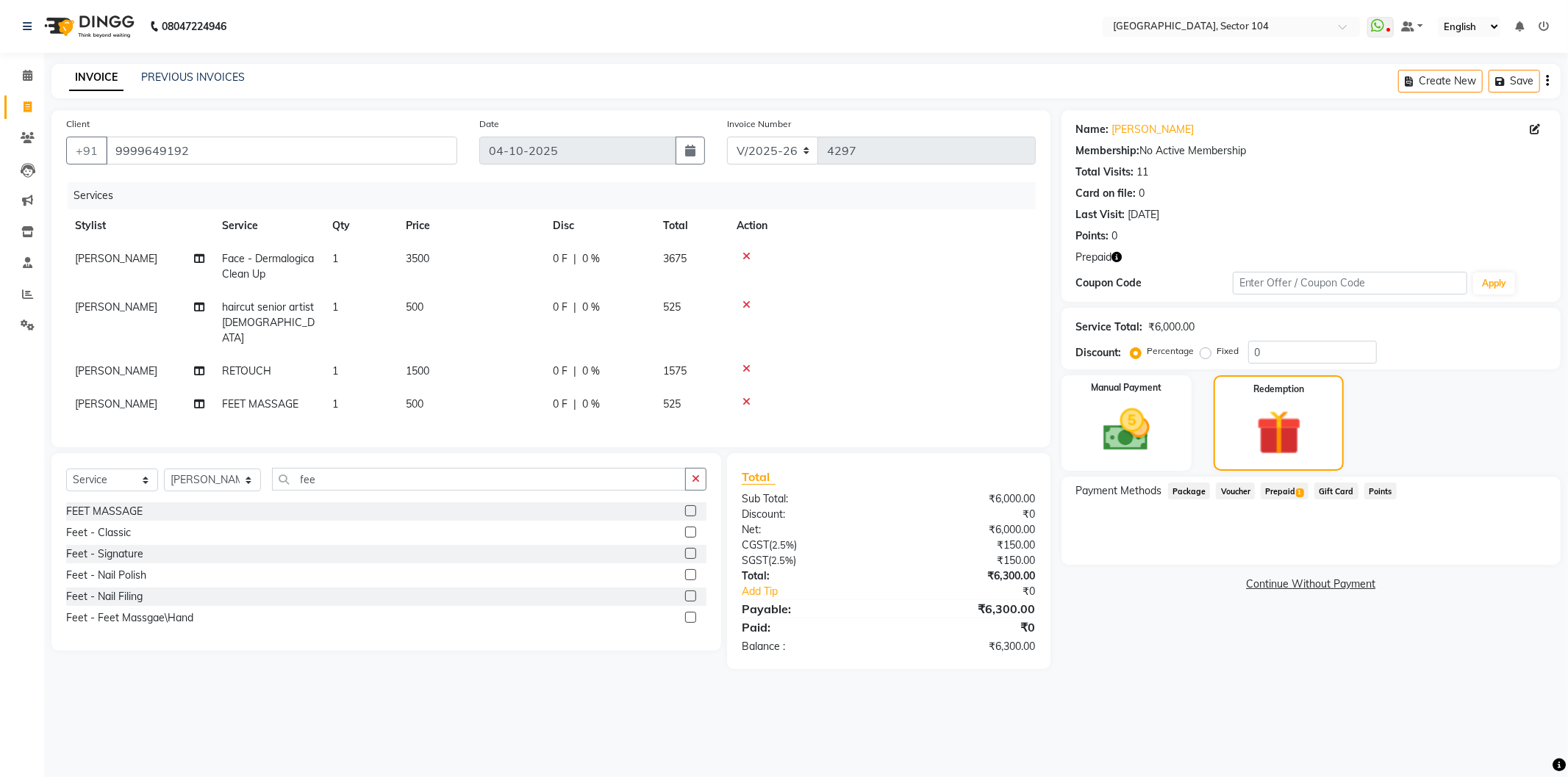
click at [1293, 487] on span "Prepaid 1" at bounding box center [1285, 490] width 48 height 17
click at [1527, 552] on button "Add" at bounding box center [1510, 550] width 53 height 25
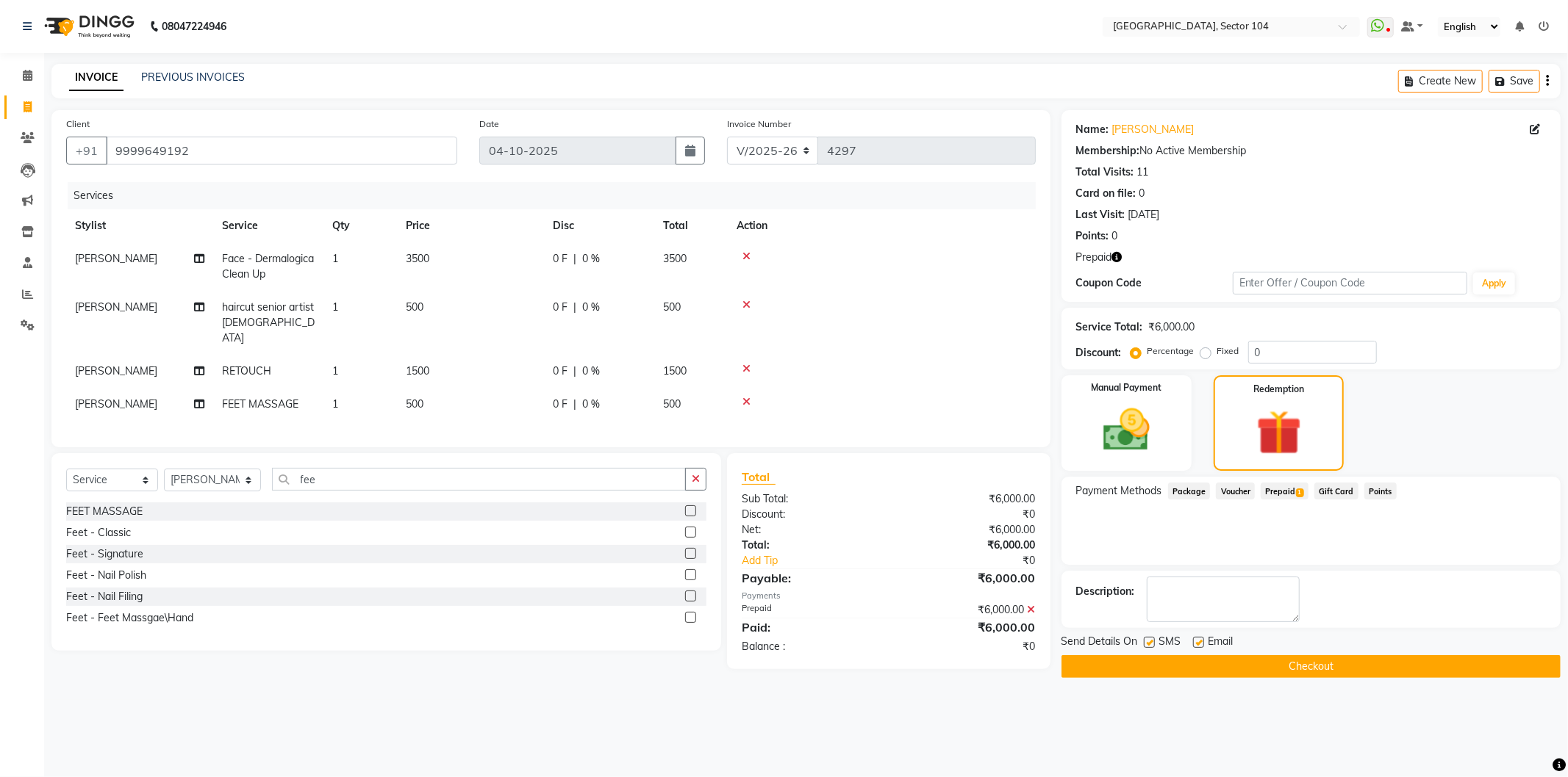
click at [1327, 670] on button "Checkout" at bounding box center [1311, 667] width 499 height 23
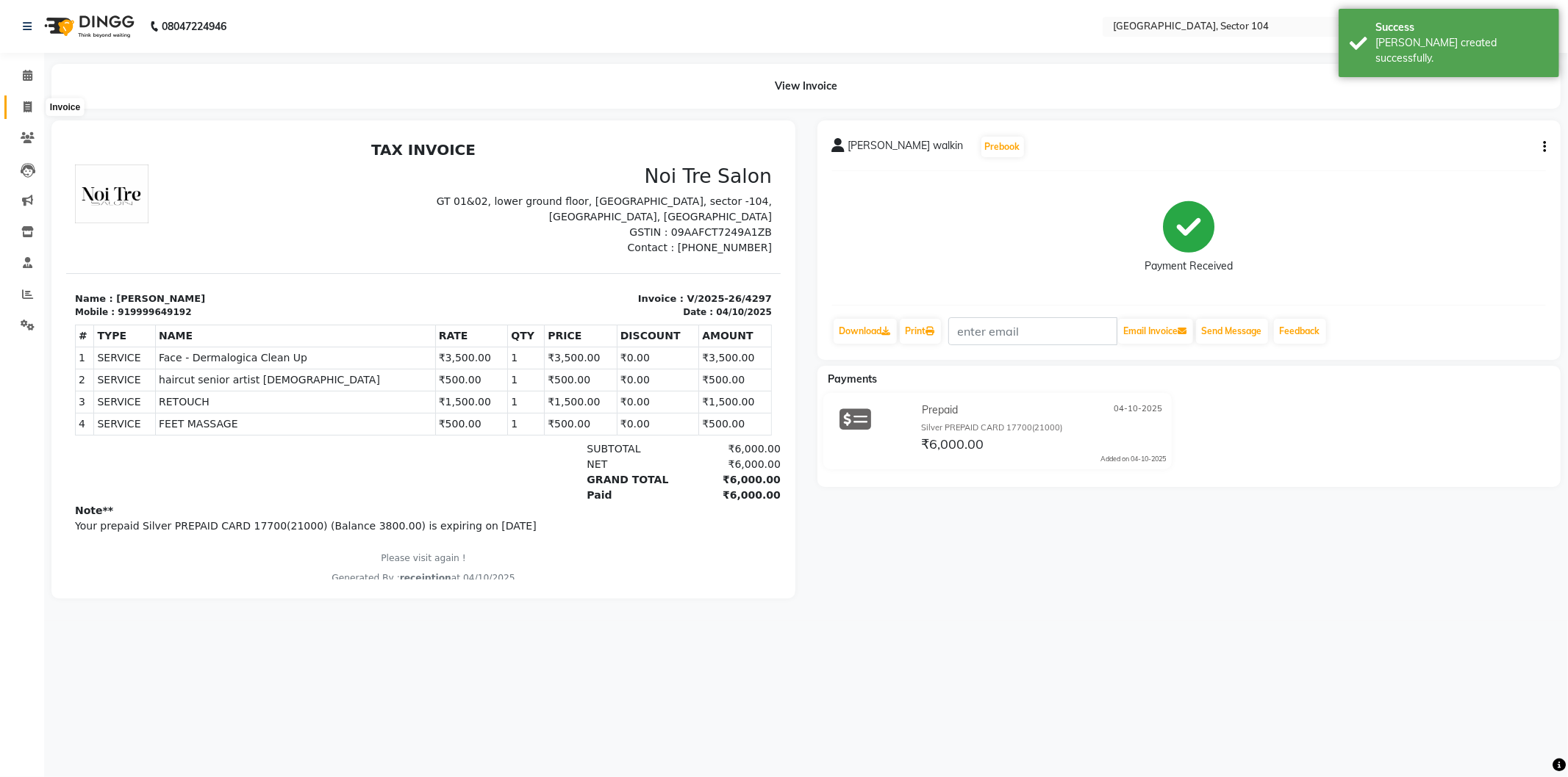
click at [31, 101] on span at bounding box center [27, 107] width 25 height 17
select select "service"
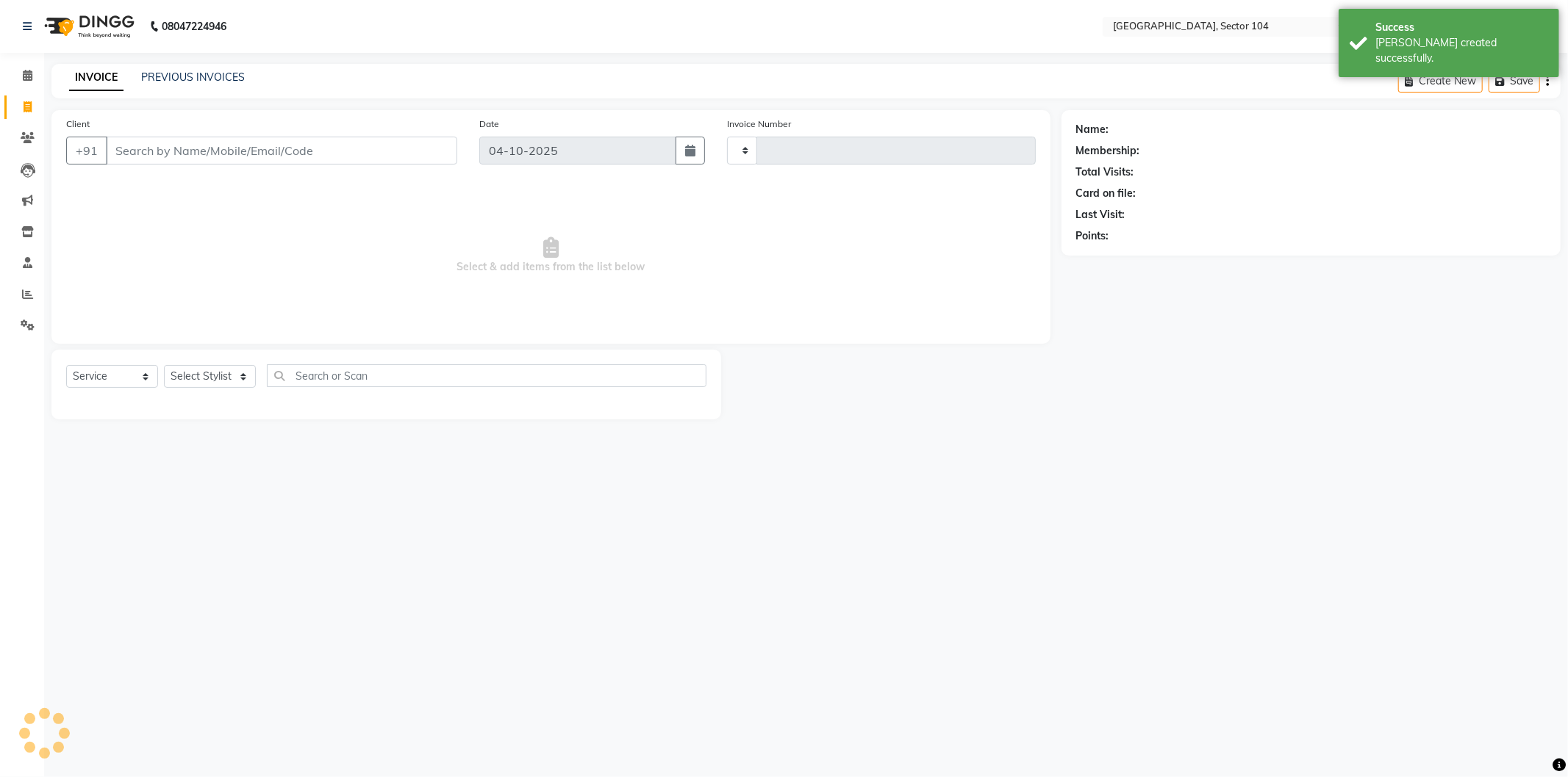
type input "4298"
select select "4009"
click at [170, 76] on link "PREVIOUS INVOICES" at bounding box center [192, 77] width 104 height 13
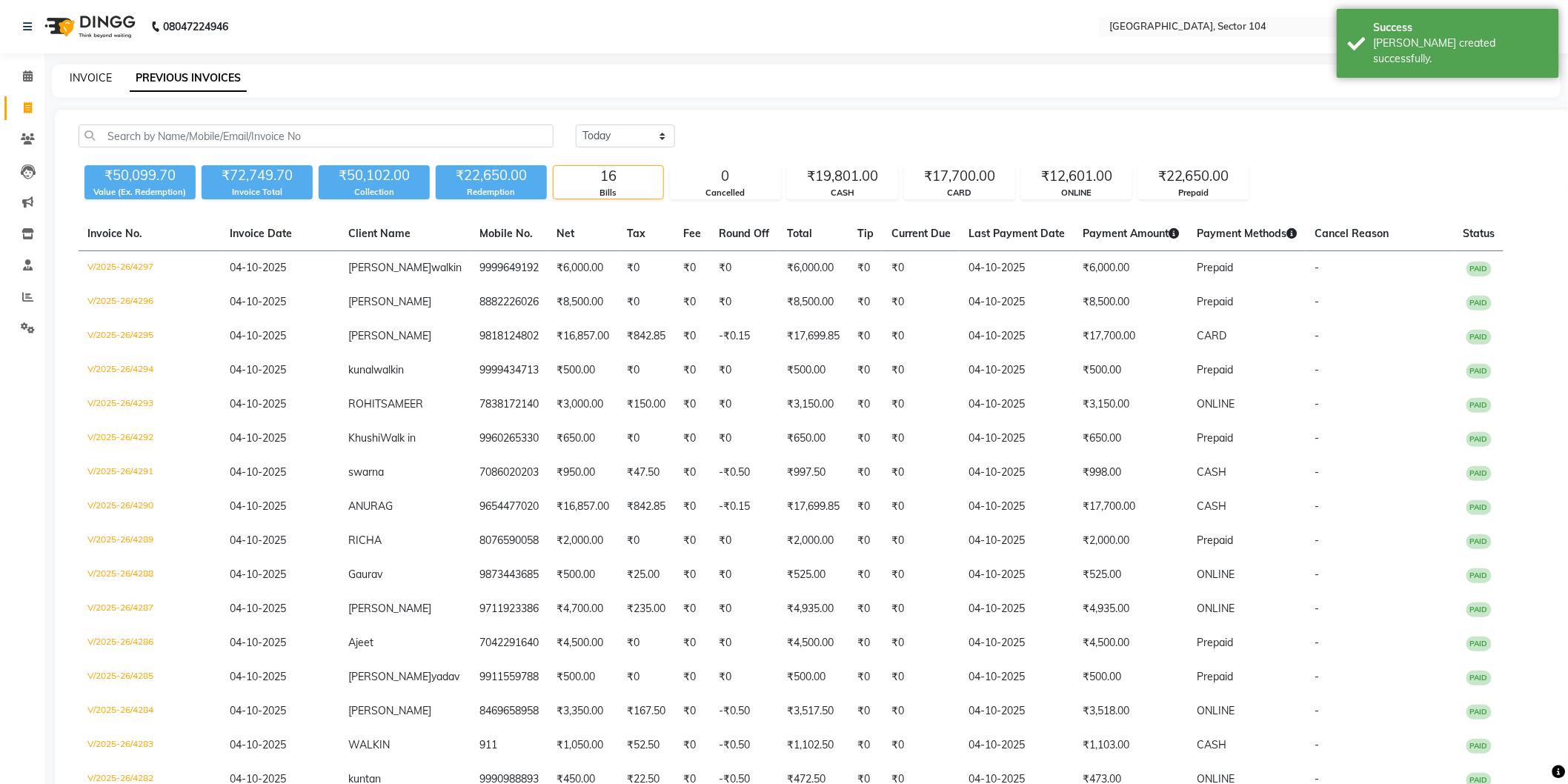
click at [85, 77] on link "INVOICE" at bounding box center [91, 78] width 42 height 13
select select "4009"
select select "service"
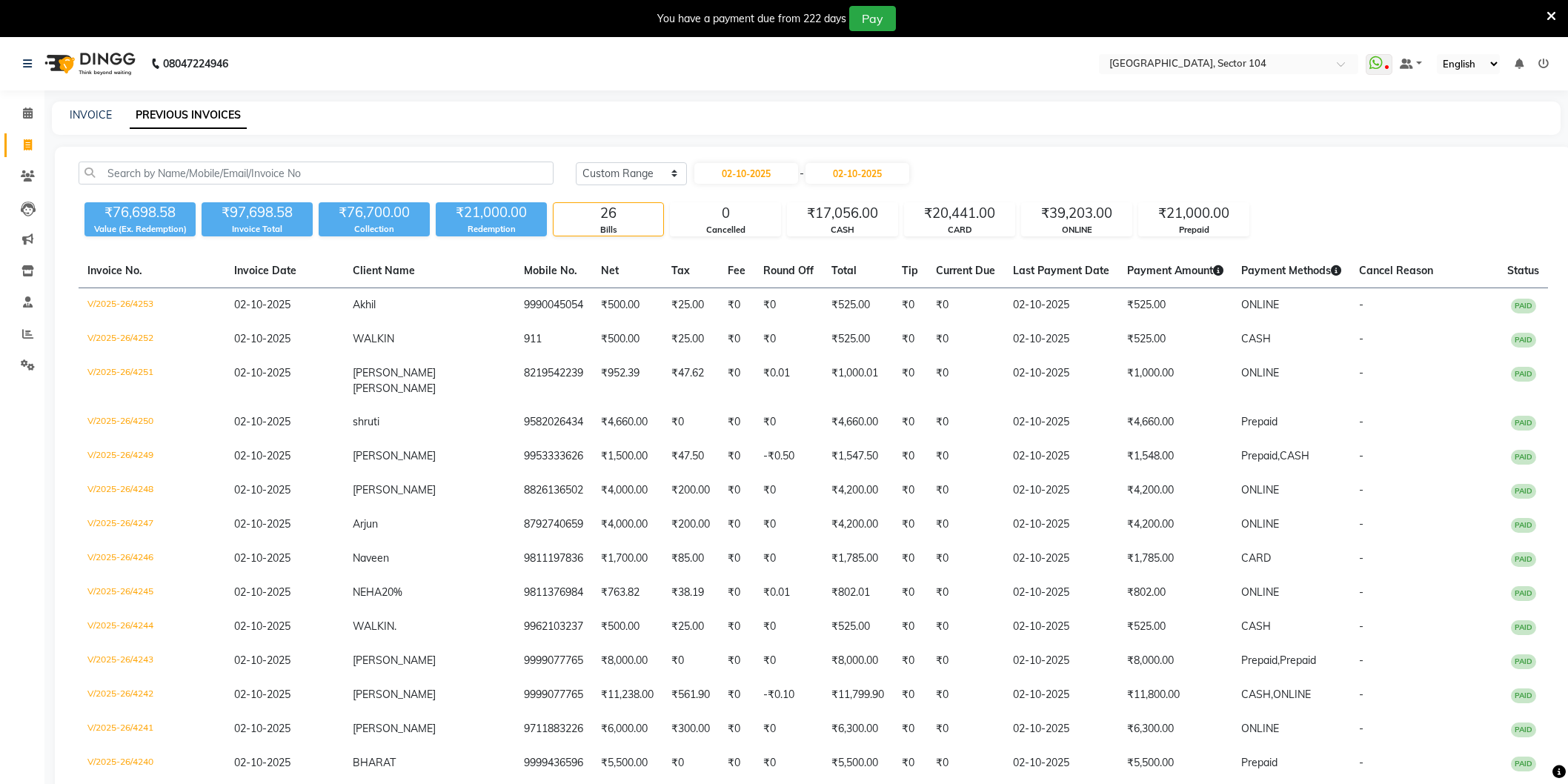
select select "range"
